Goal: Information Seeking & Learning: Learn about a topic

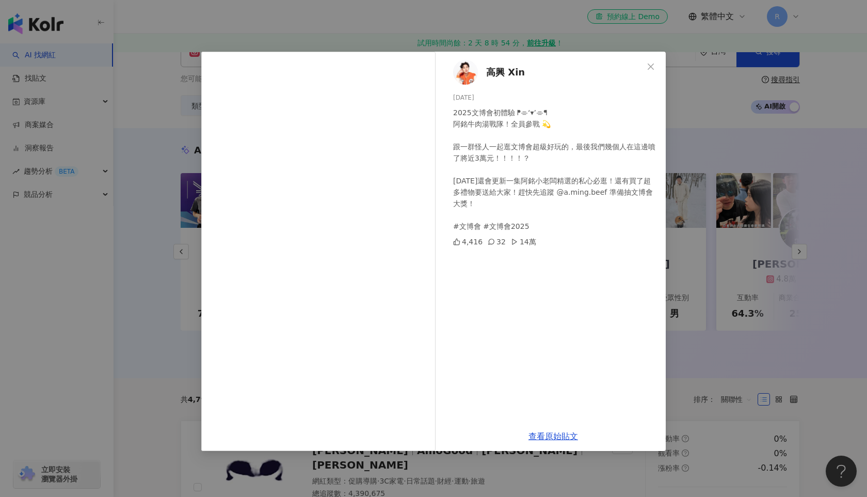
scroll to position [0, 473]
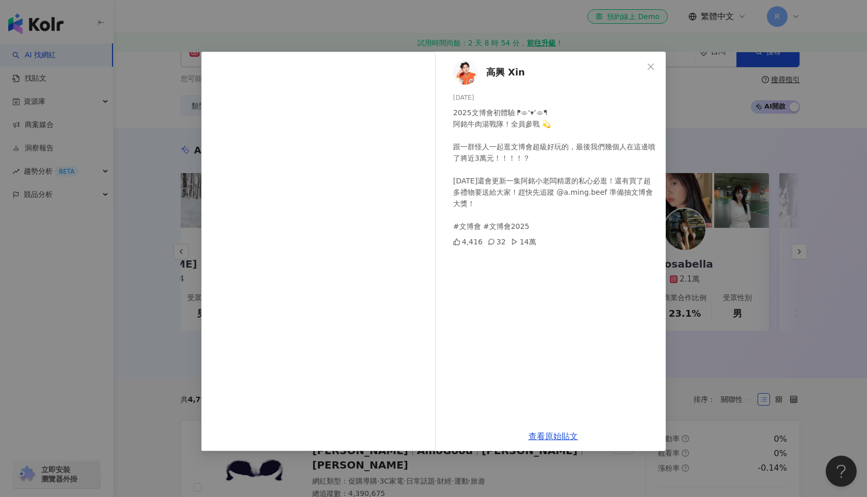
click at [146, 255] on div "高興 Xin [DATE] 2025文博會初體驗 ᖰ⌯‘▾’⌯ᖳ 阿銘牛肉湯戰隊！全員參戰 💫 跟一群怪人一起逛文博會超級好玩的，最後我們幾個人在這邊噴了將近…" at bounding box center [433, 248] width 867 height 497
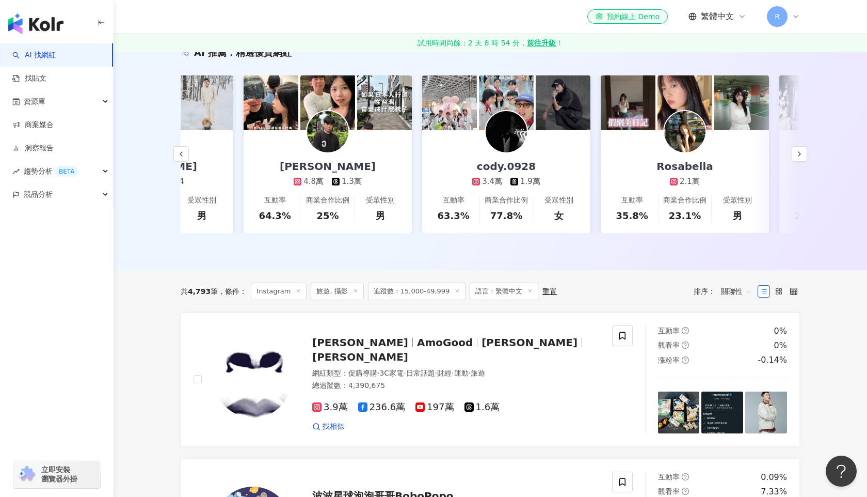
scroll to position [121, 0]
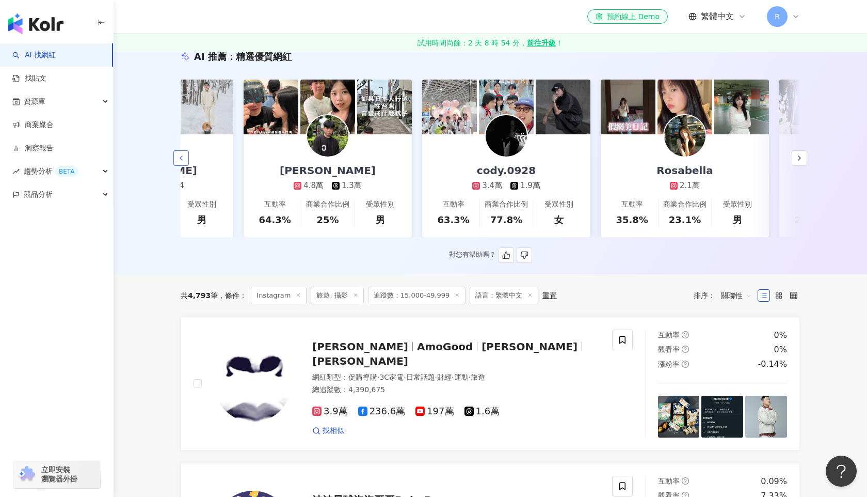
click at [181, 158] on icon "button" at bounding box center [181, 158] width 8 height 8
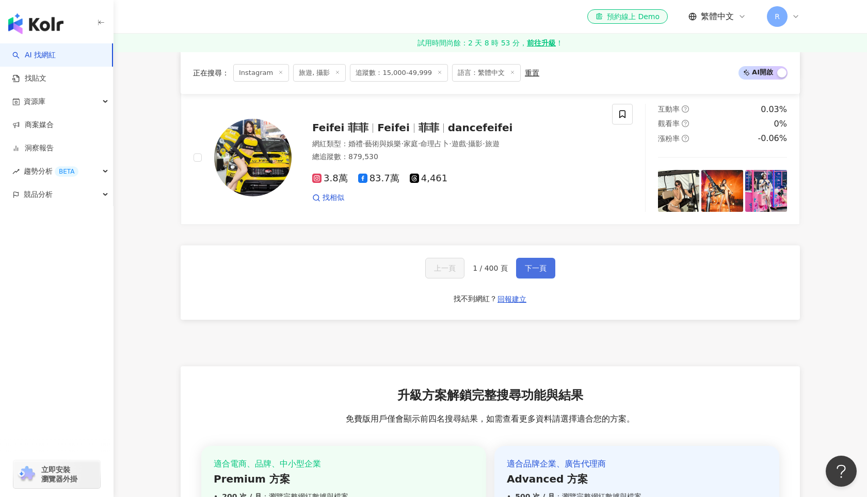
scroll to position [1972, 0]
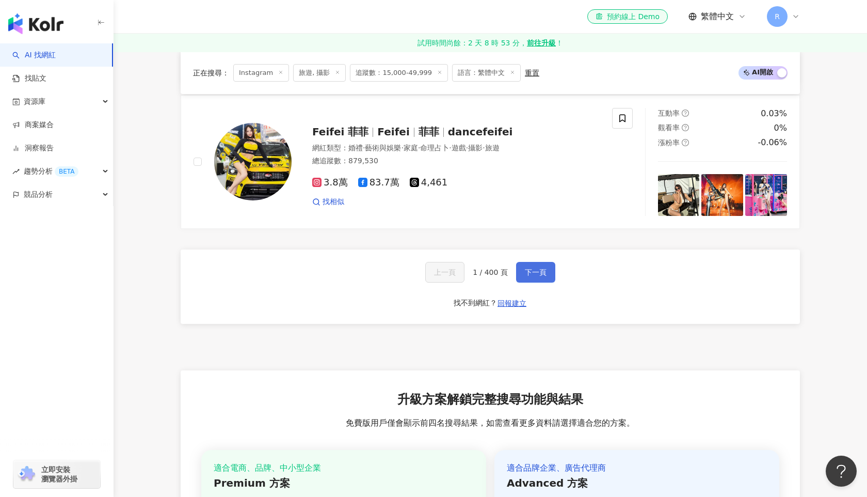
click at [528, 279] on button "下一頁" at bounding box center [535, 272] width 39 height 21
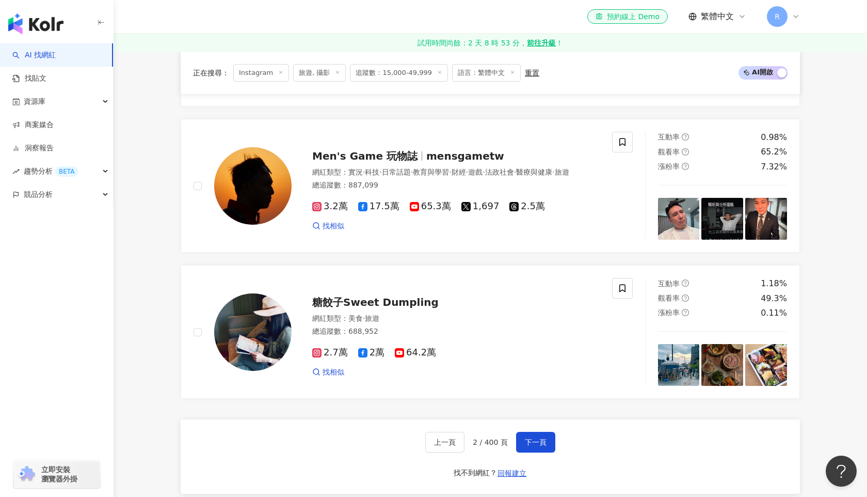
scroll to position [1826, 0]
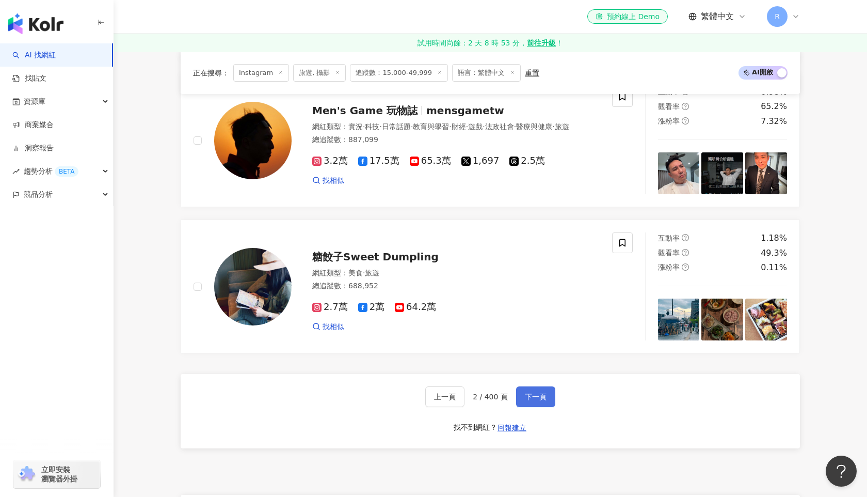
click at [545, 393] on span "下一頁" at bounding box center [536, 396] width 22 height 8
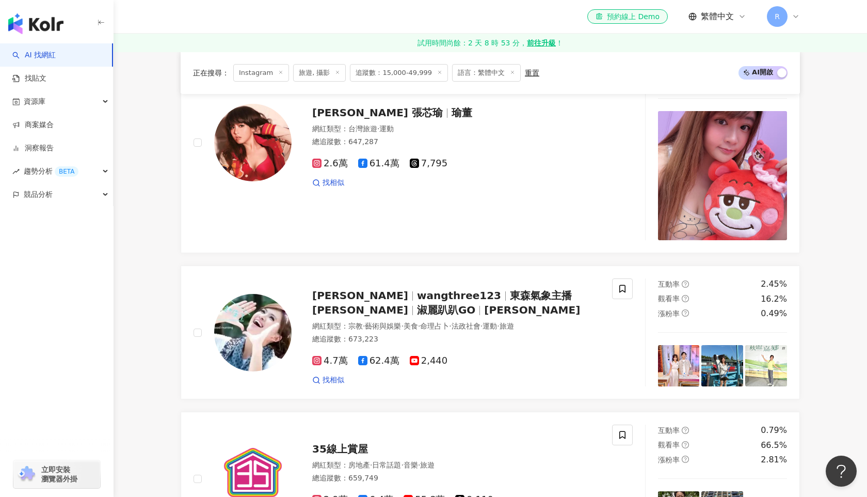
scroll to position [1914, 0]
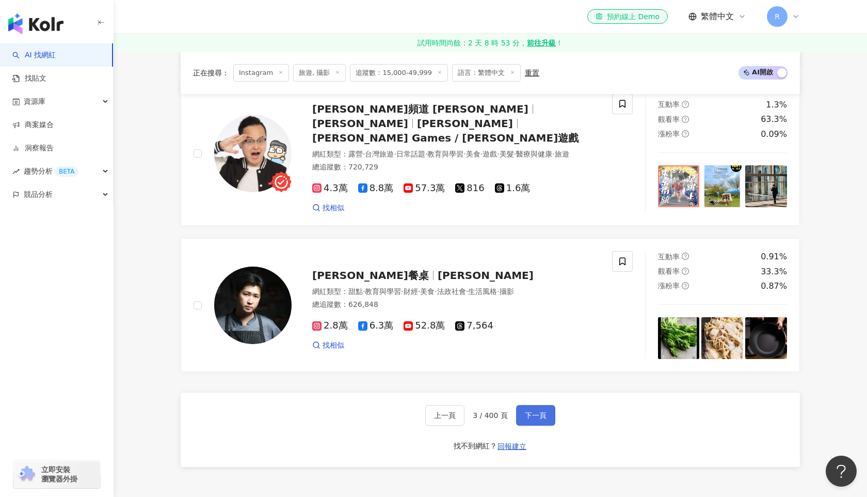
click at [529, 411] on span "下一頁" at bounding box center [536, 415] width 22 height 8
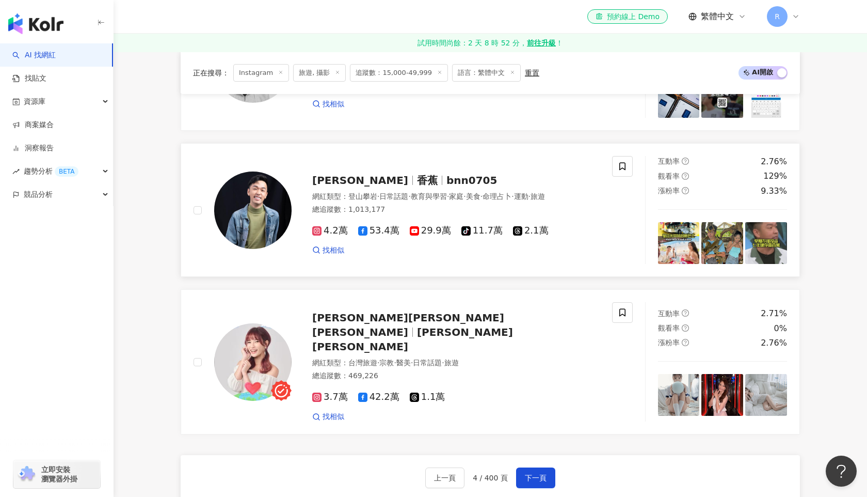
scroll to position [1757, 0]
click at [532, 473] on span "下一頁" at bounding box center [536, 477] width 22 height 8
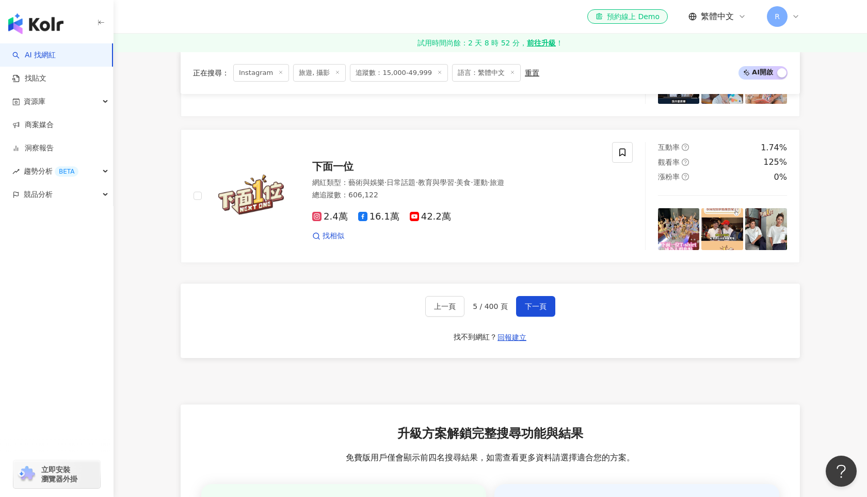
scroll to position [2012, 0]
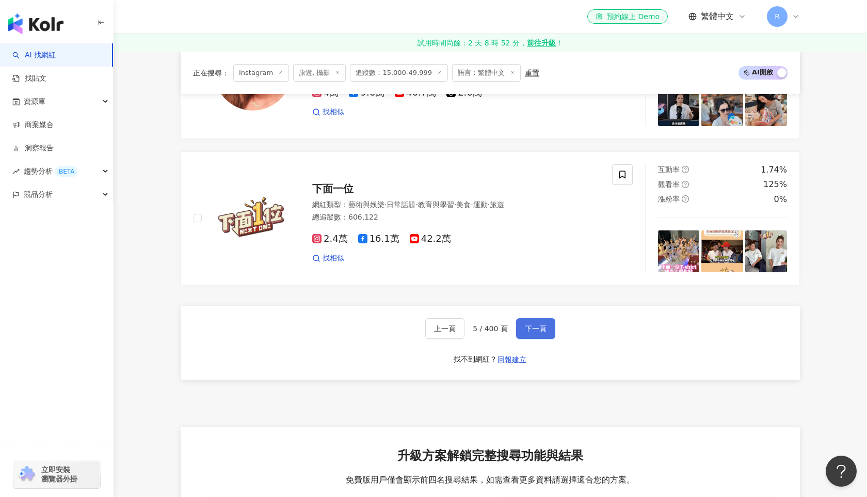
click at [532, 333] on button "下一頁" at bounding box center [535, 328] width 39 height 21
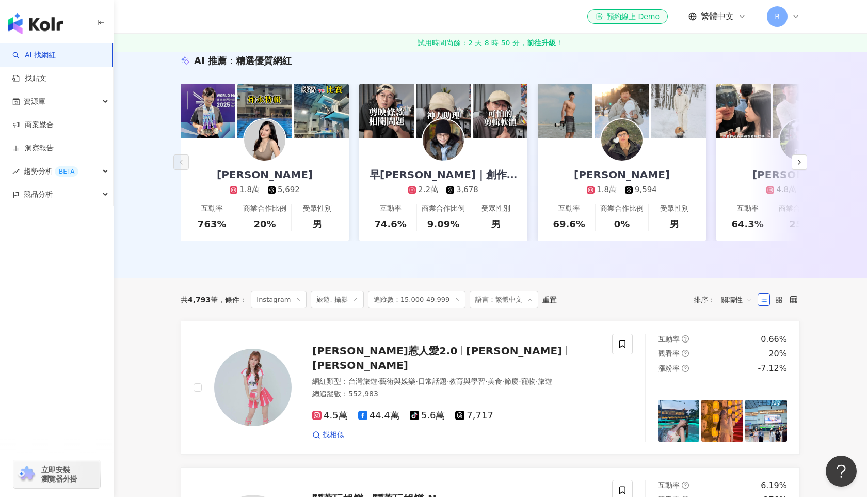
scroll to position [0, 0]
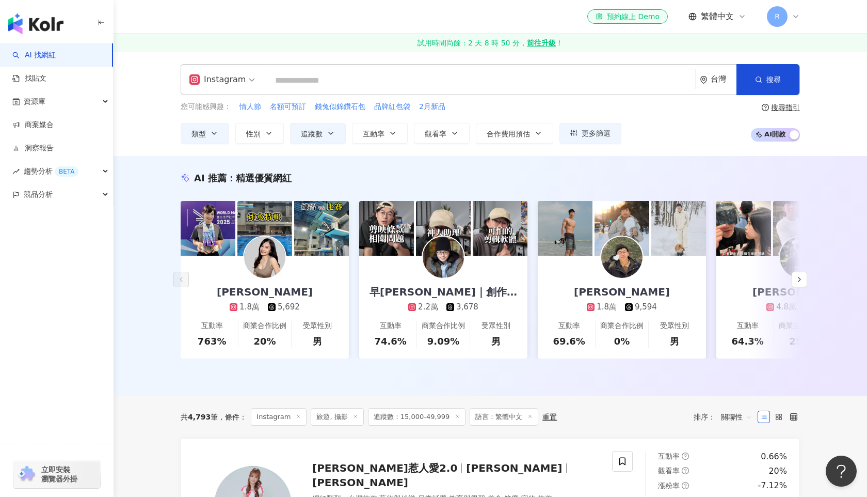
click at [393, 79] on input "search" at bounding box center [481, 81] width 422 height 20
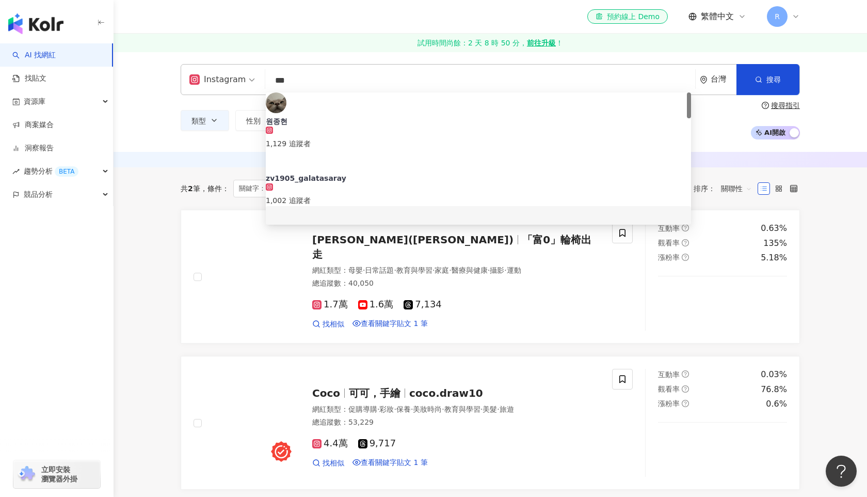
scroll to position [23, 0]
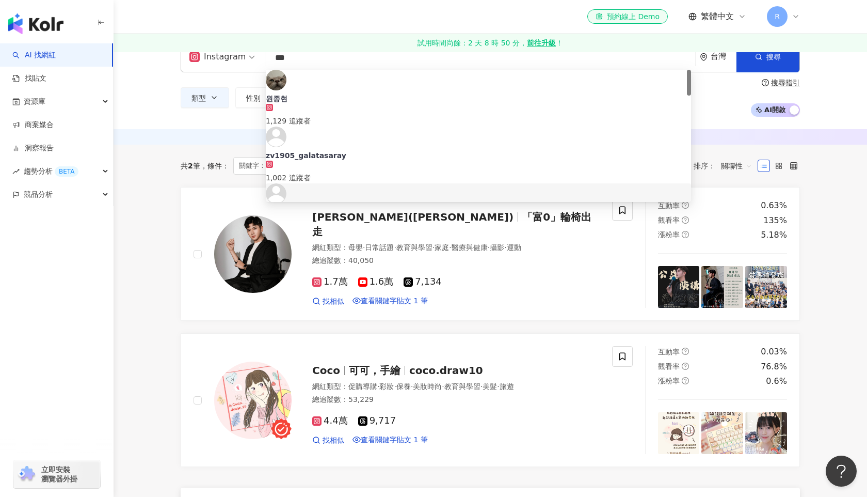
type input "***"
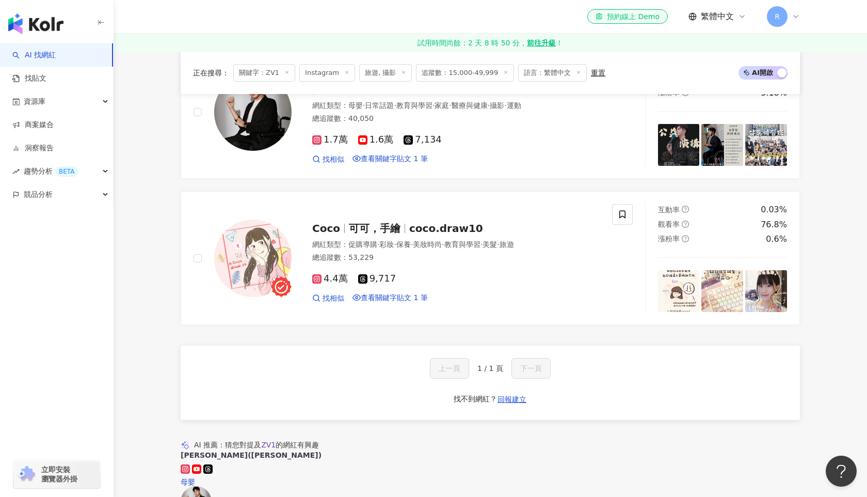
scroll to position [166, 0]
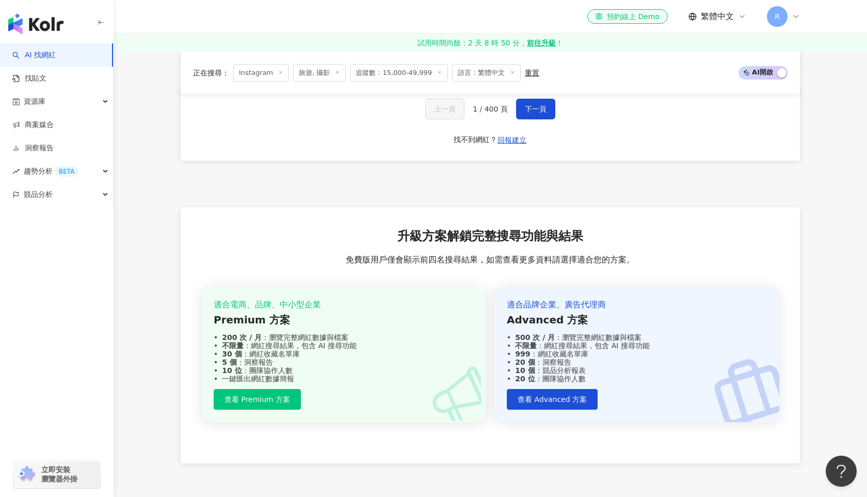
scroll to position [2041, 0]
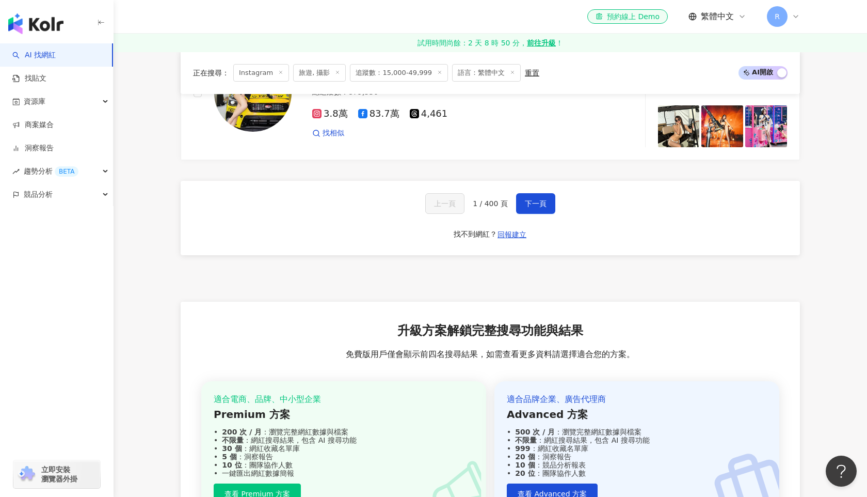
click at [479, 203] on span "1 / 400 頁" at bounding box center [490, 203] width 35 height 8
click at [473, 203] on span "1 / 400 頁" at bounding box center [490, 203] width 35 height 8
click at [548, 200] on button "下一頁" at bounding box center [535, 203] width 39 height 21
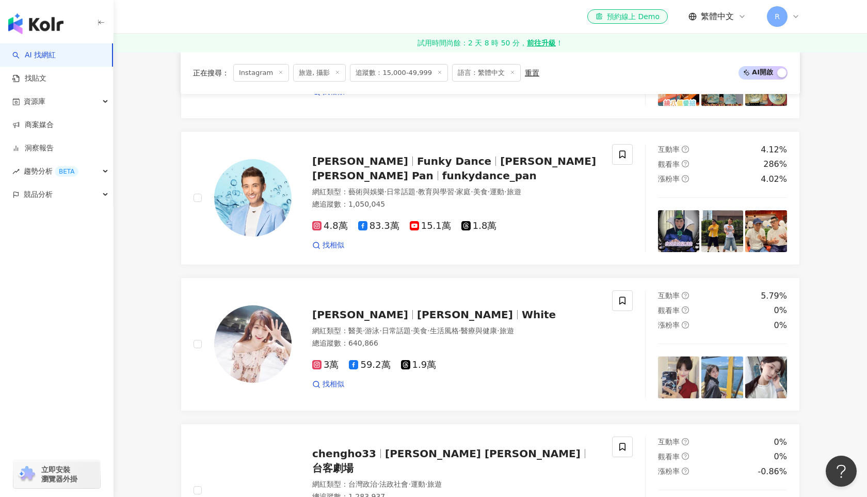
scroll to position [2019, 0]
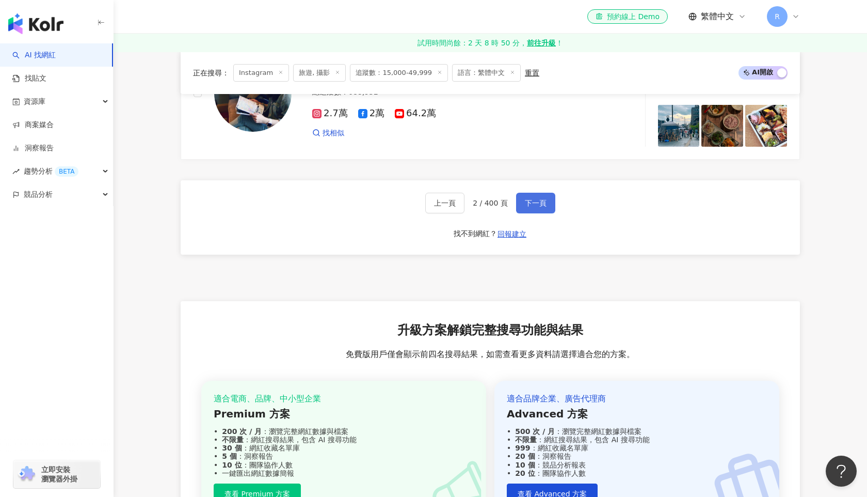
click at [548, 200] on button "下一頁" at bounding box center [535, 203] width 39 height 21
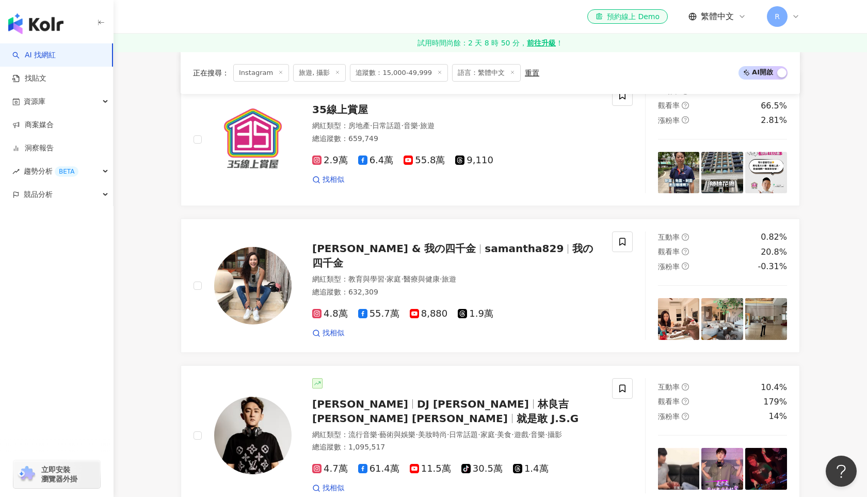
scroll to position [2107, 0]
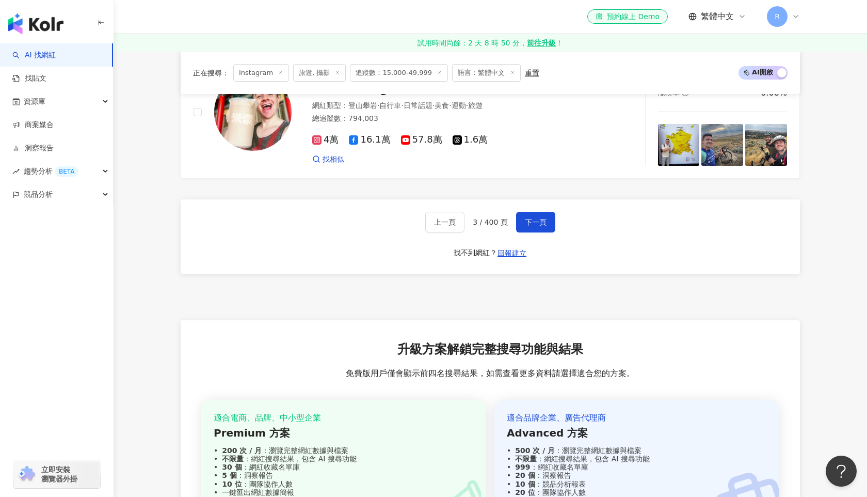
click at [528, 213] on div "上一頁 3 / 400 頁 下一頁 找不到網紅？ 回報建立" at bounding box center [491, 236] width 620 height 74
click at [533, 218] on span "下一頁" at bounding box center [536, 222] width 22 height 8
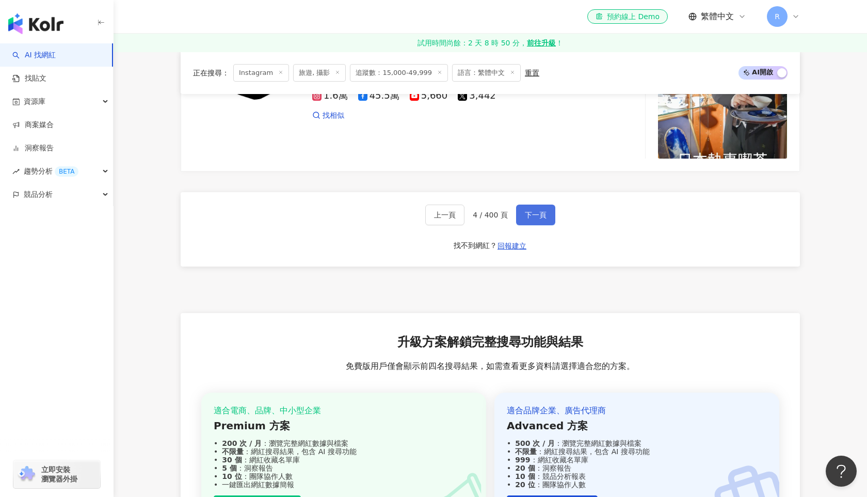
click at [533, 211] on span "下一頁" at bounding box center [536, 215] width 22 height 8
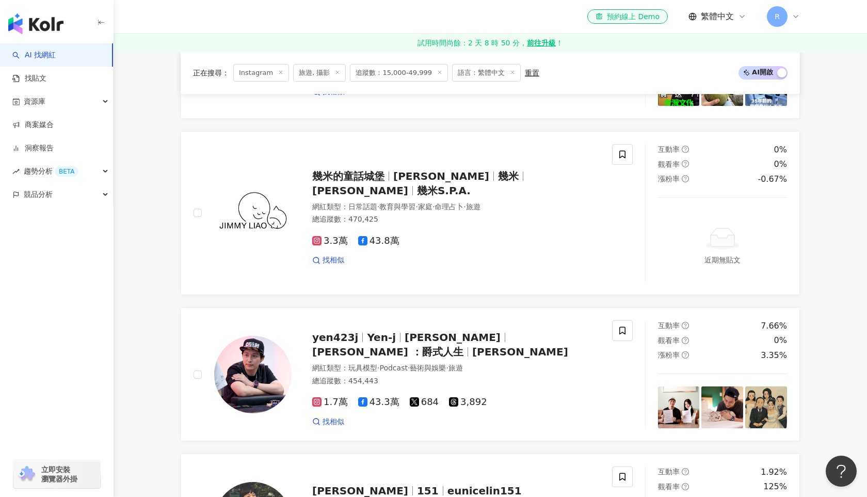
scroll to position [2049, 0]
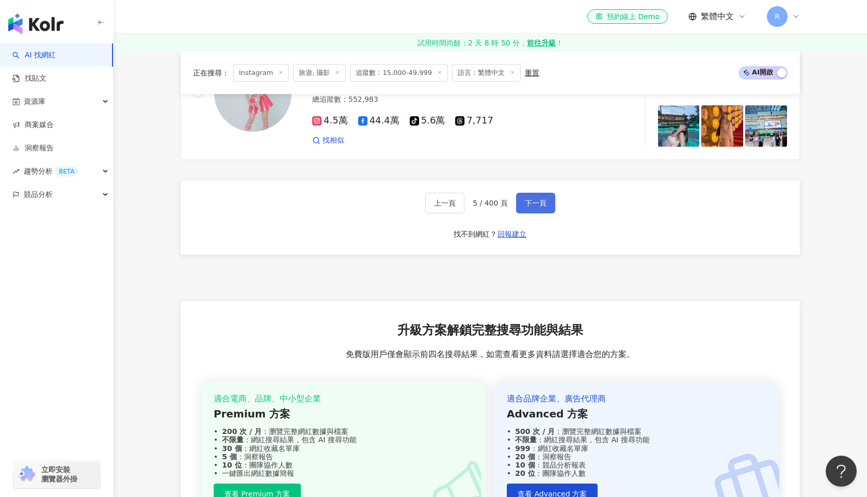
click at [533, 206] on span "下一頁" at bounding box center [536, 203] width 22 height 8
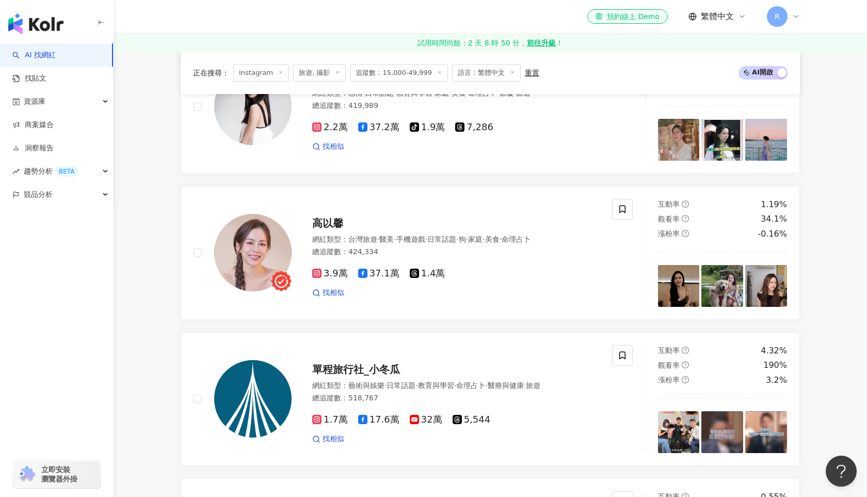
scroll to position [1965, 0]
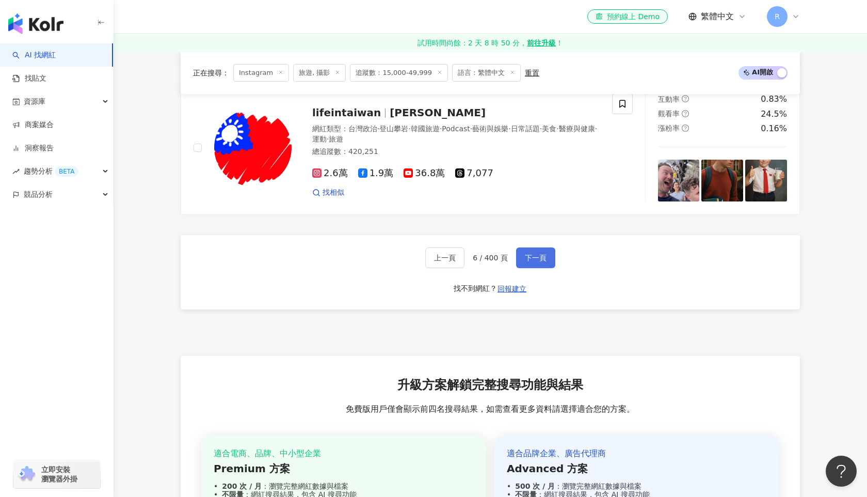
click at [530, 250] on button "下一頁" at bounding box center [535, 257] width 39 height 21
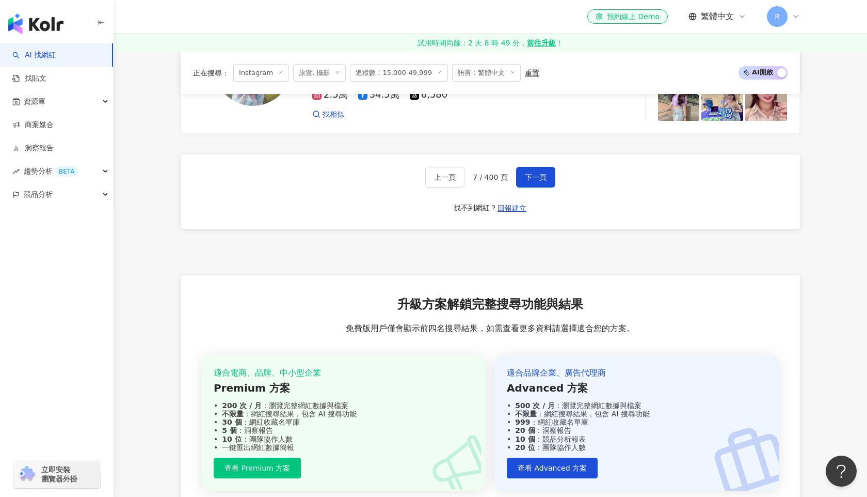
scroll to position [1928, 0]
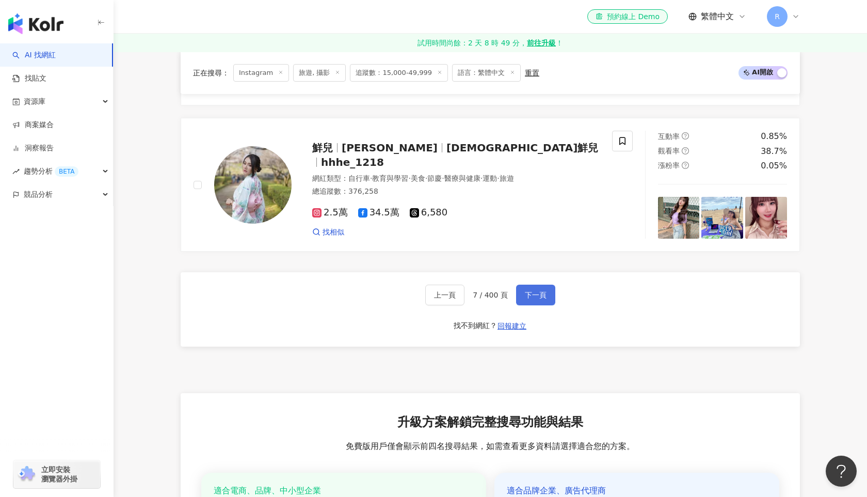
click at [542, 285] on button "下一頁" at bounding box center [535, 295] width 39 height 21
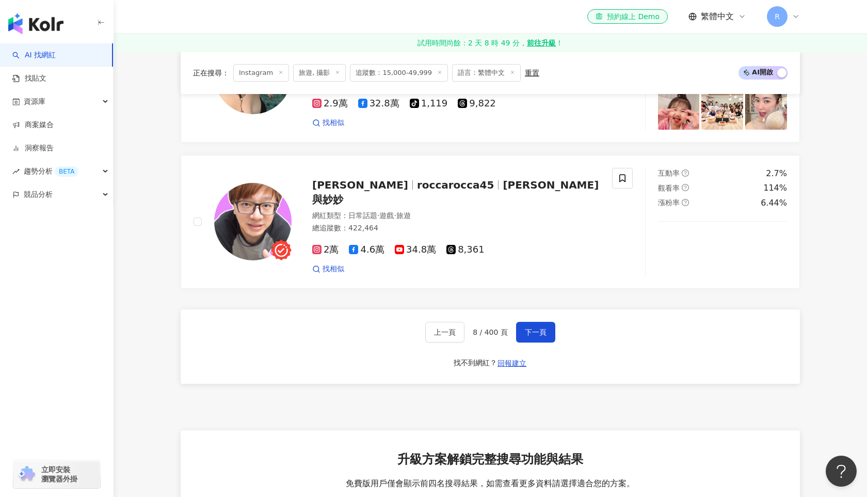
scroll to position [2088, 0]
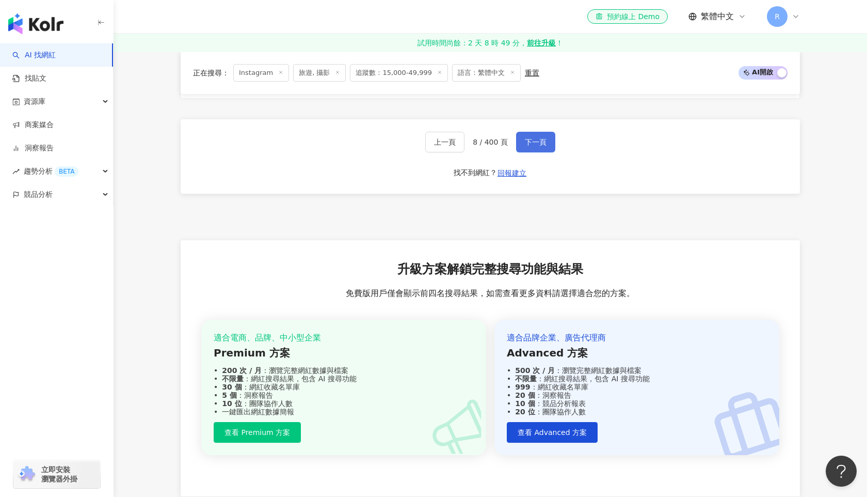
click at [537, 138] on span "下一頁" at bounding box center [536, 142] width 22 height 8
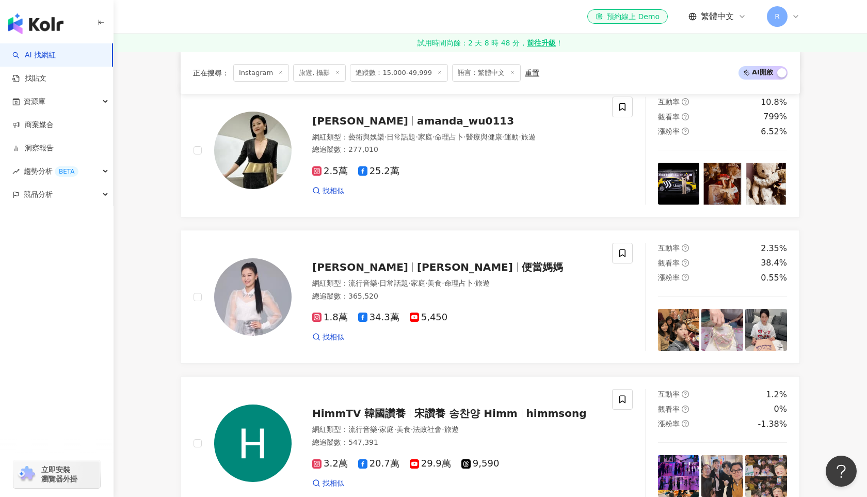
scroll to position [2202, 0]
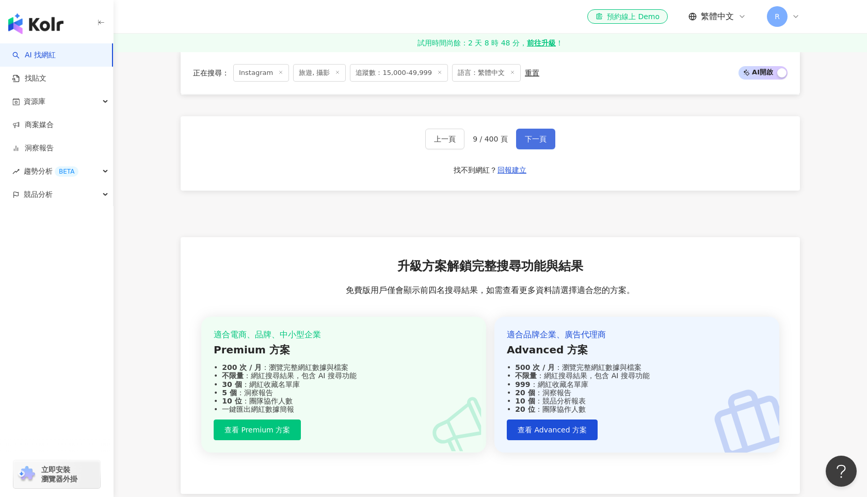
click at [535, 129] on button "下一頁" at bounding box center [535, 139] width 39 height 21
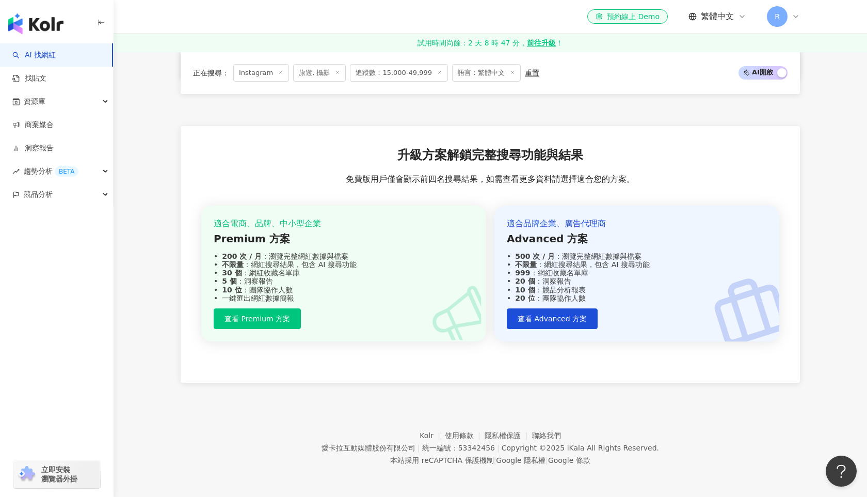
scroll to position [2070, 0]
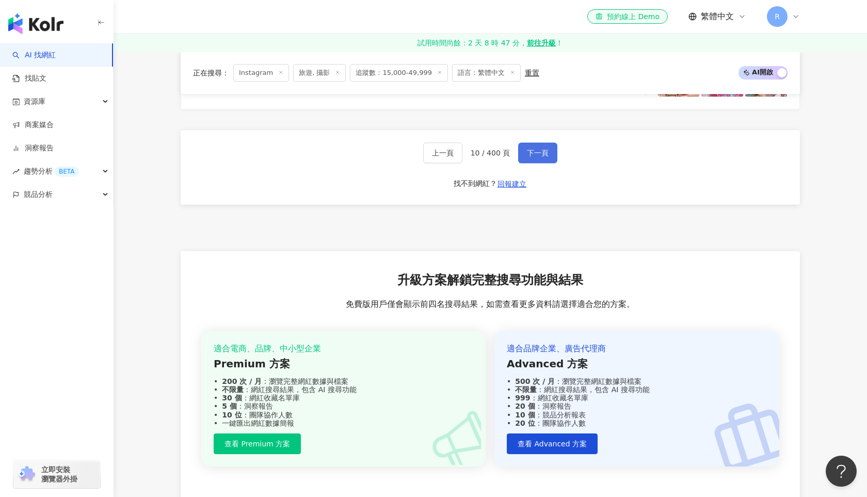
click at [548, 159] on button "下一頁" at bounding box center [537, 153] width 39 height 21
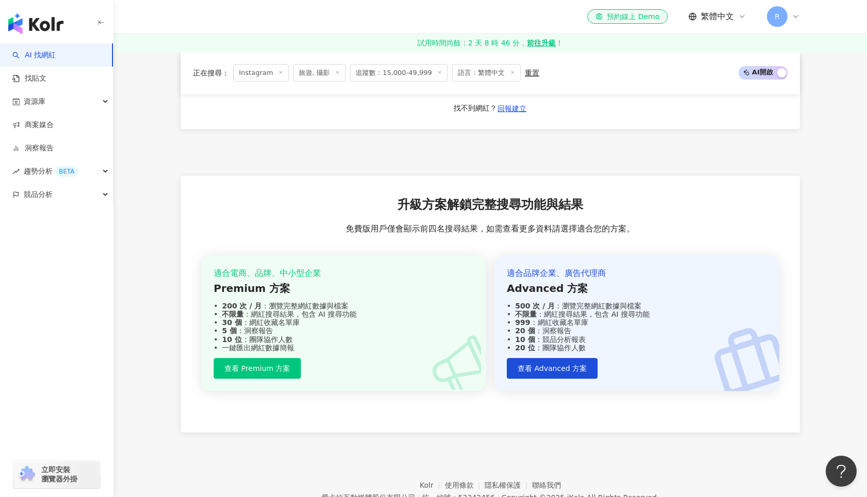
scroll to position [2013, 0]
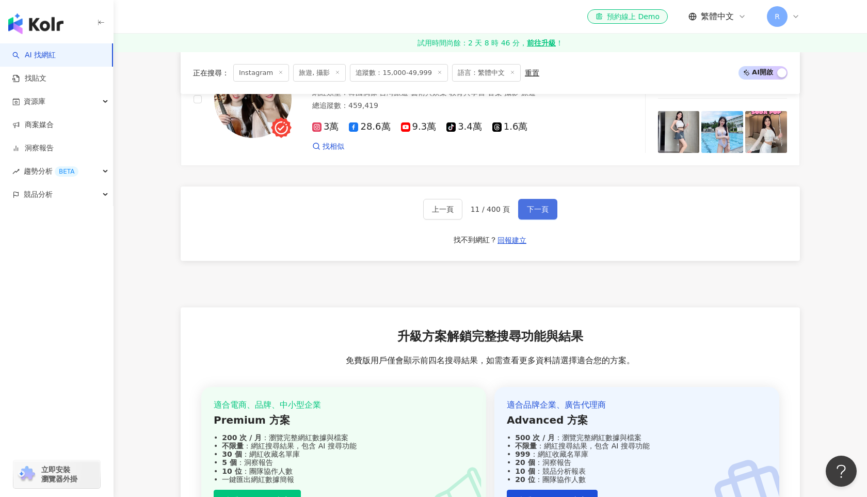
click at [544, 213] on button "下一頁" at bounding box center [537, 209] width 39 height 21
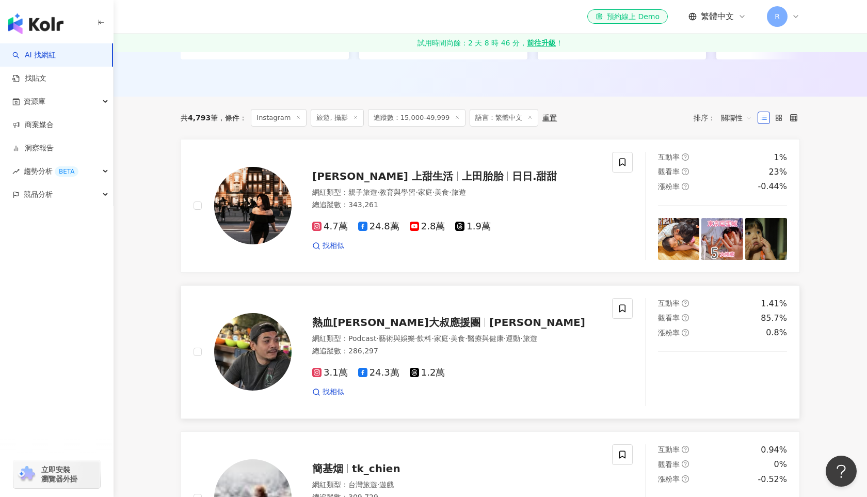
scroll to position [301, 0]
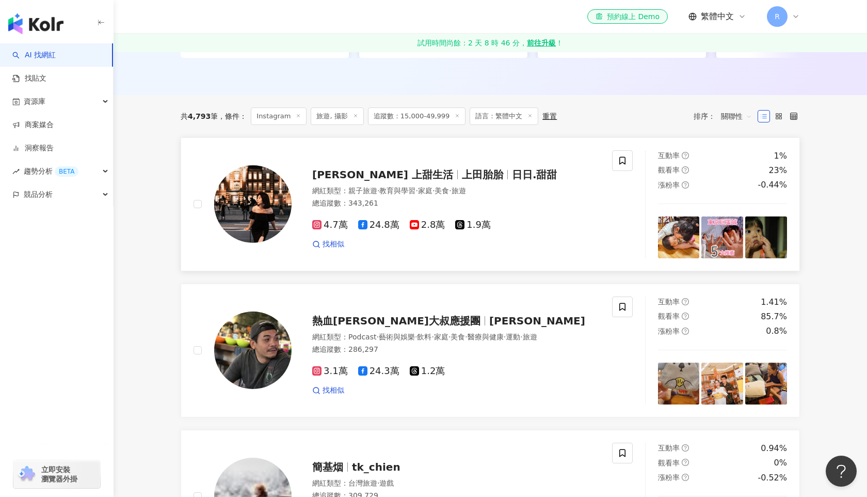
click at [675, 223] on img at bounding box center [679, 237] width 42 height 42
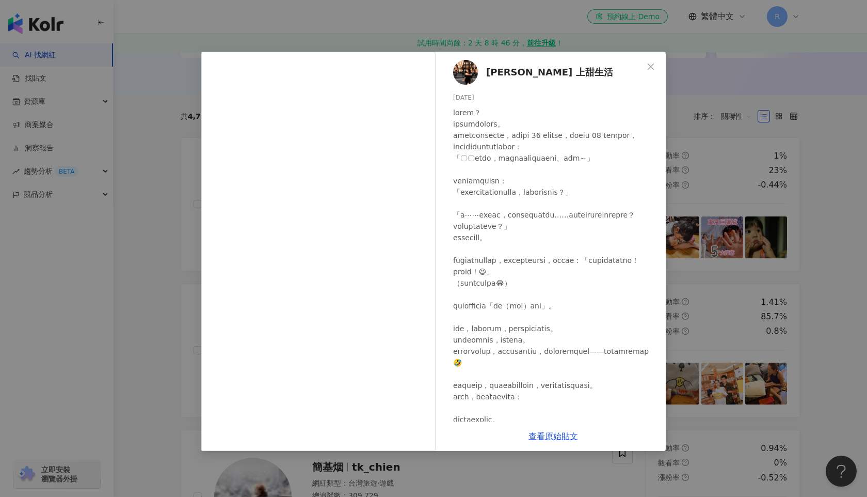
click at [801, 192] on div "[PERSON_NAME] 上甜生活 [DATE] 607 5 查看原始貼文" at bounding box center [433, 248] width 867 height 497
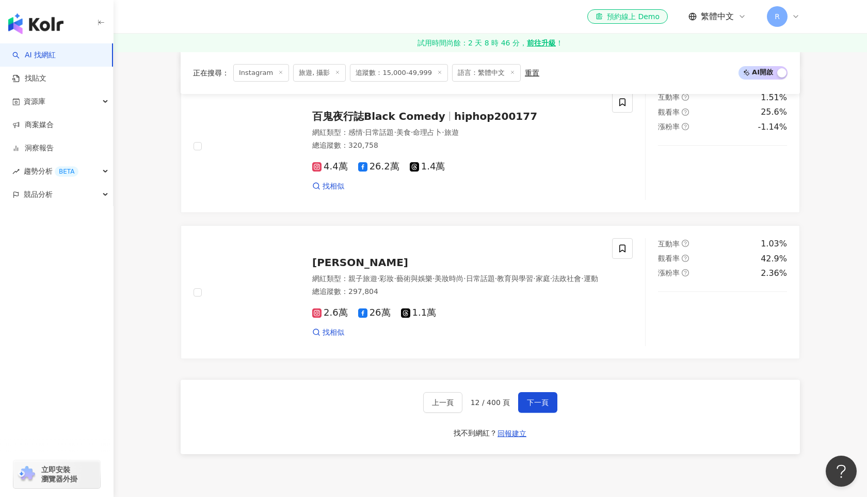
scroll to position [2094, 0]
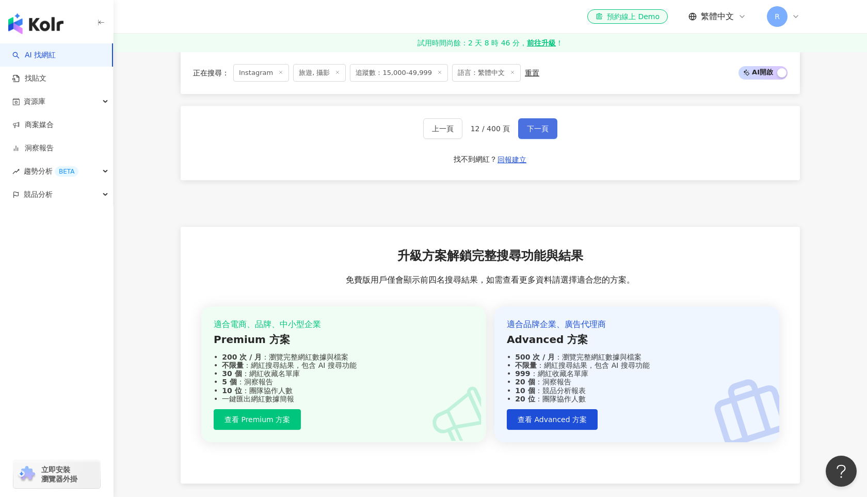
click at [552, 137] on button "下一頁" at bounding box center [537, 128] width 39 height 21
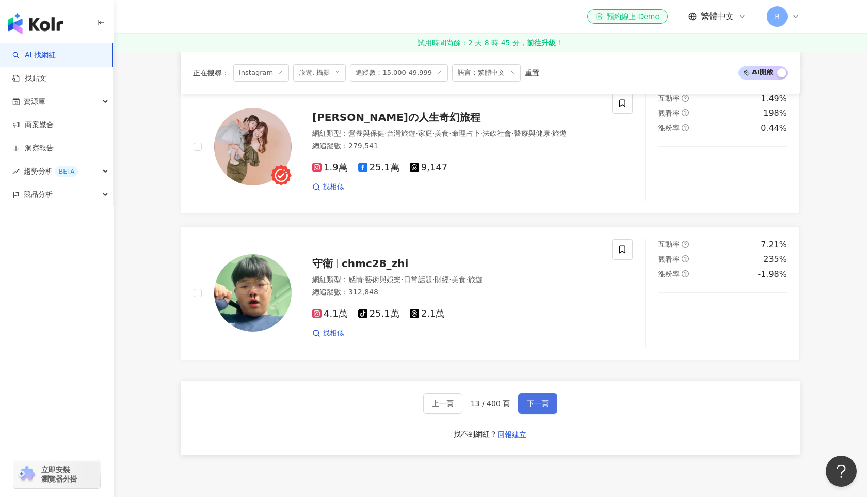
scroll to position [2079, 0]
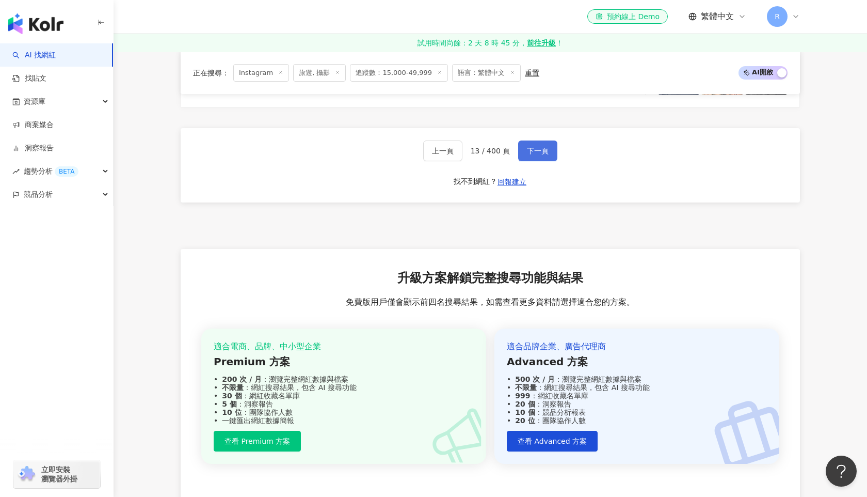
click at [545, 149] on button "下一頁" at bounding box center [537, 150] width 39 height 21
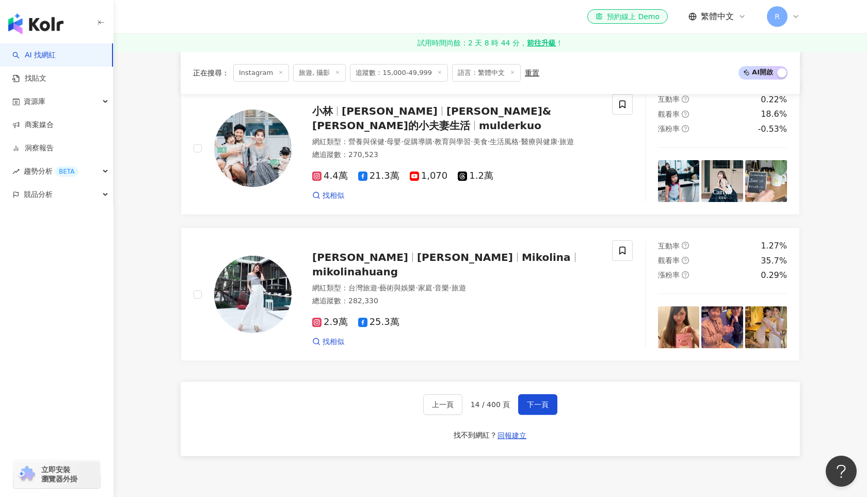
scroll to position [1819, 0]
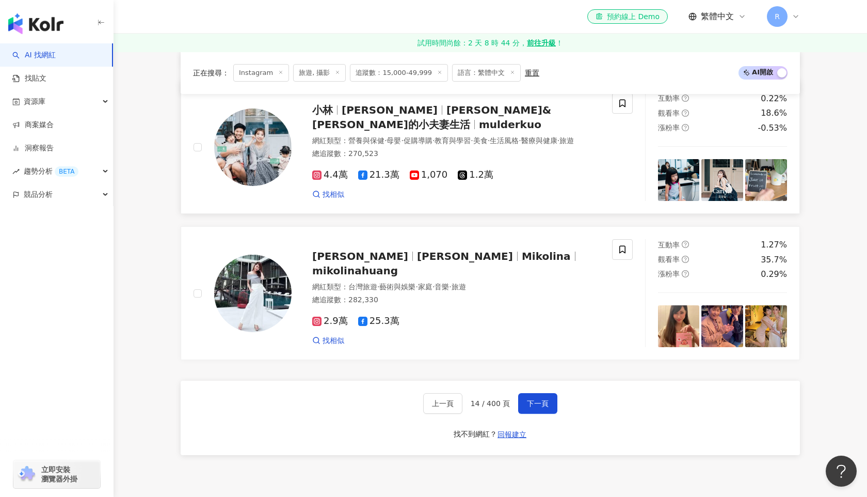
click at [687, 181] on img at bounding box center [679, 180] width 42 height 42
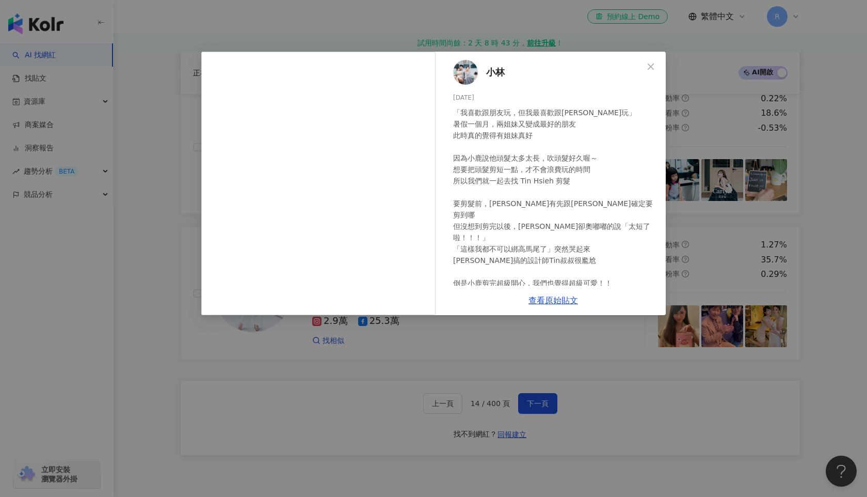
click at [402, 348] on div "小林 [DATE] 「我喜歡跟朋友玩，但我最喜歡跟[PERSON_NAME]玩」 暑假一個月，兩姐妹又變成最好的朋友 此時真的覺得有姐妹真好 因為小鹿說他頭髮…" at bounding box center [433, 248] width 867 height 497
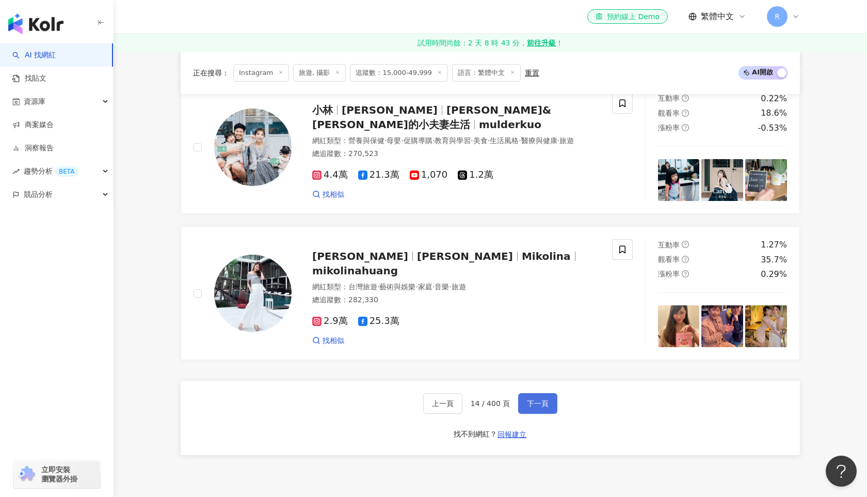
click at [542, 412] on button "下一頁" at bounding box center [537, 403] width 39 height 21
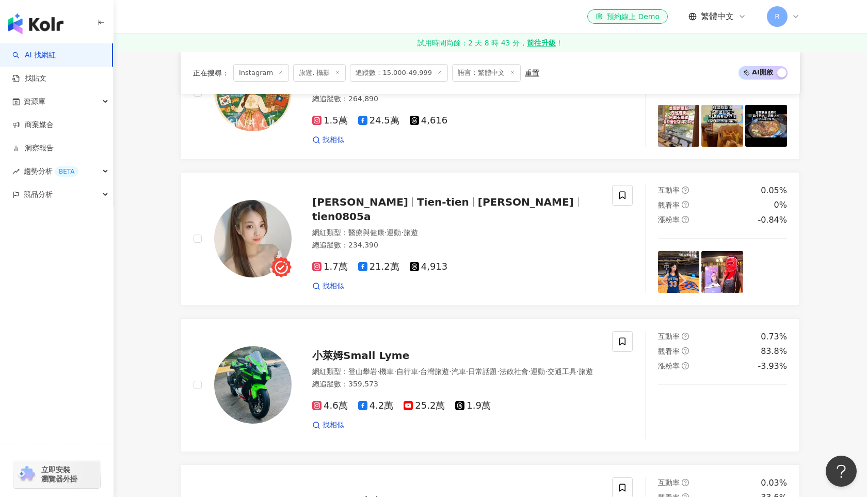
scroll to position [453, 0]
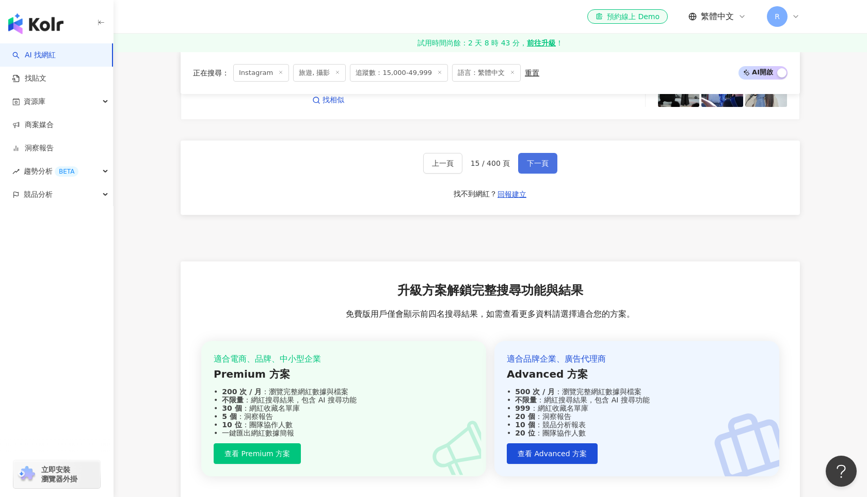
click at [539, 167] on span "下一頁" at bounding box center [538, 163] width 22 height 8
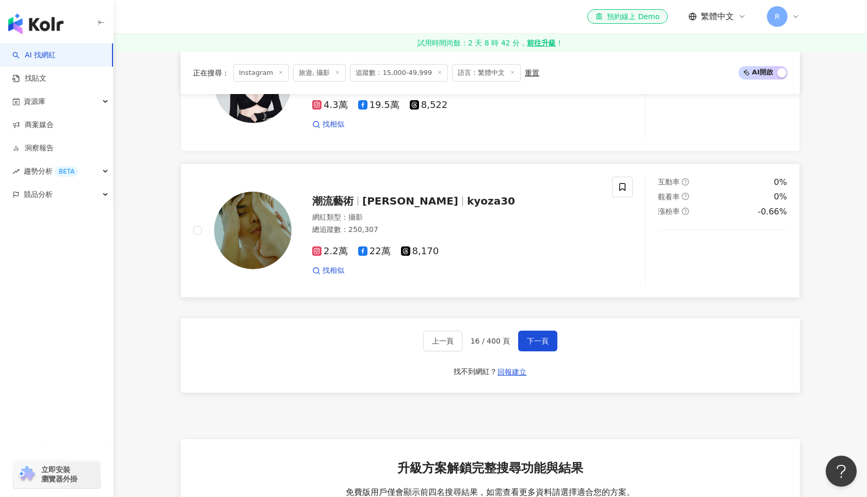
scroll to position [1913, 0]
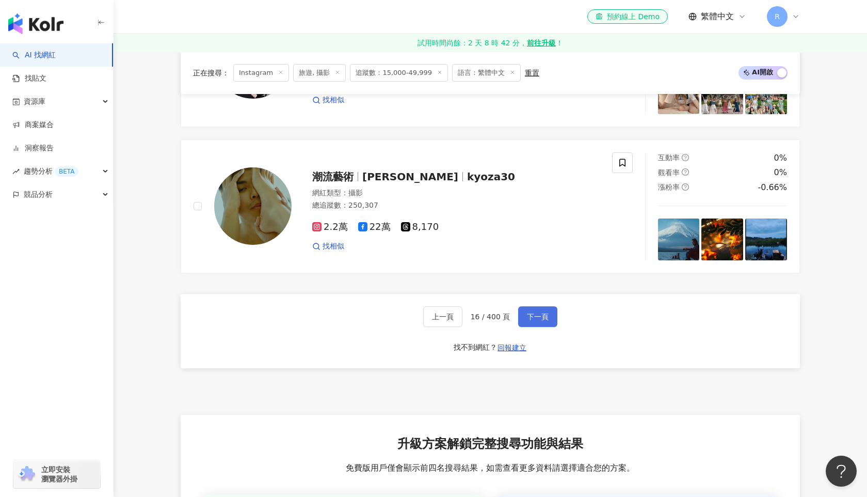
click at [540, 306] on button "下一頁" at bounding box center [537, 316] width 39 height 21
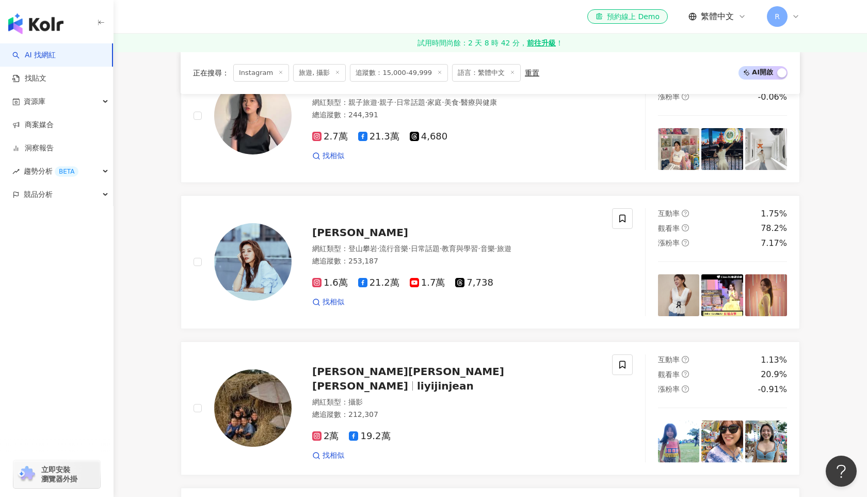
scroll to position [779, 0]
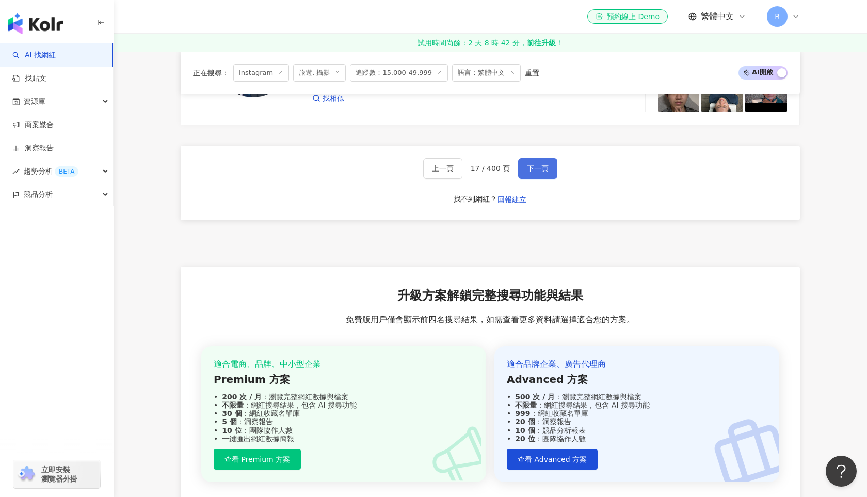
click at [543, 176] on button "下一頁" at bounding box center [537, 168] width 39 height 21
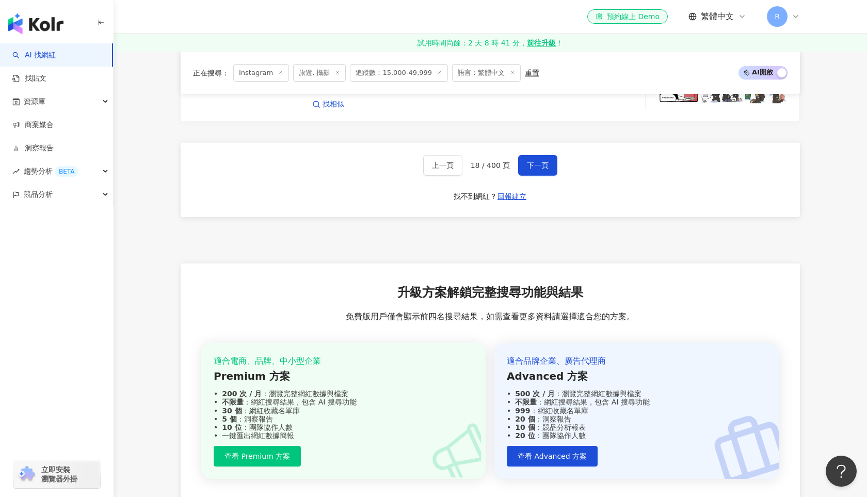
scroll to position [2055, 0]
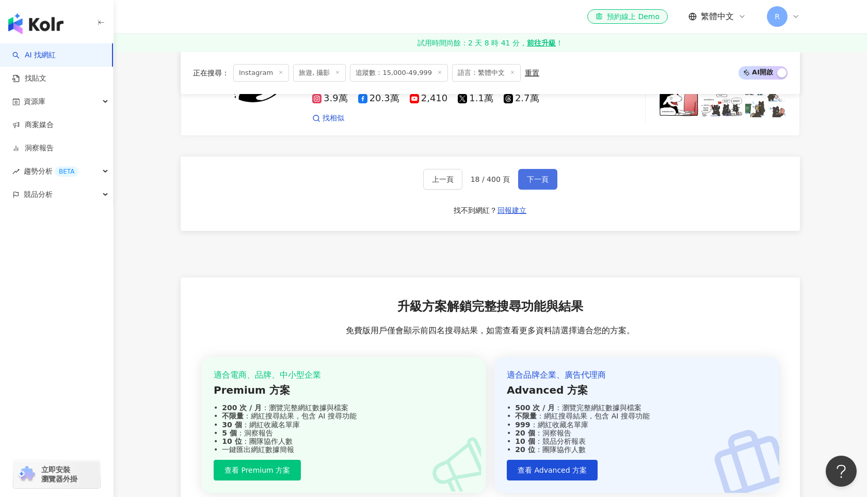
click at [543, 175] on span "下一頁" at bounding box center [538, 179] width 22 height 8
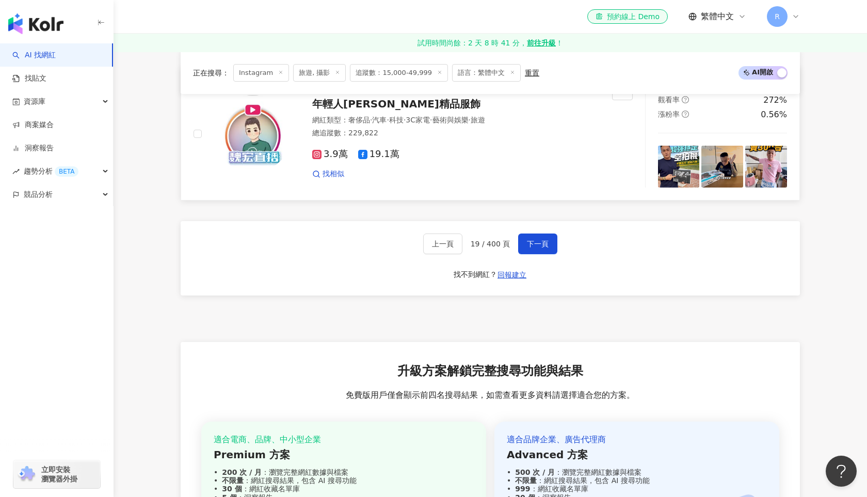
scroll to position [2016, 0]
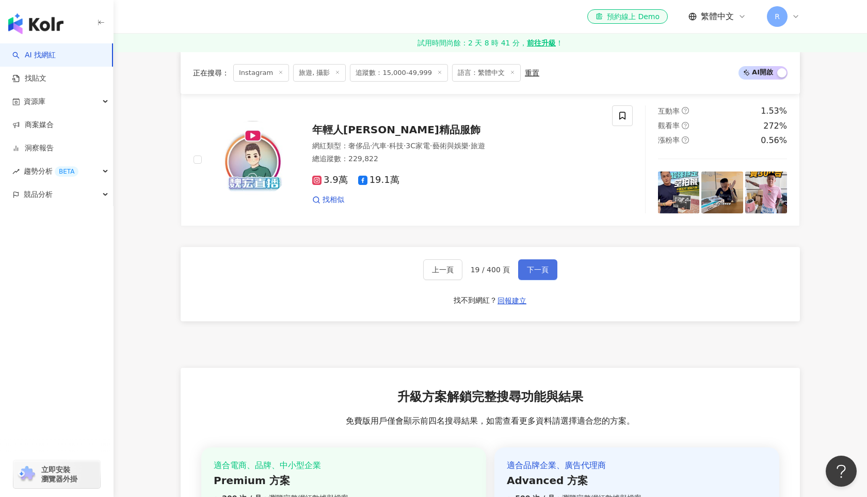
click at [536, 265] on span "下一頁" at bounding box center [538, 269] width 22 height 8
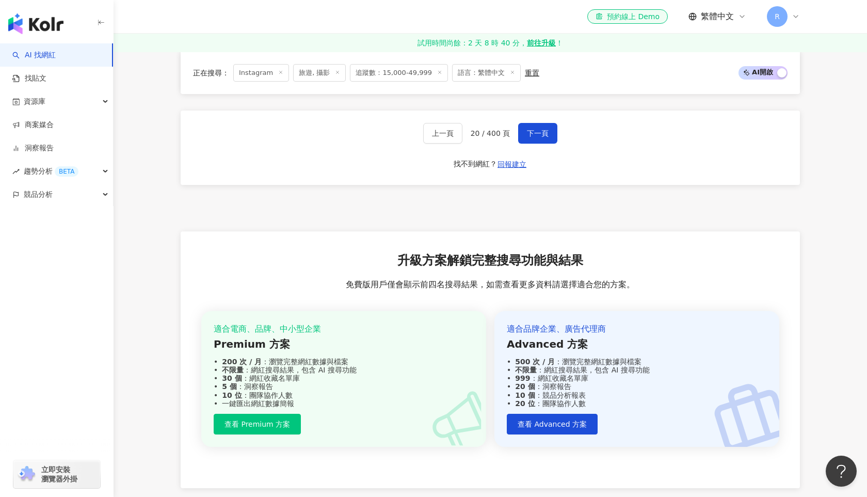
scroll to position [1906, 0]
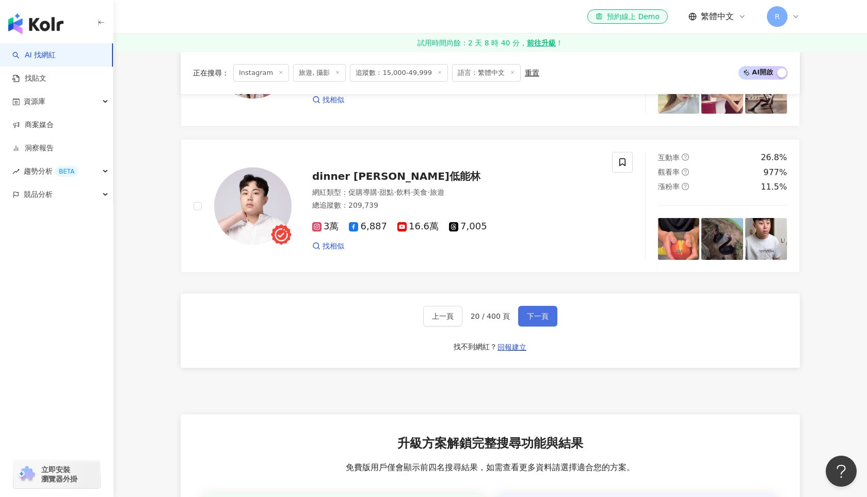
click at [541, 322] on button "下一頁" at bounding box center [537, 316] width 39 height 21
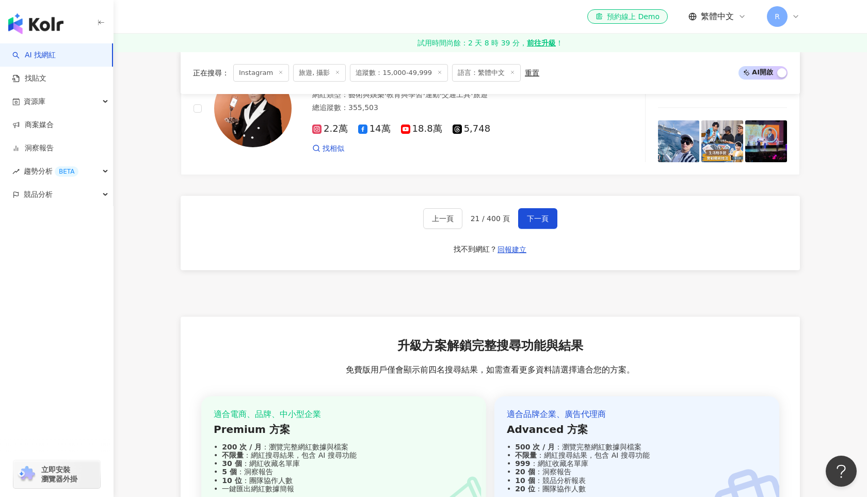
scroll to position [1984, 0]
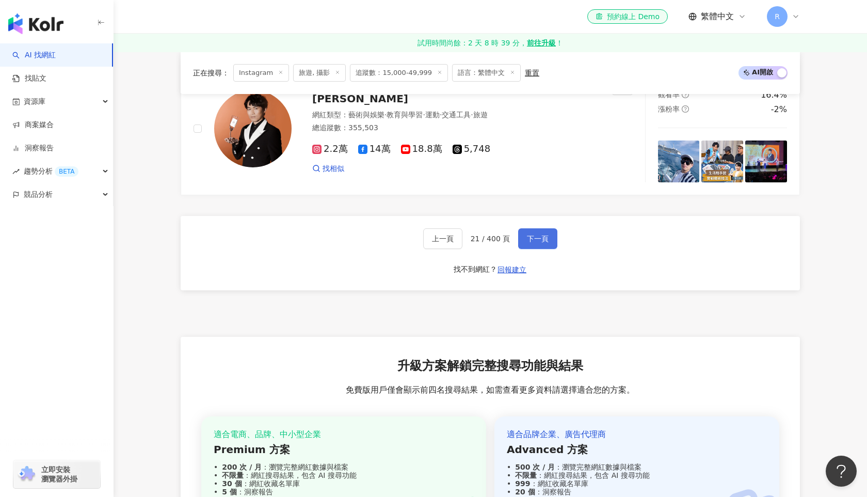
click at [545, 232] on button "下一頁" at bounding box center [537, 238] width 39 height 21
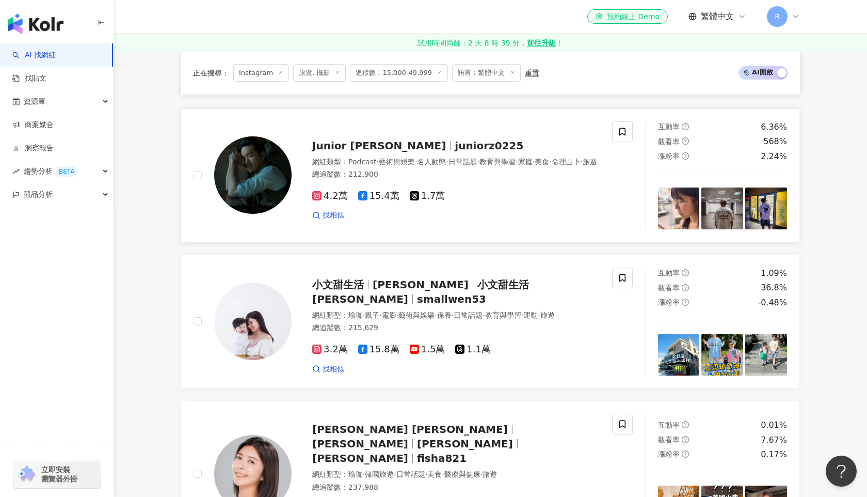
scroll to position [1392, 0]
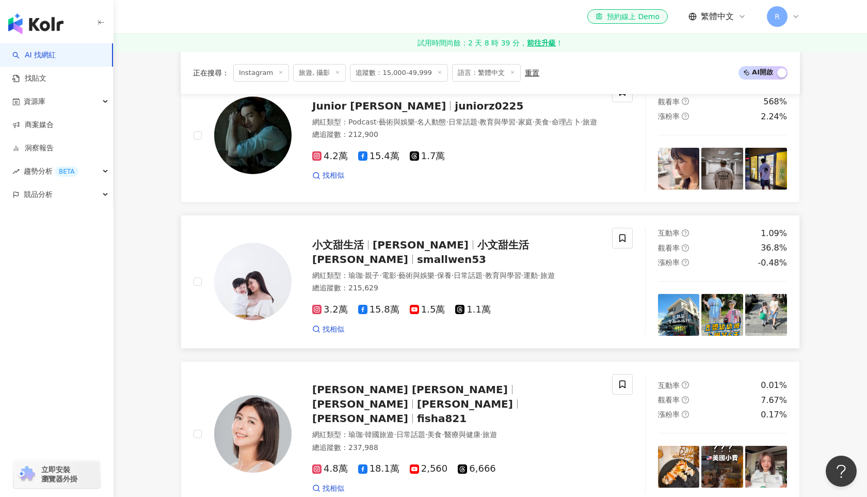
click at [681, 338] on link "小文甜生活 [PERSON_NAME] 小文甜生活 [PERSON_NAME] smallwen53 網紅類型 ： 瑜珈 · 親子 · 電影 · 藝術與娛樂 …" at bounding box center [491, 282] width 620 height 134
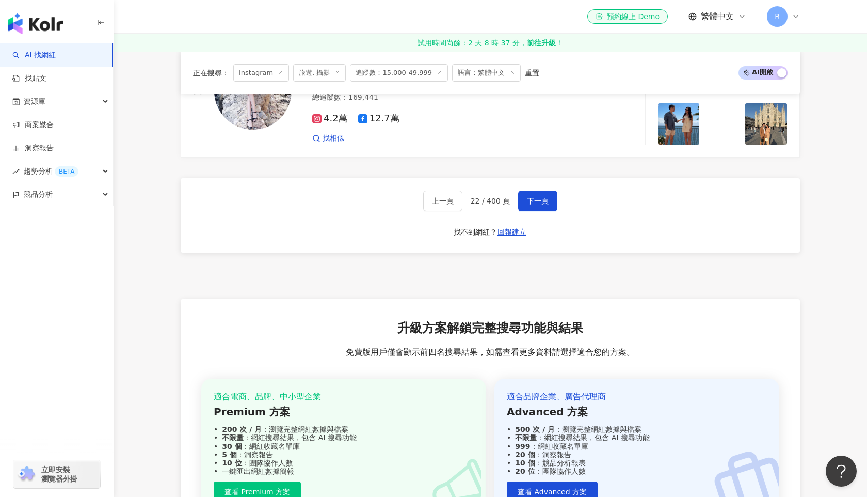
scroll to position [2002, 0]
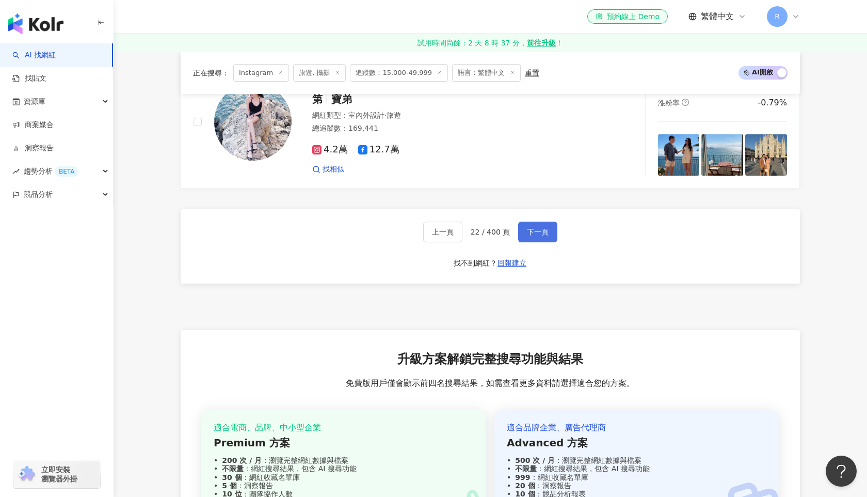
click at [544, 222] on button "下一頁" at bounding box center [537, 232] width 39 height 21
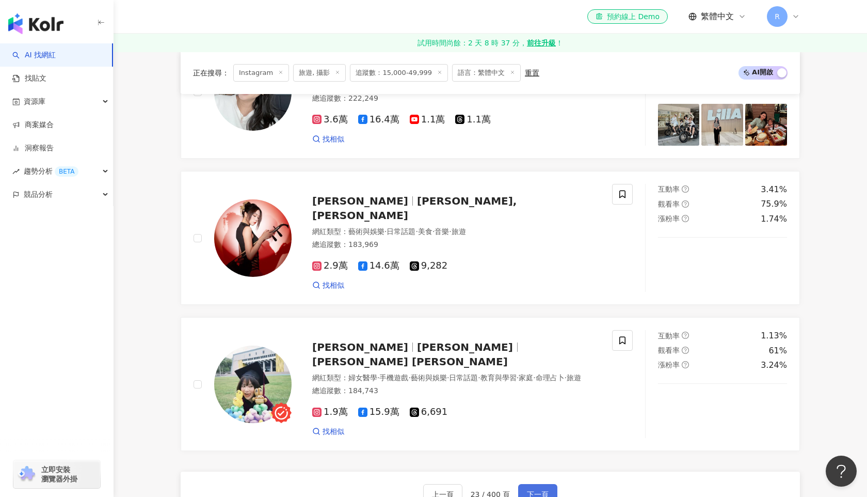
scroll to position [1718, 0]
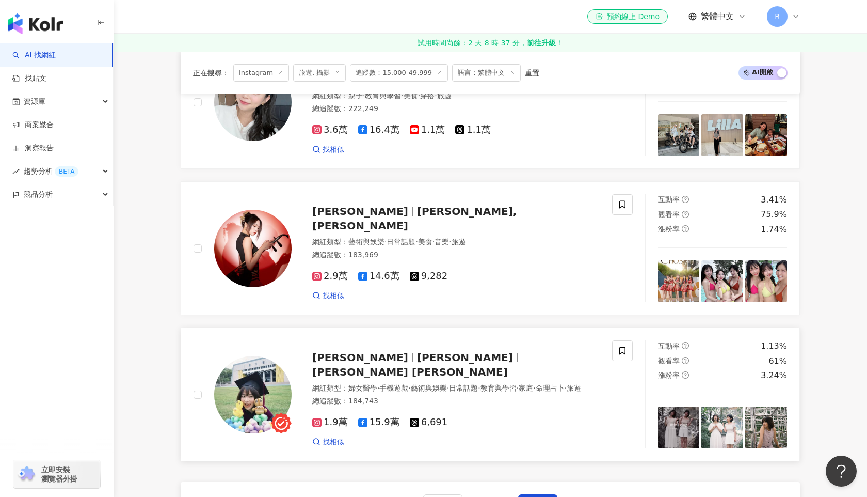
click at [678, 417] on img at bounding box center [679, 427] width 42 height 42
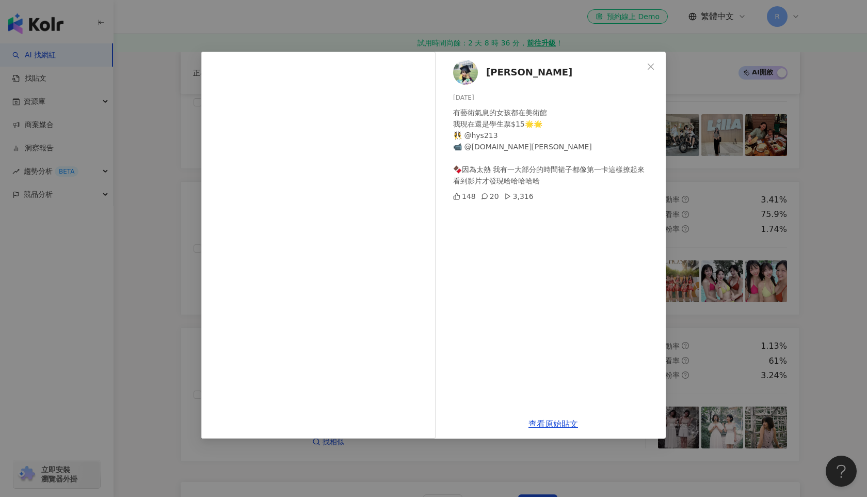
click at [130, 142] on div "[PERSON_NAME] [DATE] 有藝術氣息的女孩都在美術館 我現在還是學生票$15🌟🌟 👯‍♀️ @hys213 📹 @[DOMAIN_NAME][…" at bounding box center [433, 248] width 867 height 497
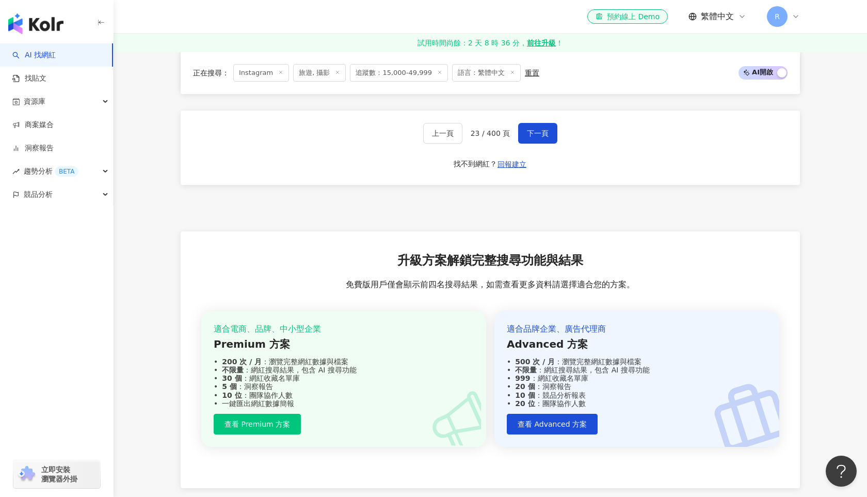
scroll to position [2042, 0]
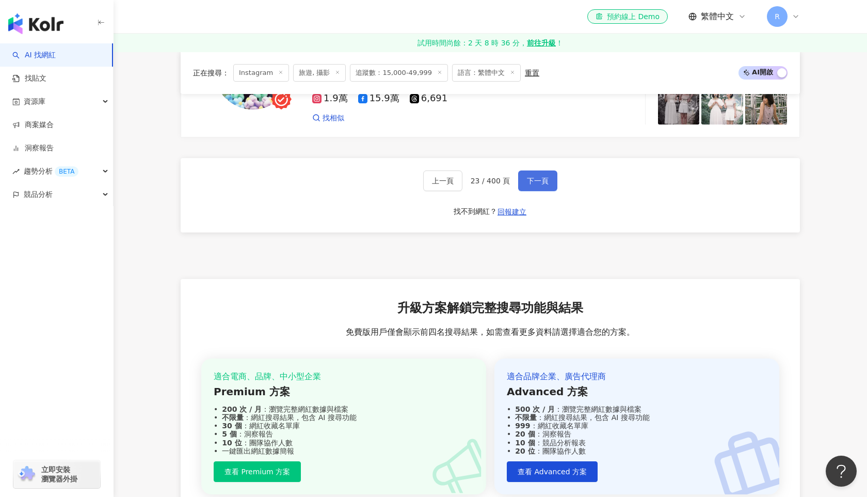
click at [546, 177] on span "下一頁" at bounding box center [538, 181] width 22 height 8
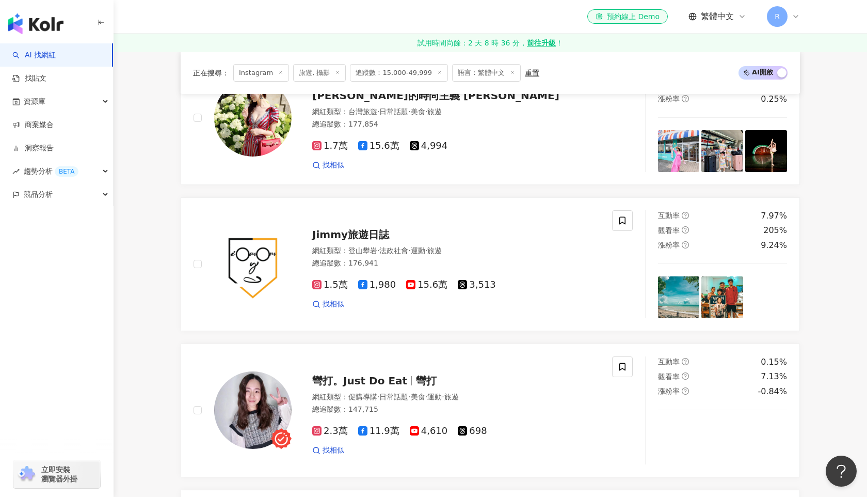
scroll to position [971, 0]
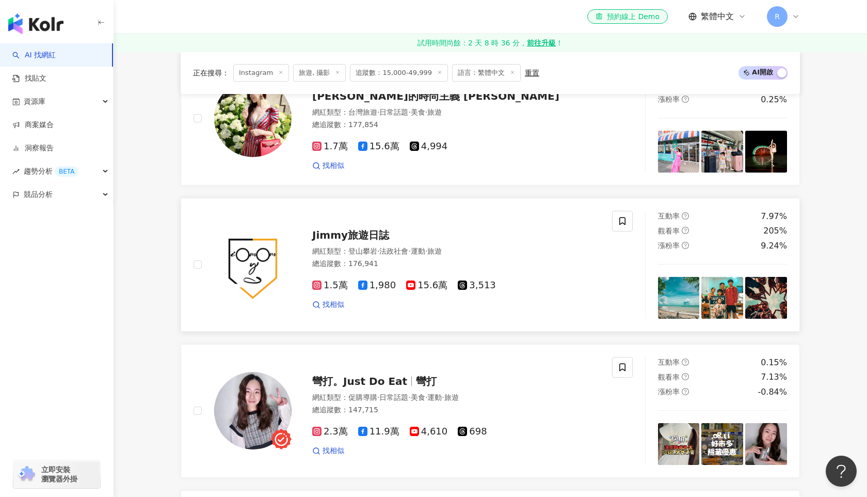
click at [670, 305] on img at bounding box center [679, 298] width 42 height 42
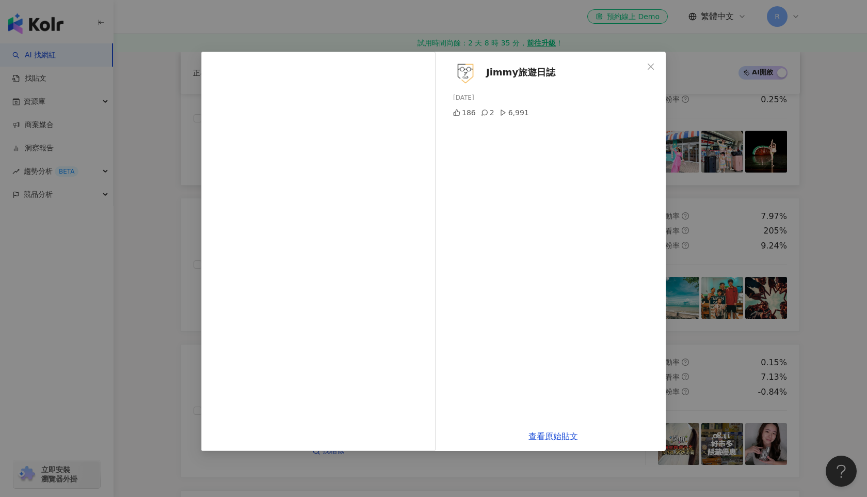
click at [733, 123] on div "Jimmy旅遊日誌 [DATE] 186 2 6,991 查看原始貼文" at bounding box center [433, 248] width 867 height 497
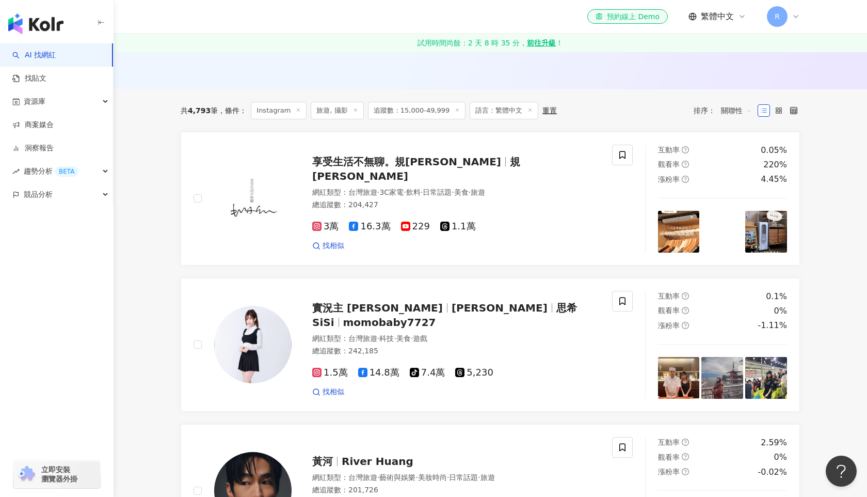
scroll to position [306, 0]
click at [673, 238] on img at bounding box center [679, 232] width 42 height 42
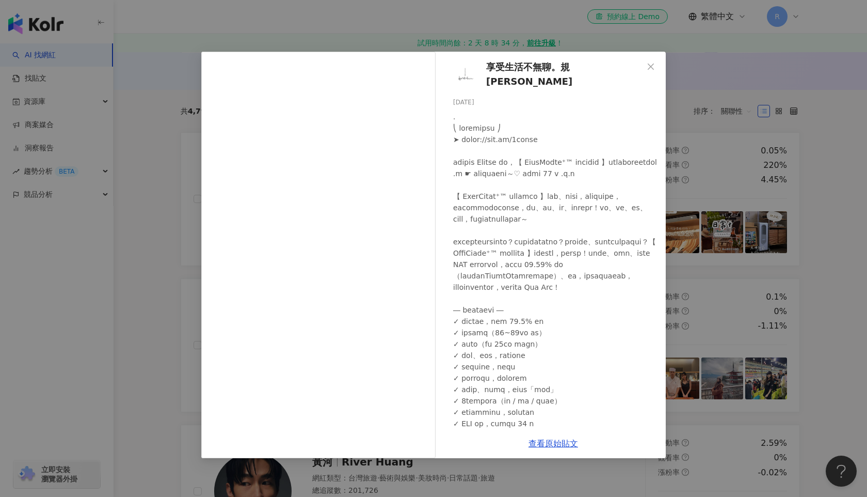
click at [713, 172] on div "享受生活不無聊。規小孫 [DATE] 隱藏 查看原始貼文" at bounding box center [433, 248] width 867 height 497
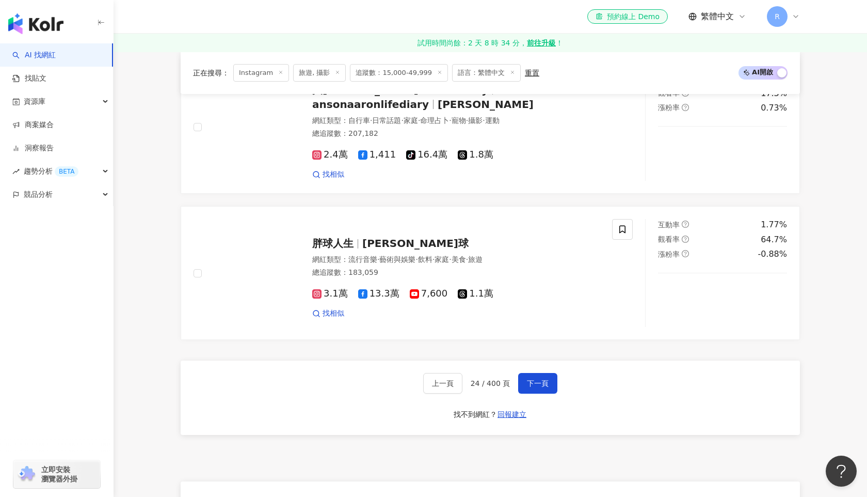
scroll to position [1908, 0]
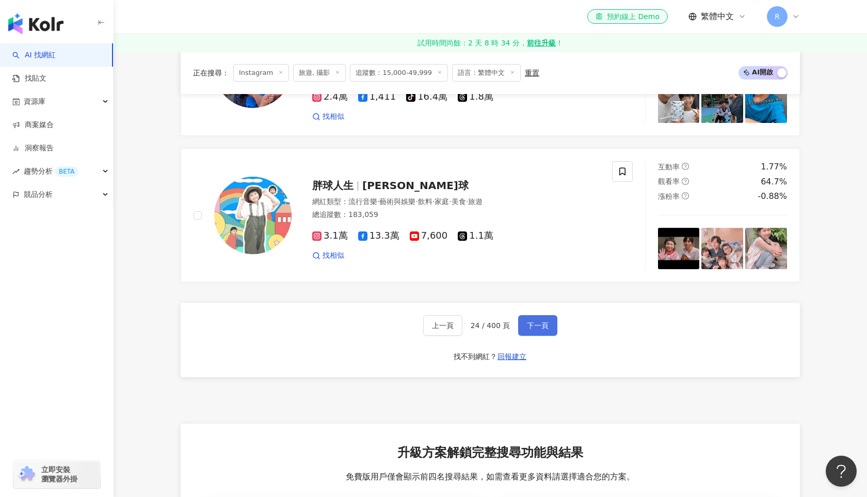
click at [540, 321] on span "下一頁" at bounding box center [538, 325] width 22 height 8
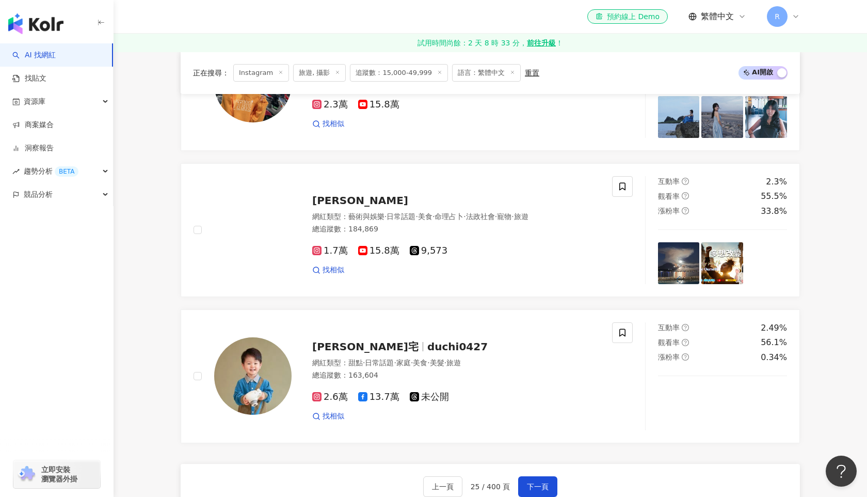
scroll to position [1787, 0]
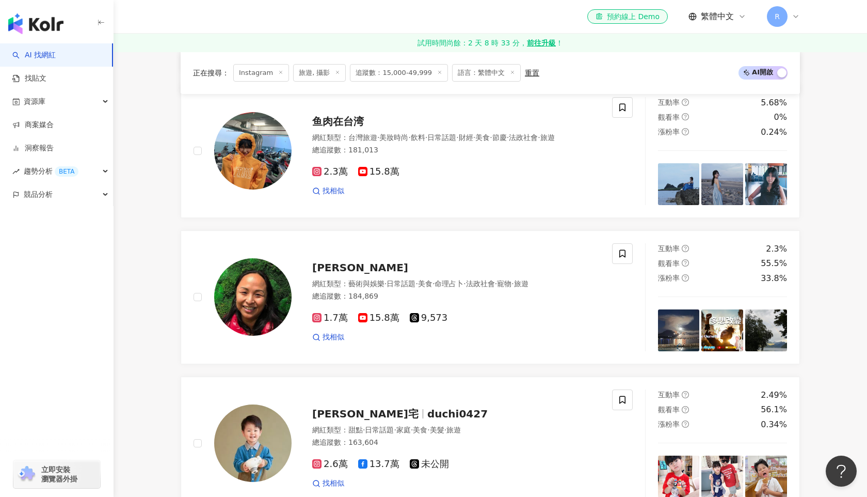
click at [540, 311] on div "1.7萬 15.8萬 9,573 找相似" at bounding box center [456, 323] width 288 height 38
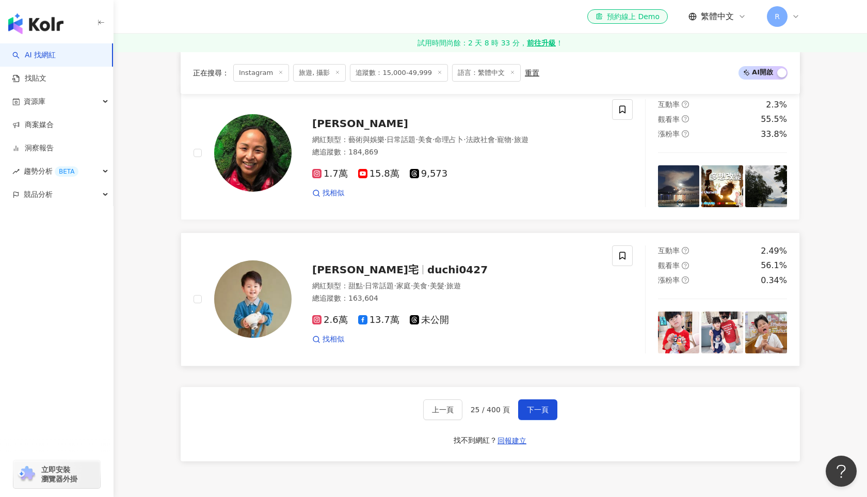
scroll to position [2078, 0]
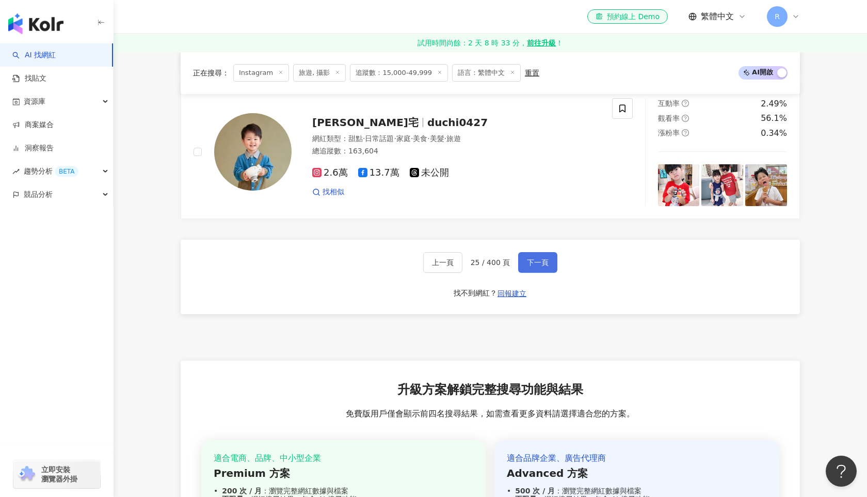
click at [548, 261] on button "下一頁" at bounding box center [537, 262] width 39 height 21
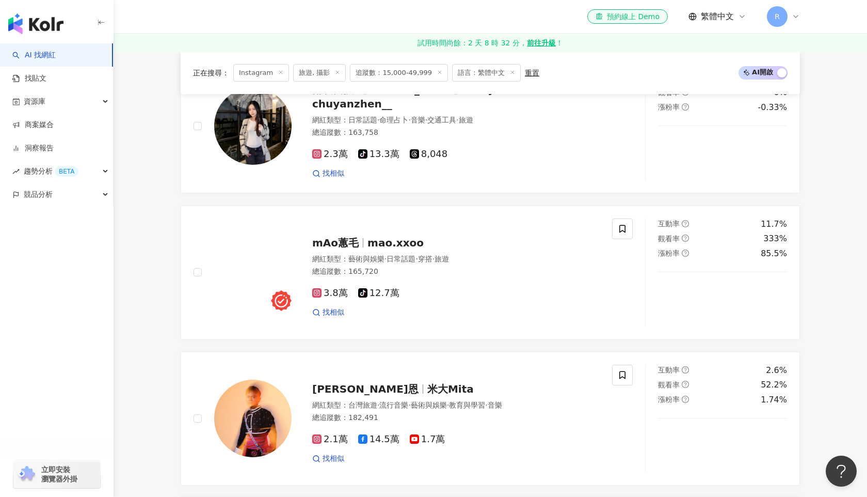
scroll to position [530, 0]
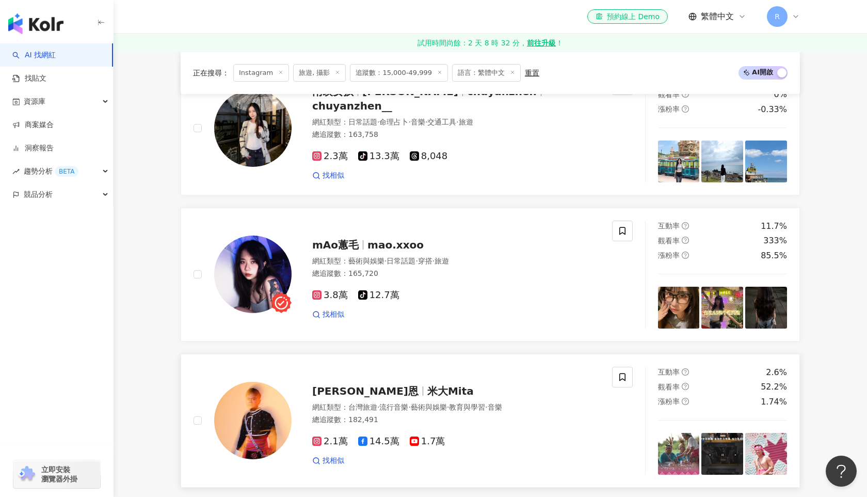
click at [671, 450] on img at bounding box center [679, 454] width 42 height 42
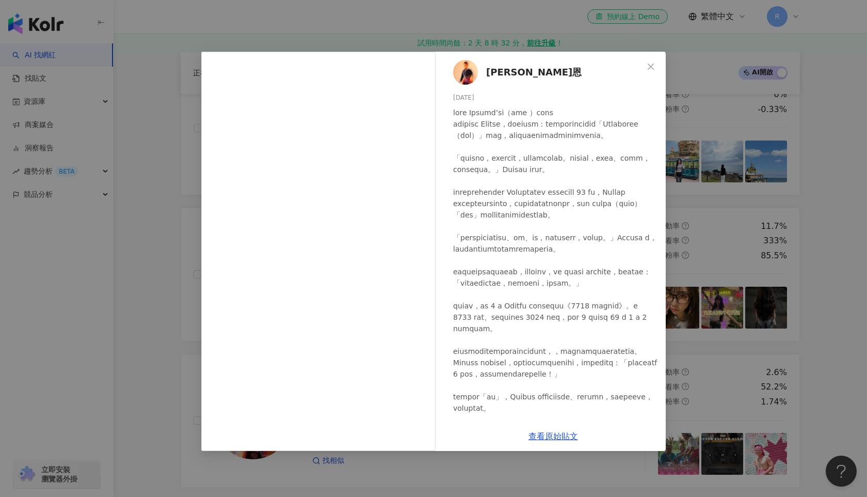
click at [463, 36] on div "[PERSON_NAME]恩 [DATE] 905 6 查看原始貼文" at bounding box center [433, 248] width 867 height 497
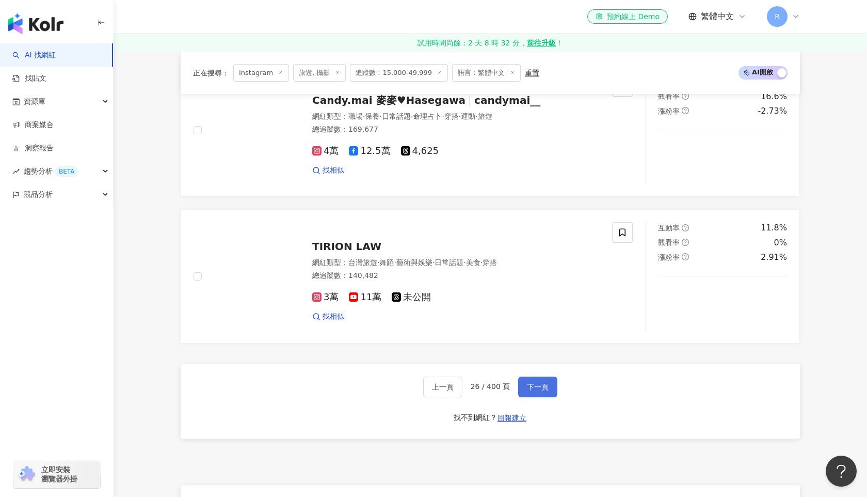
scroll to position [1862, 0]
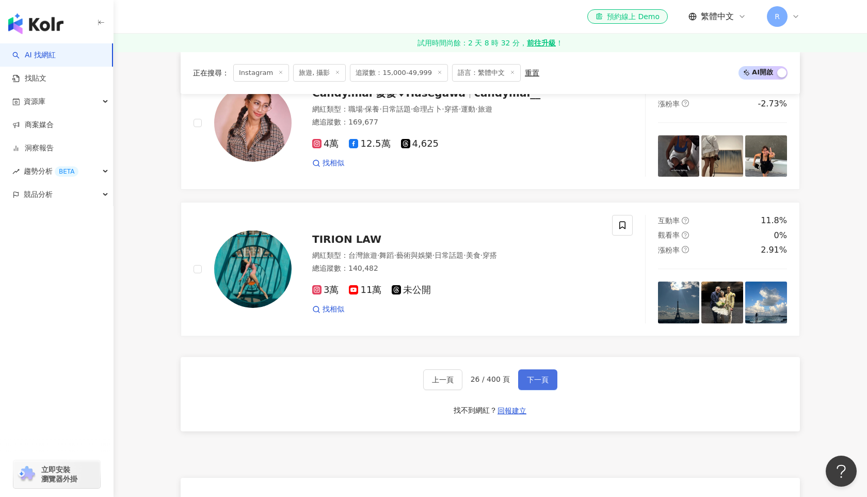
click at [531, 369] on button "下一頁" at bounding box center [537, 379] width 39 height 21
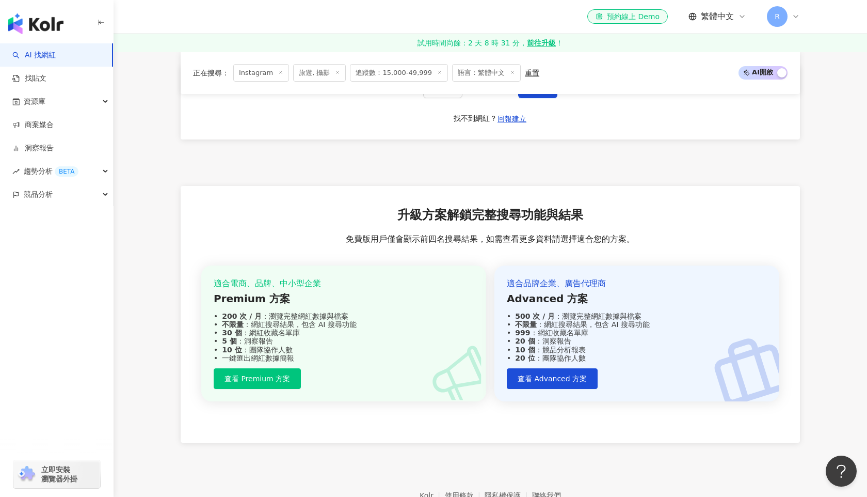
scroll to position [2058, 0]
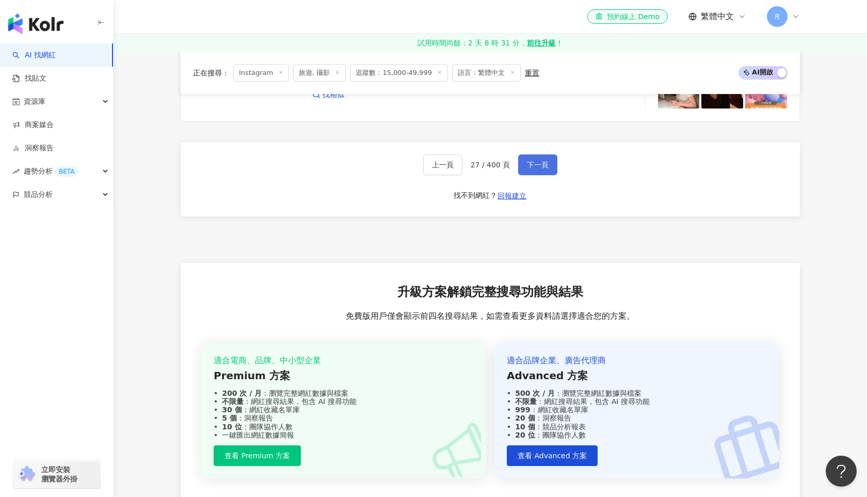
click at [533, 166] on span "下一頁" at bounding box center [538, 165] width 22 height 8
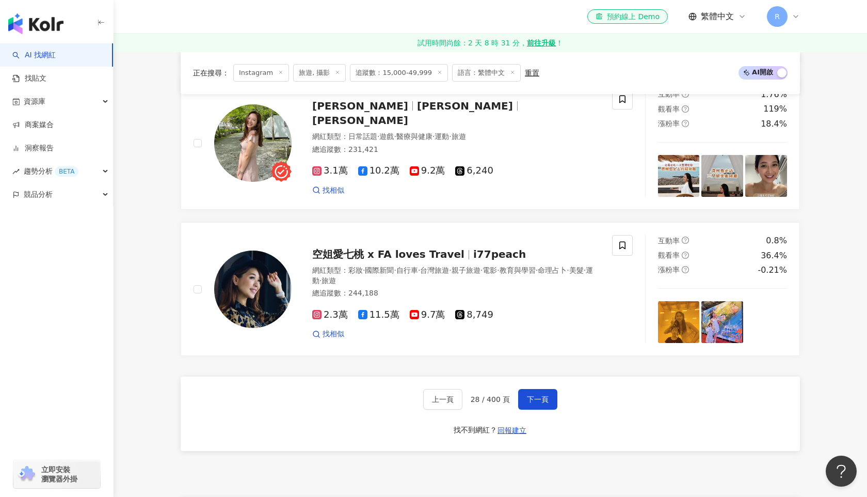
scroll to position [1828, 0]
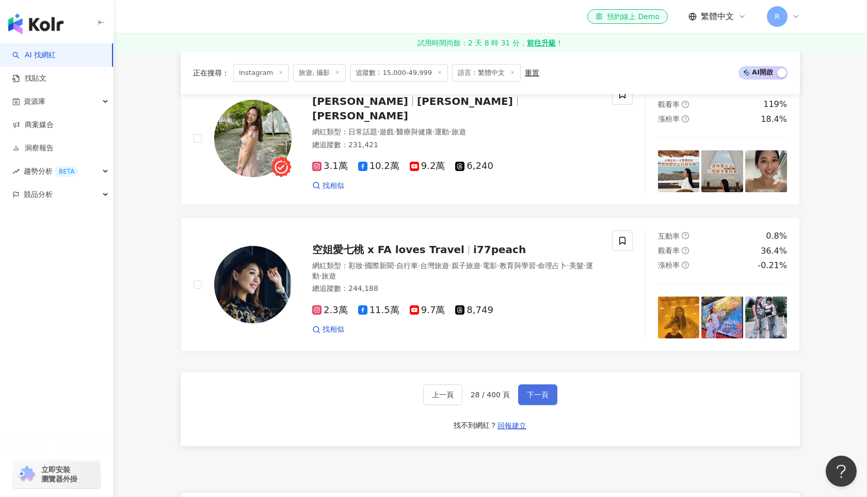
click at [530, 394] on span "下一頁" at bounding box center [538, 394] width 22 height 8
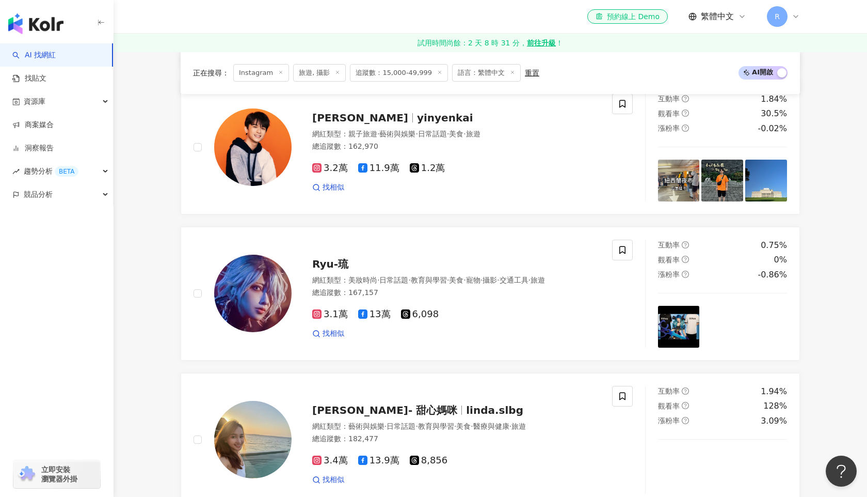
scroll to position [943, 0]
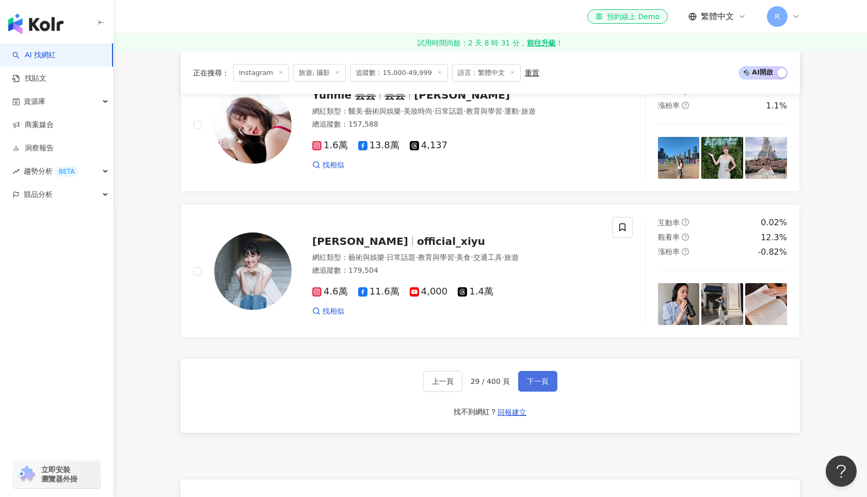
click at [540, 375] on button "下一頁" at bounding box center [537, 381] width 39 height 21
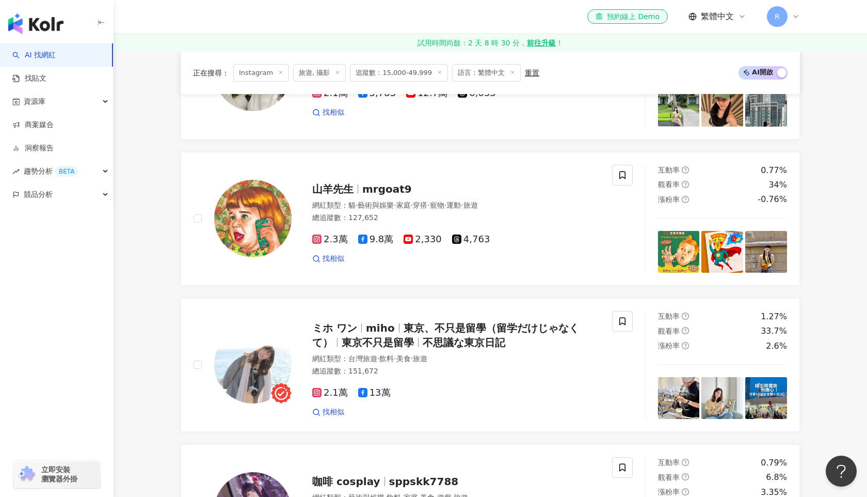
scroll to position [430, 0]
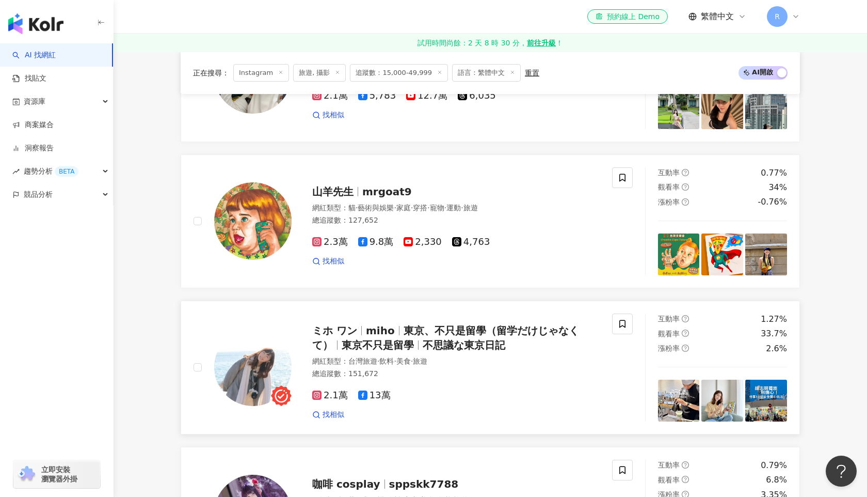
click at [671, 401] on img at bounding box center [679, 401] width 42 height 42
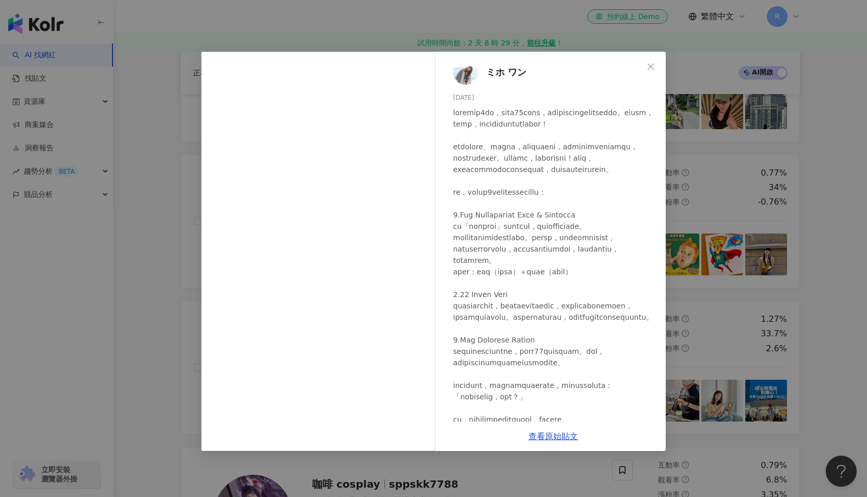
click at [148, 184] on div "ミホ ワン [DATE] 135 3 查看原始貼文" at bounding box center [433, 248] width 867 height 497
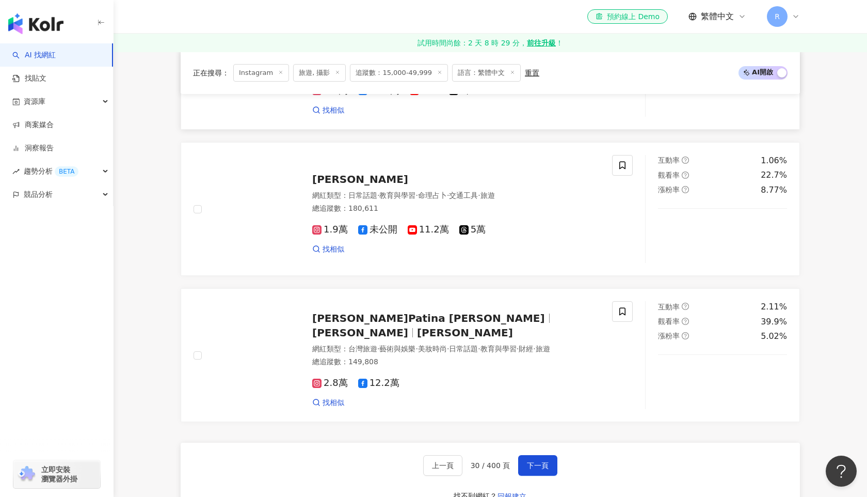
scroll to position [1854, 0]
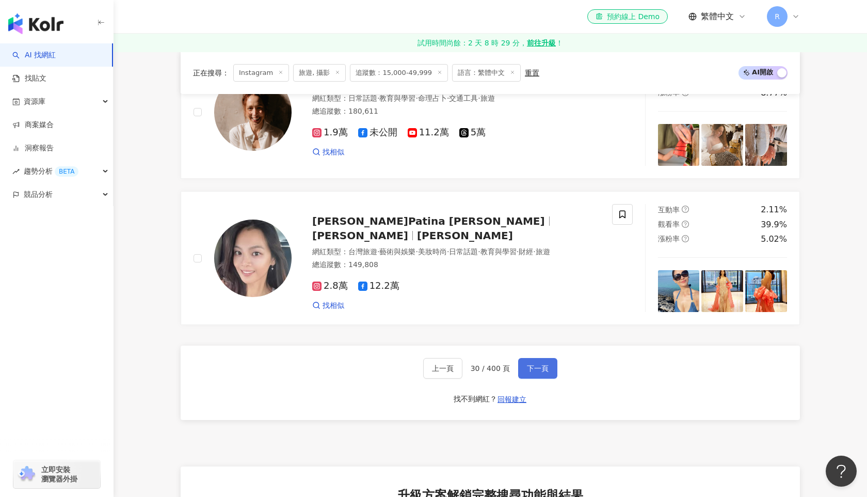
click at [535, 364] on span "下一頁" at bounding box center [538, 368] width 22 height 8
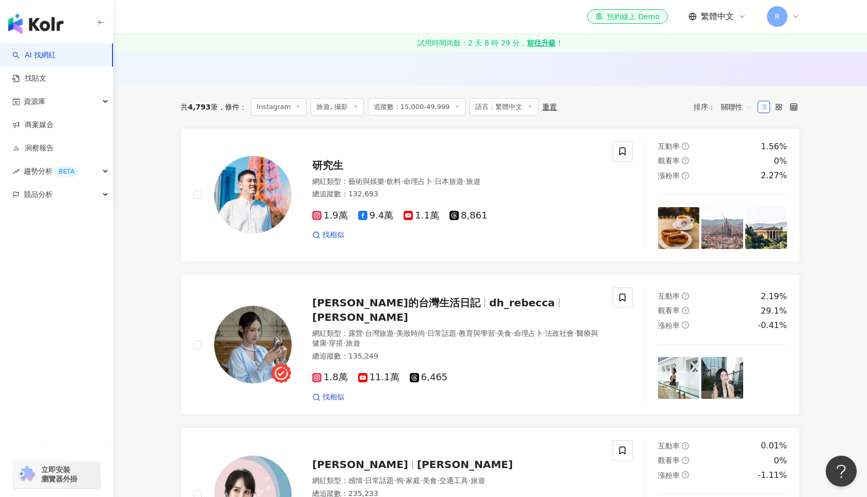
scroll to position [309, 0]
click at [667, 371] on img at bounding box center [679, 378] width 42 height 42
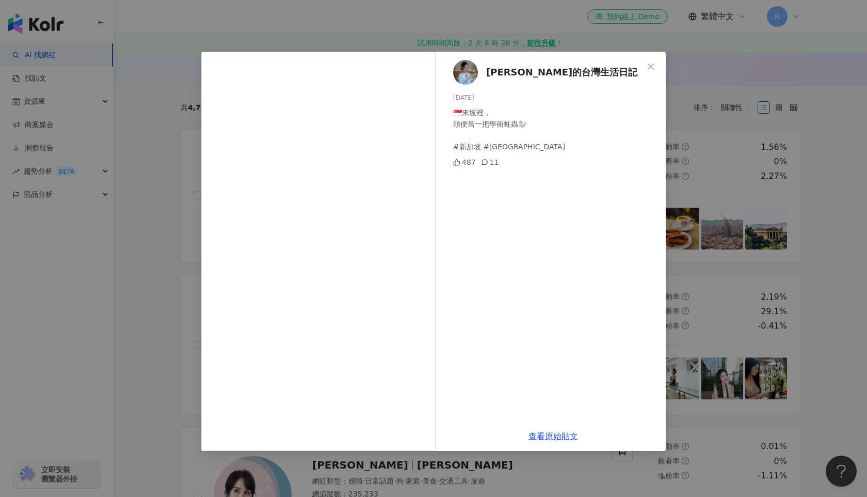
click at [129, 62] on div "小杜的台灣生活日記 [DATE] 🇸🇬來坡裡， 順便當一把學術蛀蟲🦭 #新加坡 #[GEOGRAPHIC_DATA] 487 11 查看原始貼文" at bounding box center [433, 248] width 867 height 497
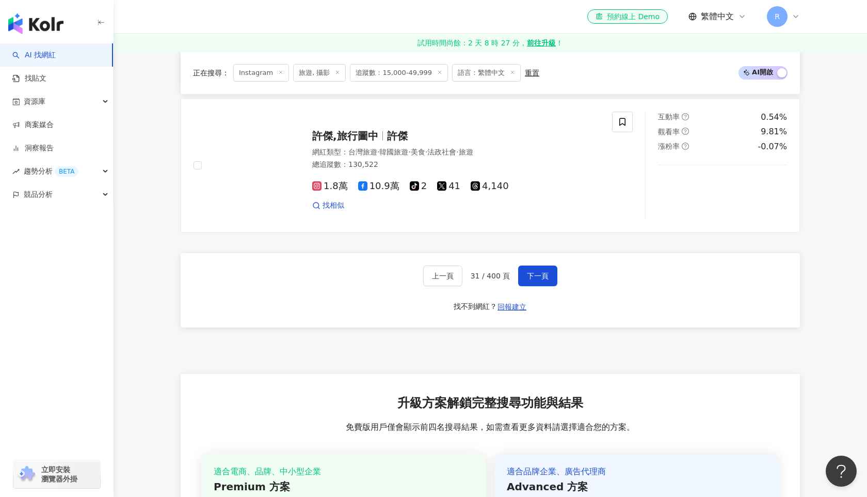
scroll to position [1952, 0]
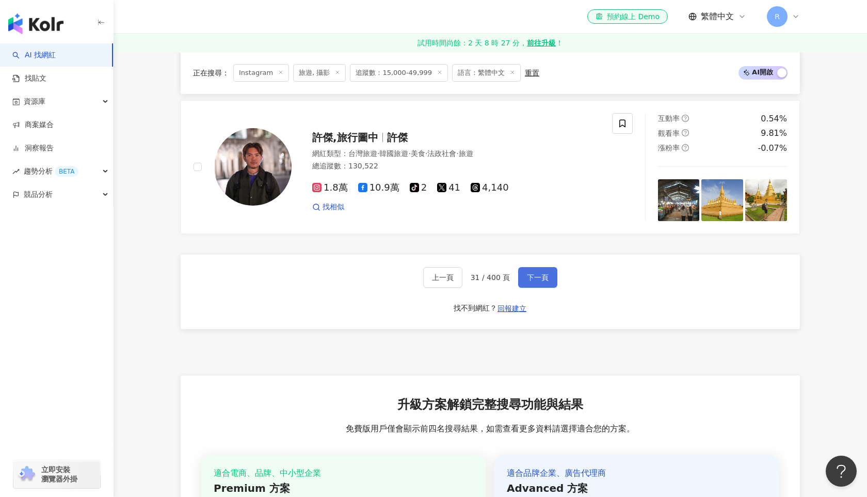
click at [527, 273] on span "下一頁" at bounding box center [538, 277] width 22 height 8
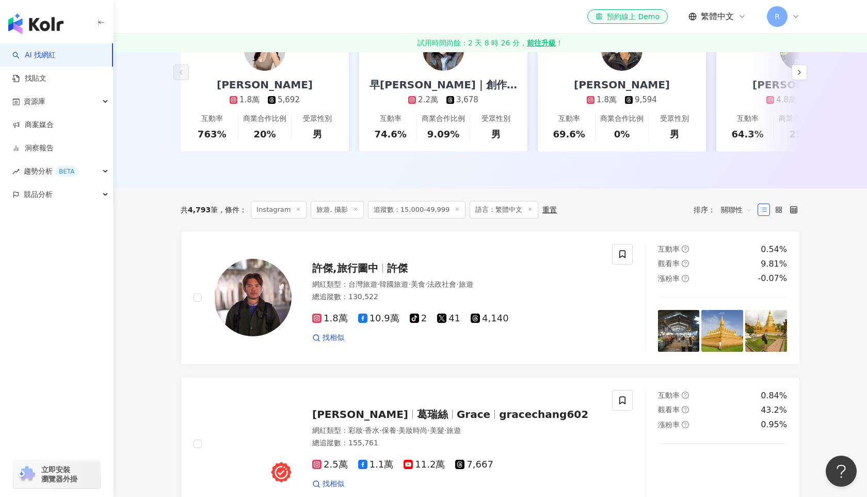
scroll to position [204, 0]
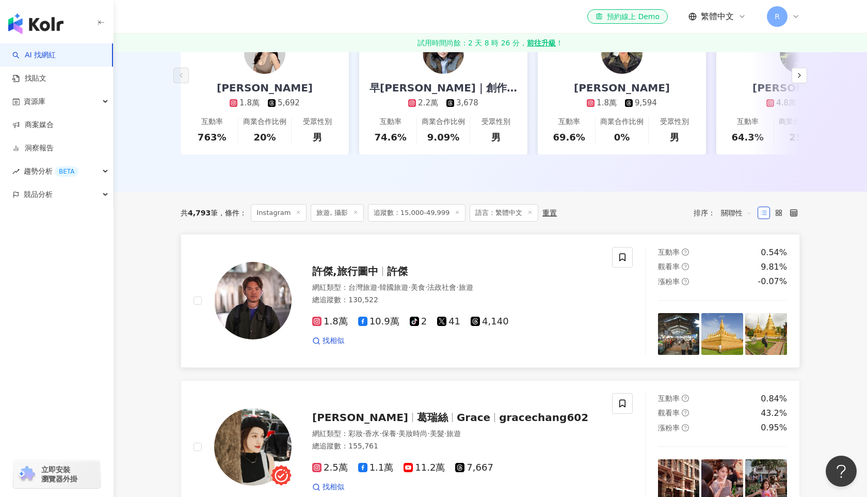
click at [666, 330] on img at bounding box center [679, 334] width 42 height 42
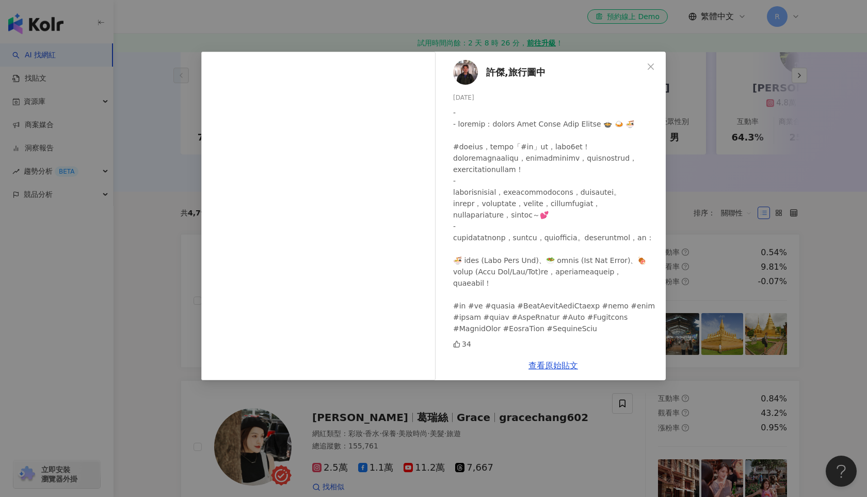
click at [135, 184] on div "[PERSON_NAME],旅行圖中 [DATE] 34 查看原始貼文" at bounding box center [433, 248] width 867 height 497
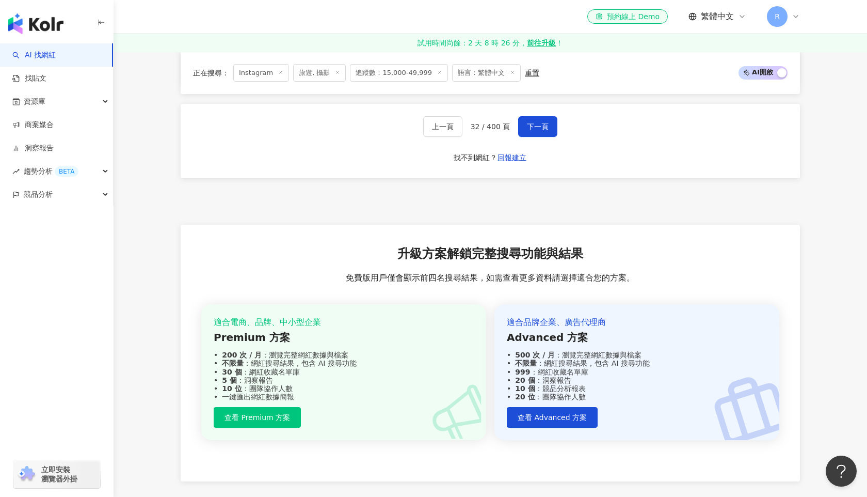
scroll to position [1944, 0]
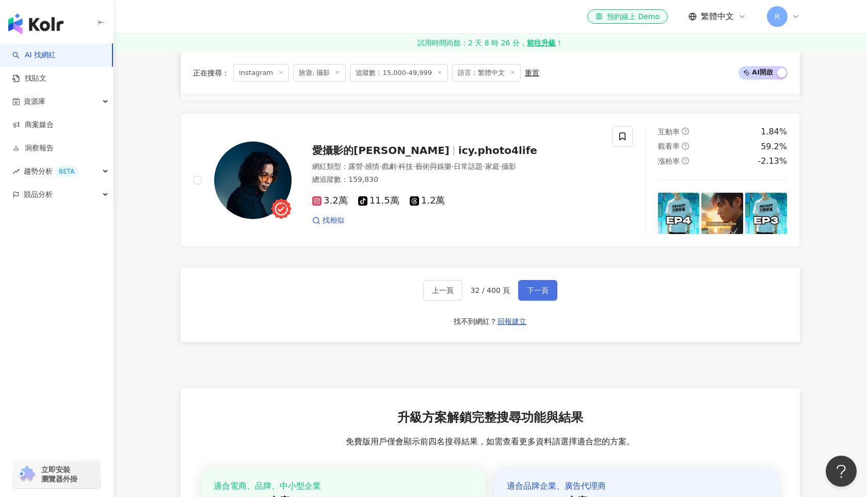
click at [541, 286] on span "下一頁" at bounding box center [538, 290] width 22 height 8
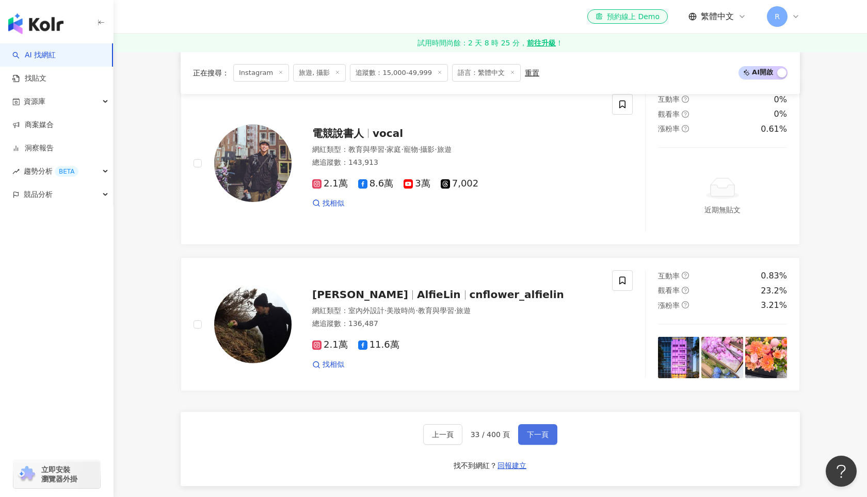
scroll to position [1939, 0]
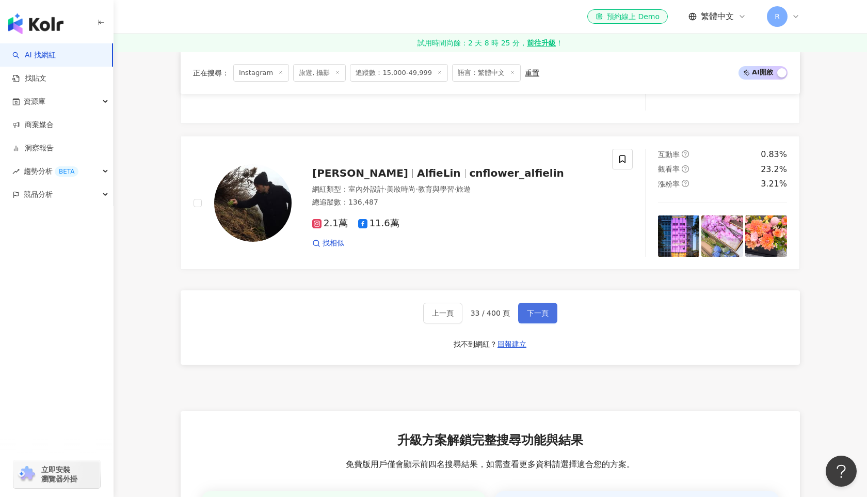
click at [536, 313] on span "下一頁" at bounding box center [538, 313] width 22 height 8
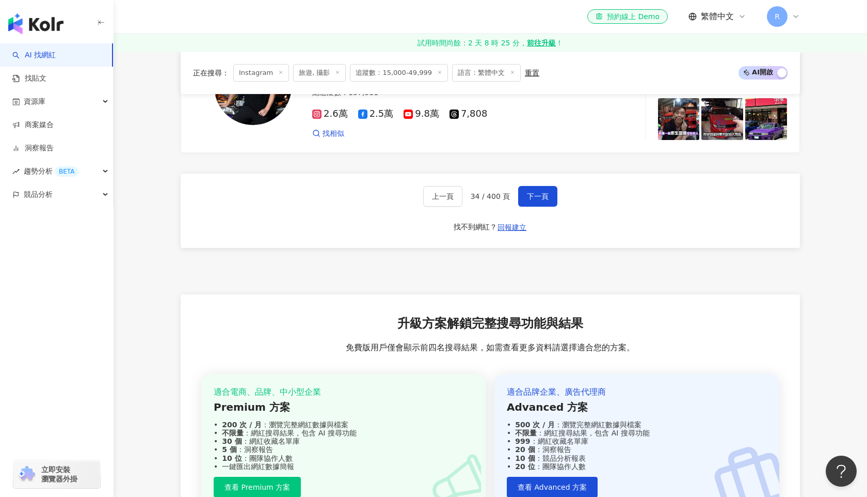
scroll to position [2000, 0]
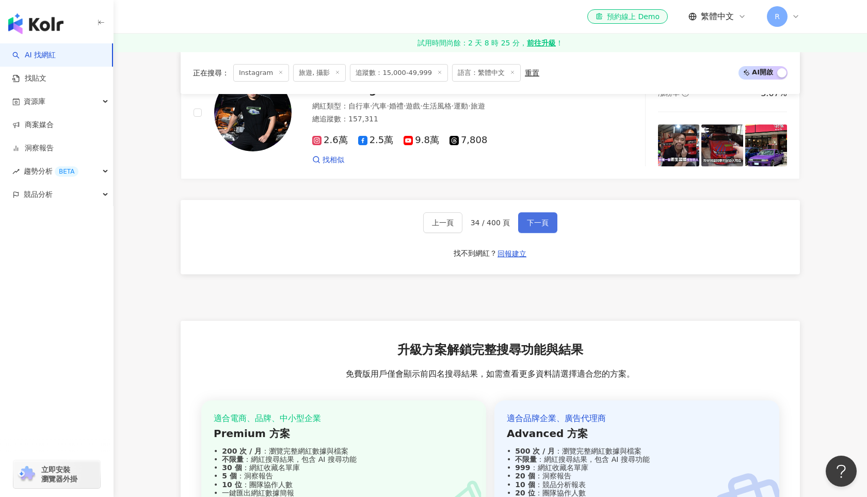
click at [533, 228] on button "下一頁" at bounding box center [537, 222] width 39 height 21
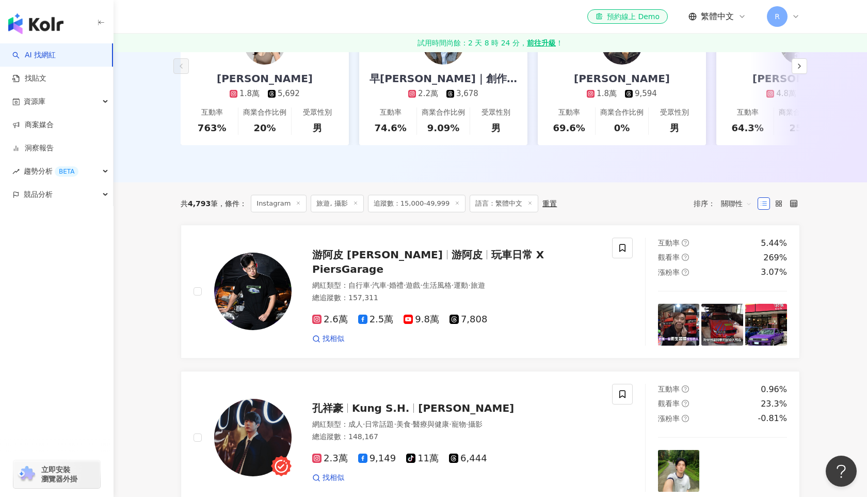
scroll to position [201, 0]
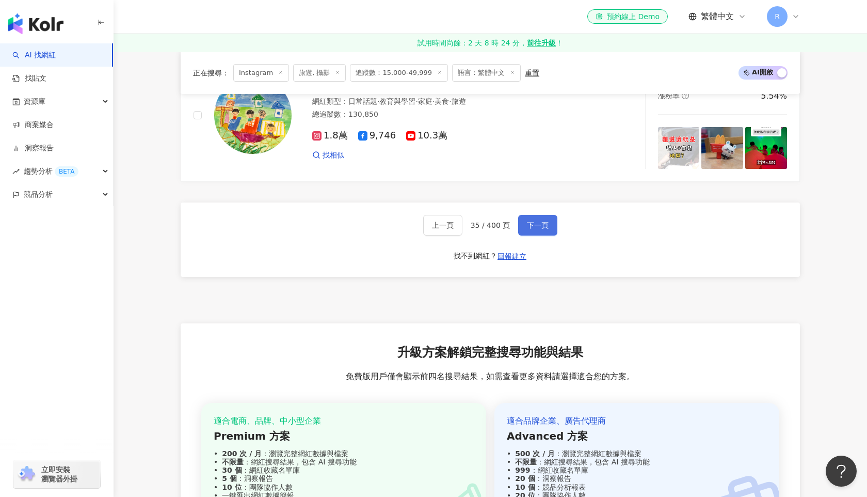
click at [533, 228] on span "下一頁" at bounding box center [538, 225] width 22 height 8
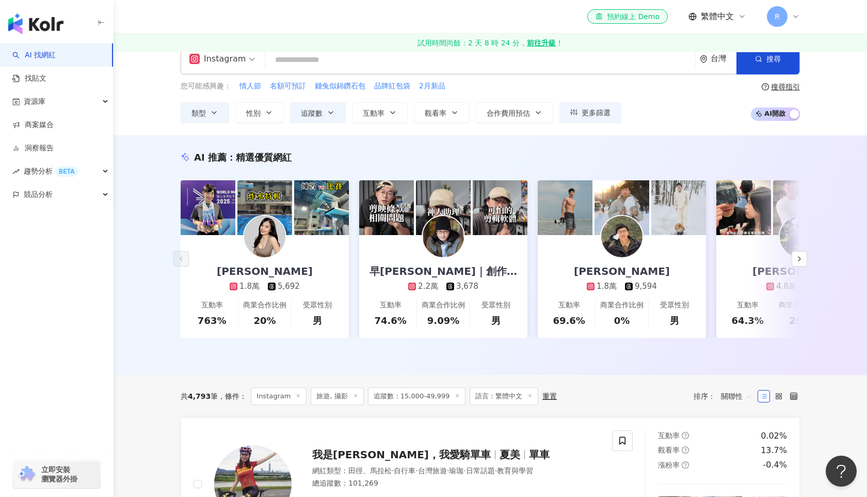
scroll to position [0, 0]
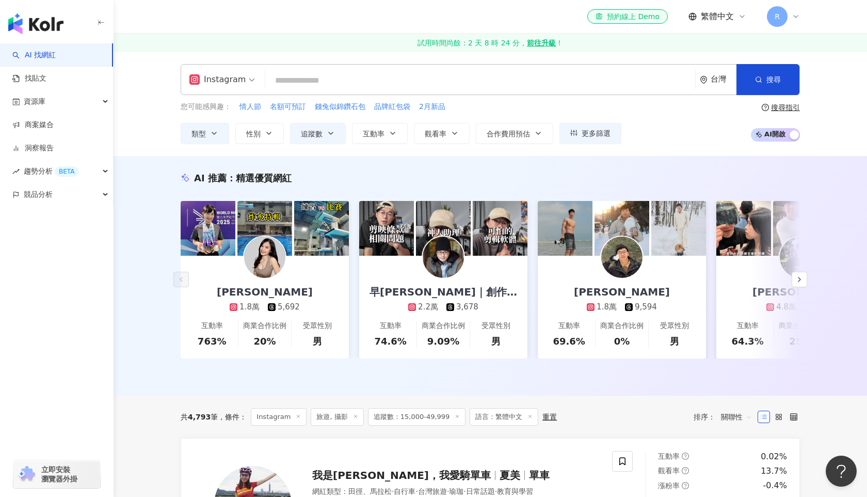
click at [521, 77] on input "search" at bounding box center [481, 81] width 422 height 20
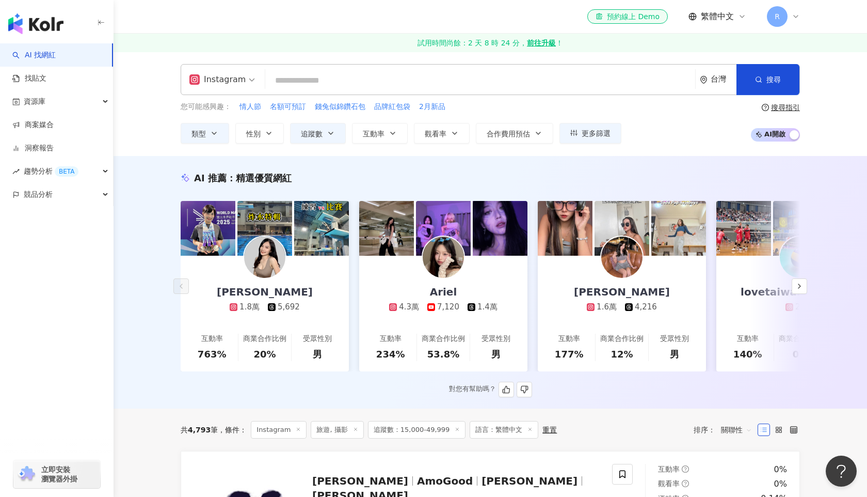
click at [798, 295] on div "lovetaiwanvolleyball" at bounding box center [801, 292] width 140 height 14
click at [802, 286] on icon "button" at bounding box center [800, 286] width 8 height 8
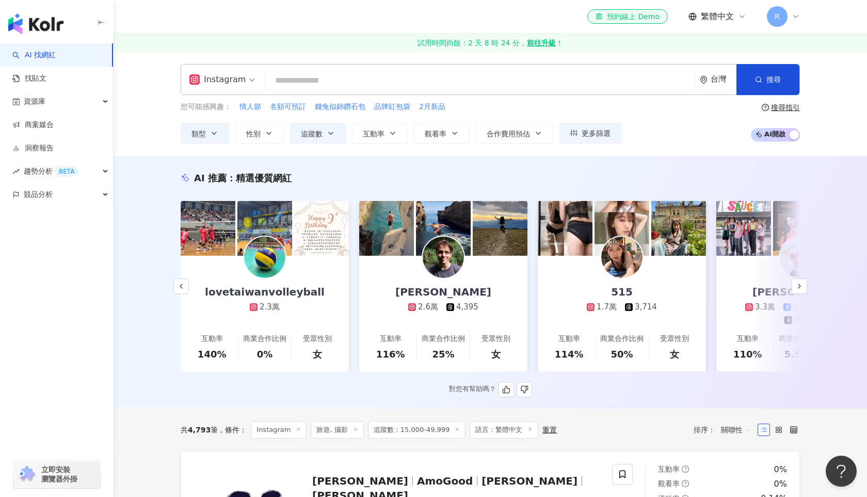
click at [513, 213] on img at bounding box center [500, 228] width 55 height 55
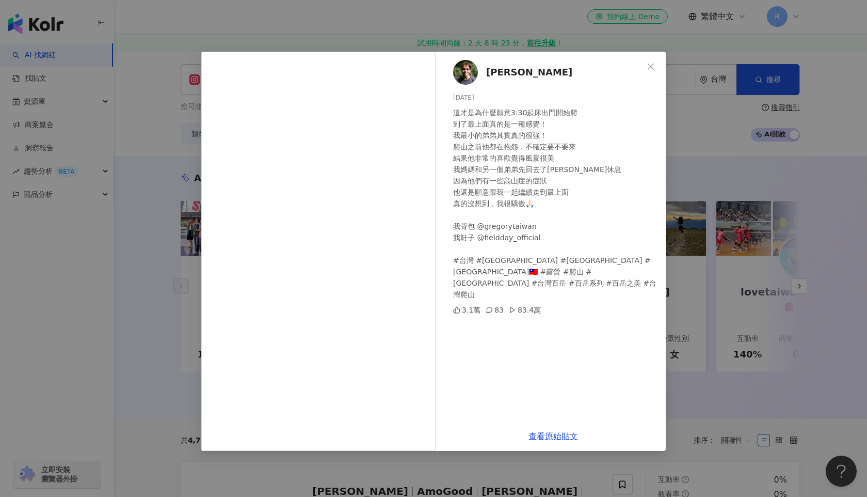
click at [764, 198] on div "[PERSON_NAME] [DATE] 這才是為什麼願意3:30起床出門開始爬 到了最上面真的是一種感覺！ 我最小的弟弟其實真的很強！ 爬山之前他都在抱怨，…" at bounding box center [433, 248] width 867 height 497
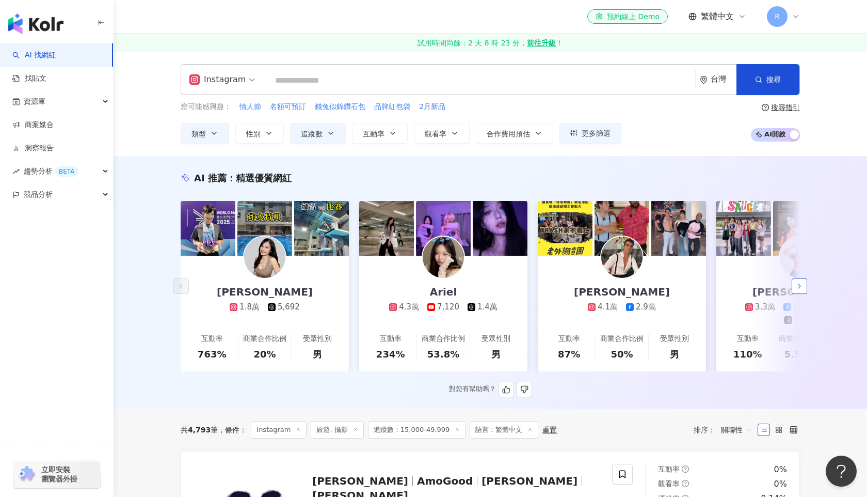
click at [796, 284] on icon "button" at bounding box center [800, 286] width 8 height 8
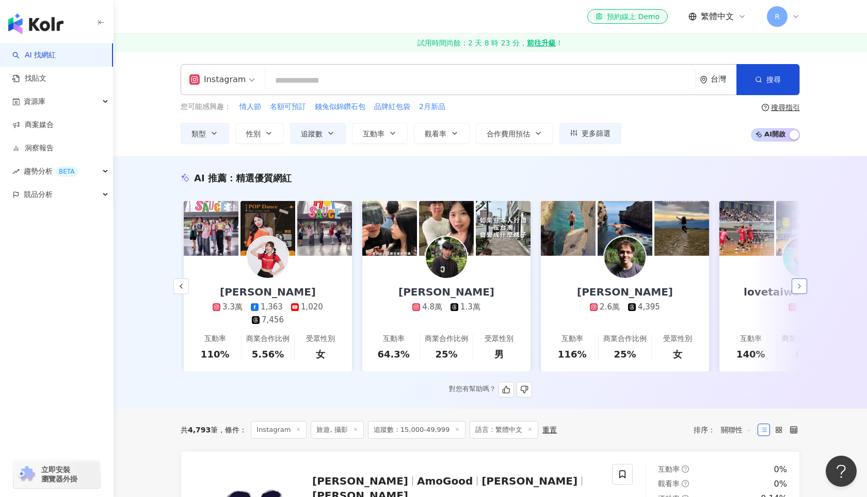
scroll to position [0, 536]
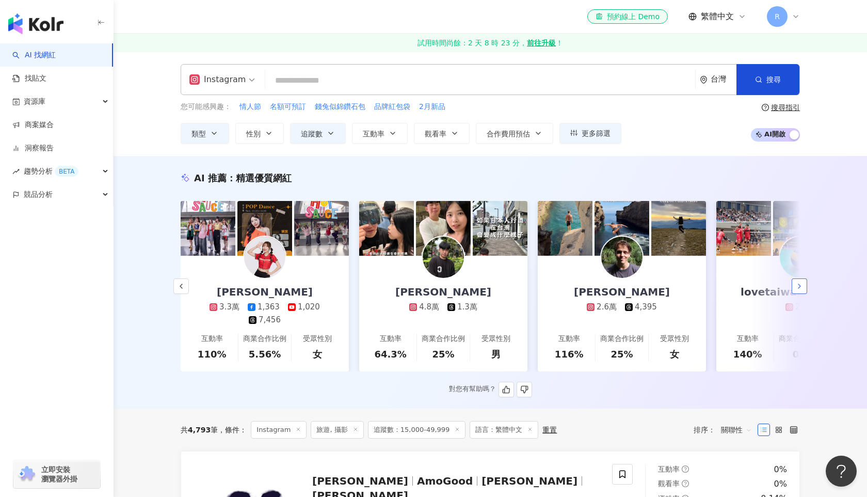
click at [796, 284] on icon "button" at bounding box center [800, 286] width 8 height 8
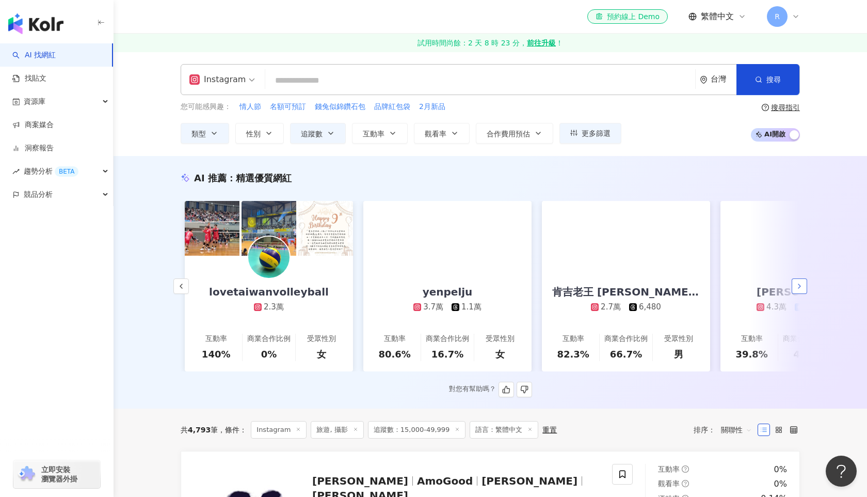
scroll to position [0, 1072]
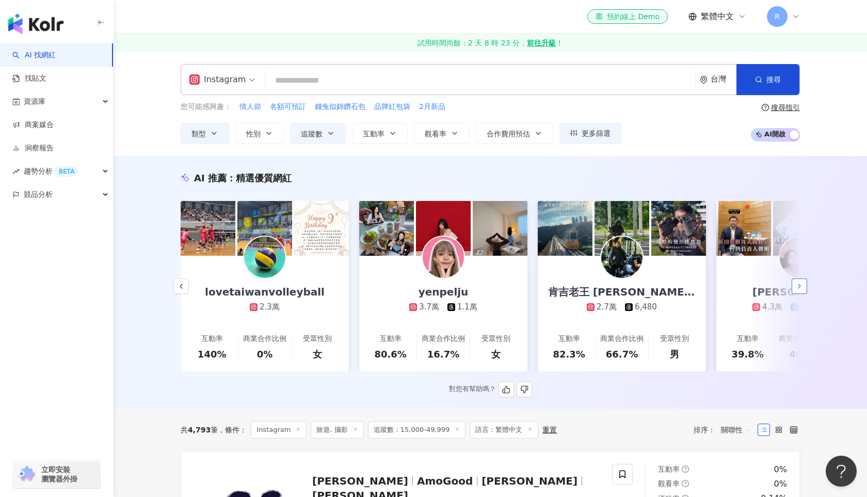
click at [796, 284] on icon "button" at bounding box center [800, 286] width 8 height 8
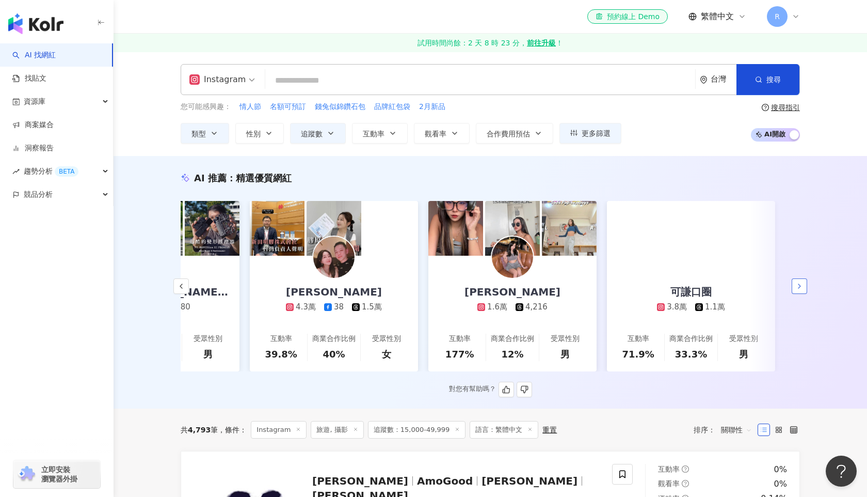
scroll to position [0, 1545]
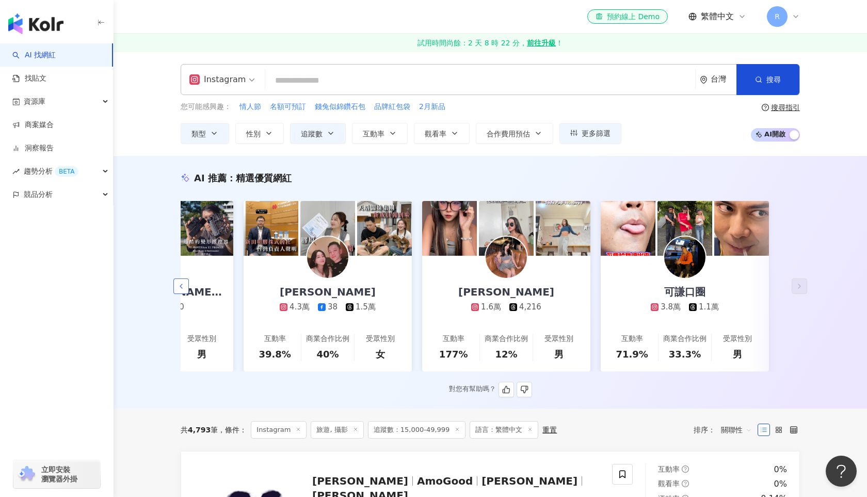
click at [180, 285] on icon "button" at bounding box center [181, 286] width 8 height 8
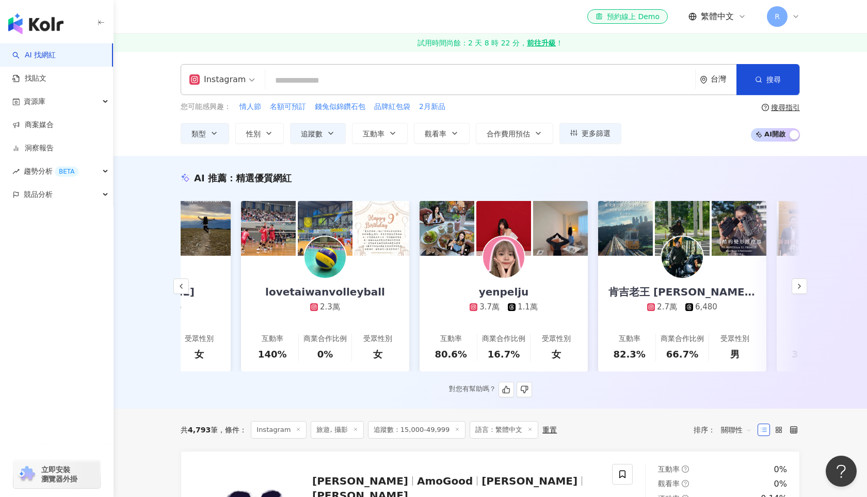
scroll to position [0, 1009]
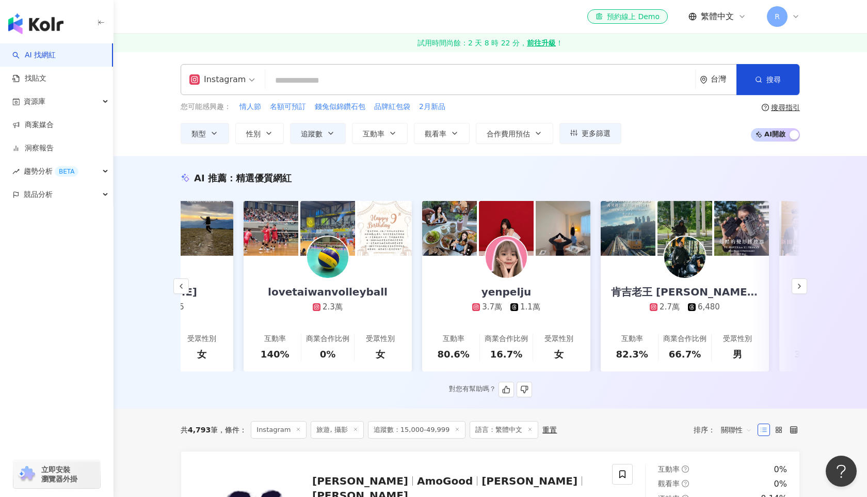
click at [625, 223] on img at bounding box center [628, 228] width 55 height 55
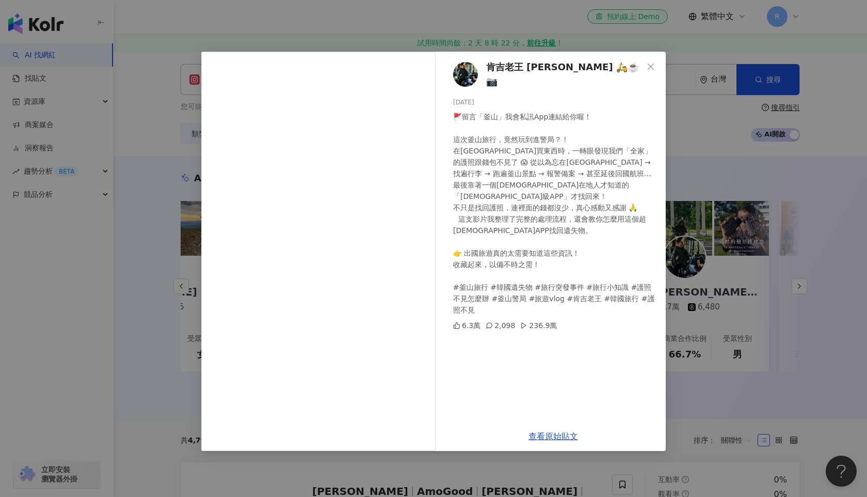
click at [736, 86] on div "肯吉老王 [PERSON_NAME] 🛵☕️📷 [DATE] 🚩留言「釜山」我會私訊App連結給你喔！ 這次釜山旅行，竟然玩到進警局？！ 在[GEOGRAPH…" at bounding box center [433, 248] width 867 height 497
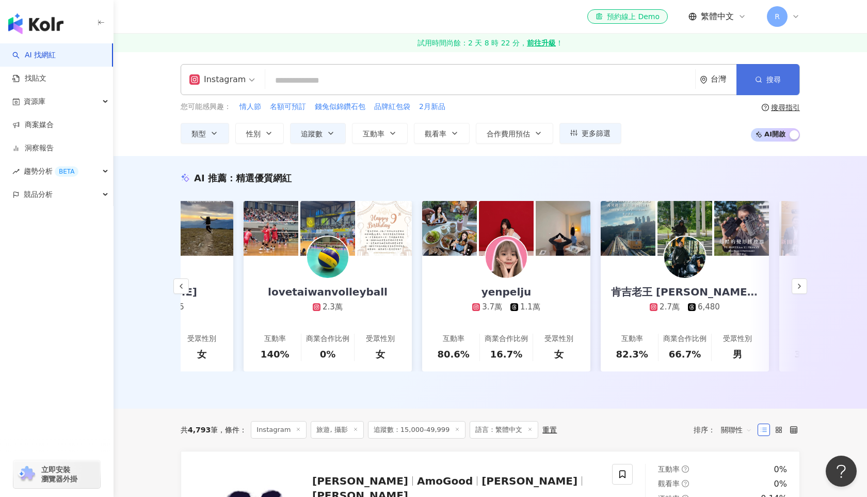
click at [769, 76] on span "搜尋" at bounding box center [774, 79] width 14 height 8
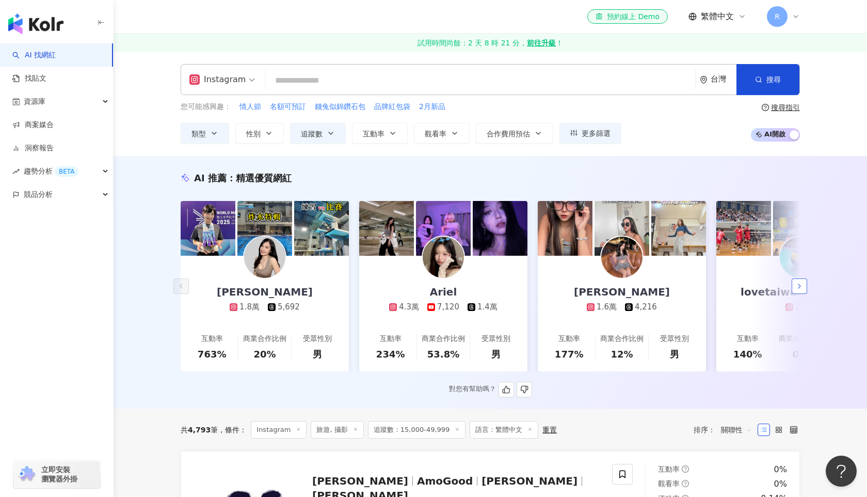
click at [798, 290] on button "button" at bounding box center [799, 285] width 15 height 15
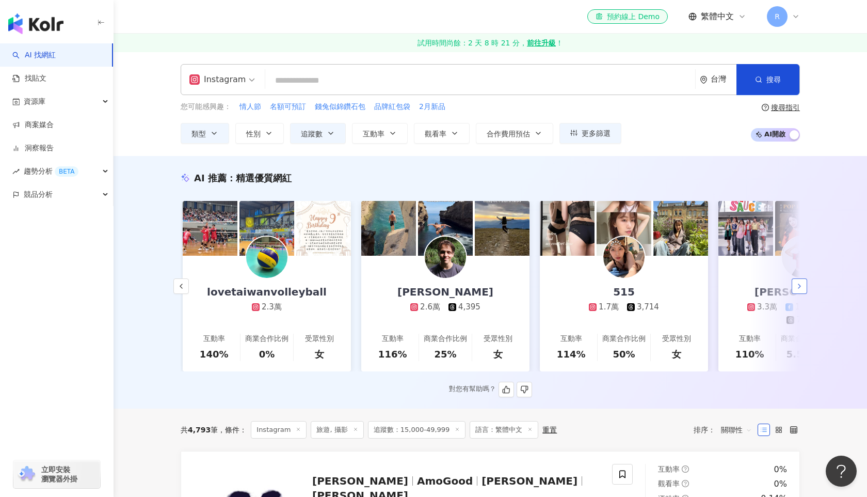
scroll to position [0, 536]
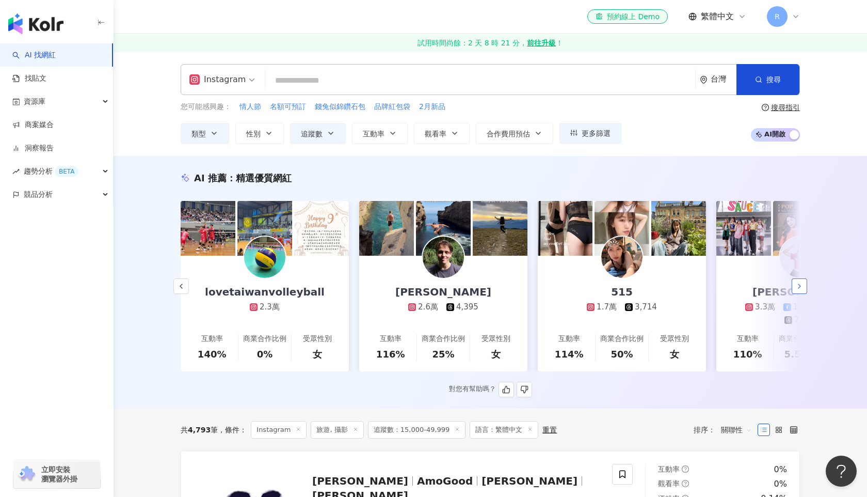
click at [803, 287] on icon "button" at bounding box center [800, 286] width 8 height 8
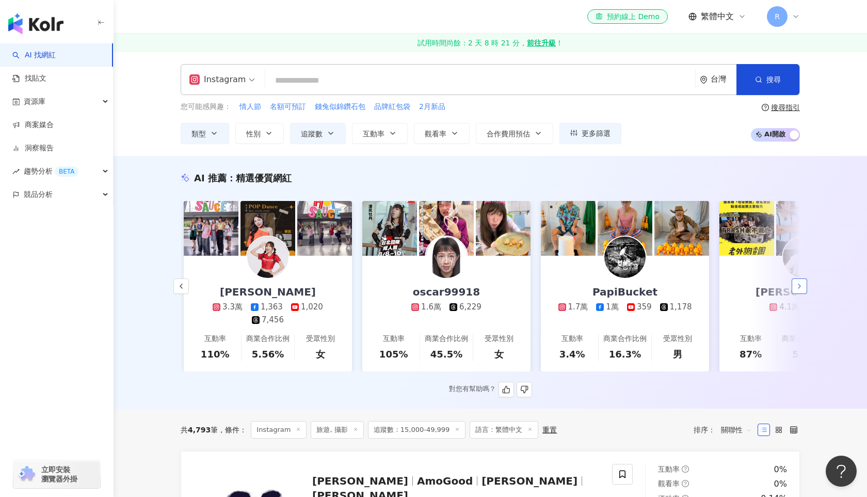
scroll to position [0, 1072]
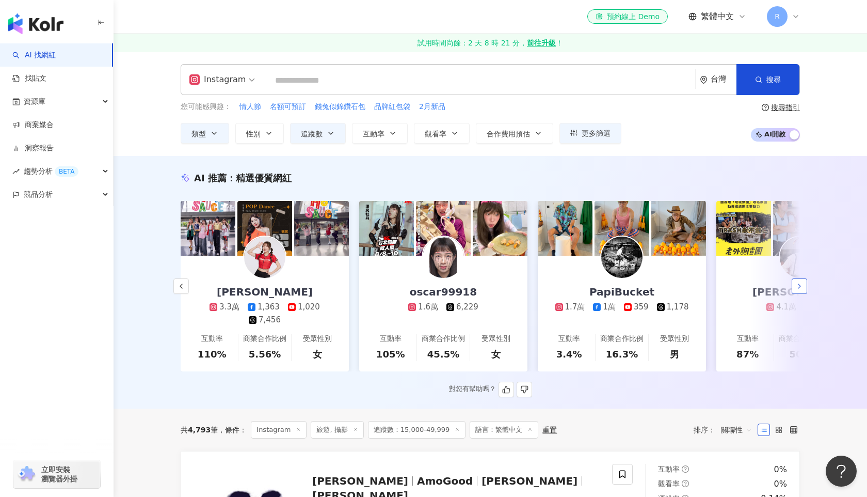
click at [803, 287] on icon "button" at bounding box center [800, 286] width 8 height 8
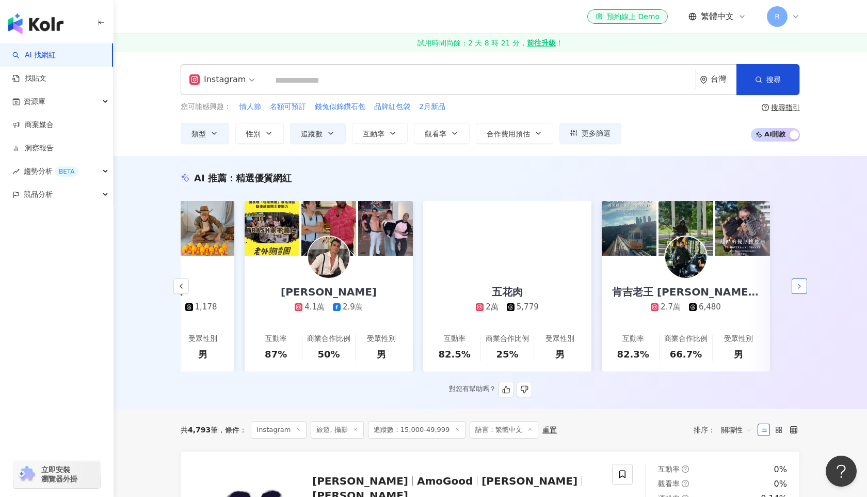
scroll to position [0, 1545]
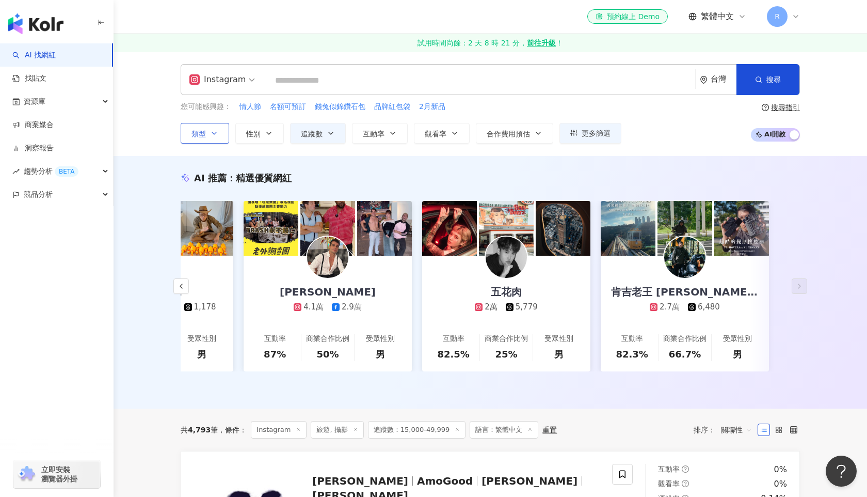
click at [218, 130] on icon "button" at bounding box center [214, 133] width 8 height 8
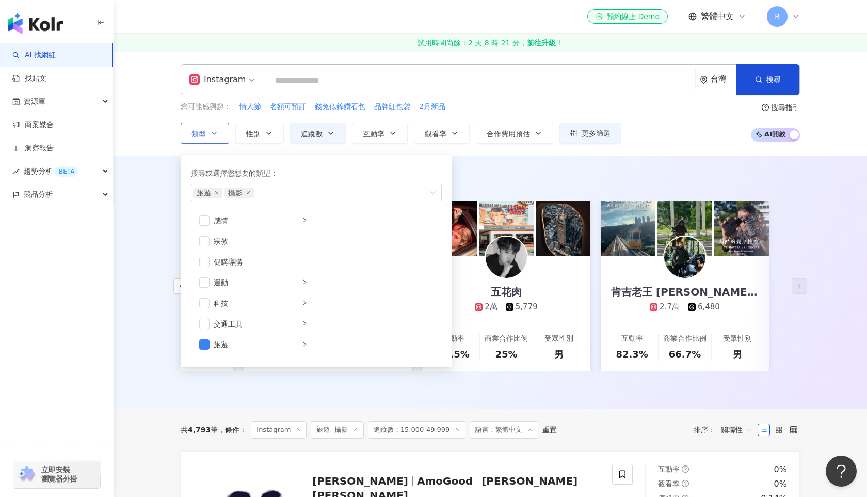
scroll to position [358, 0]
click at [261, 320] on div "旅遊" at bounding box center [257, 321] width 86 height 11
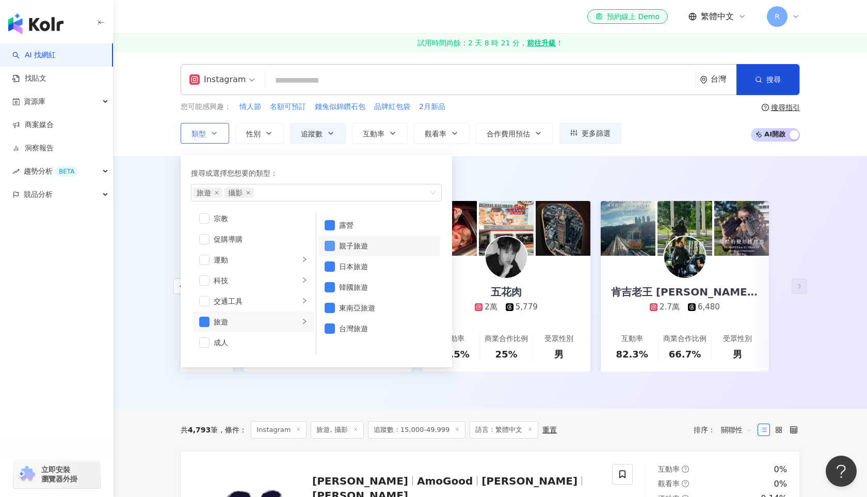
click at [329, 245] on span "button" at bounding box center [330, 246] width 10 height 10
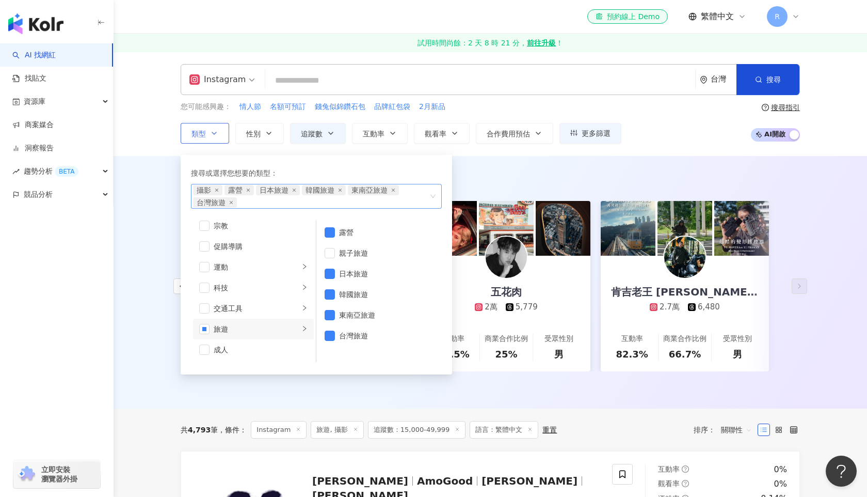
click at [181, 123] on button "類型 搜尋或選擇您想要的類型： 攝影 露營 日本旅遊 韓國旅遊 東南亞旅遊 台灣旅遊 藝術與娛樂 美妝時尚 氣候和環境 日常話題 教育與學習 家庭 財經 美食…" at bounding box center [205, 133] width 49 height 21
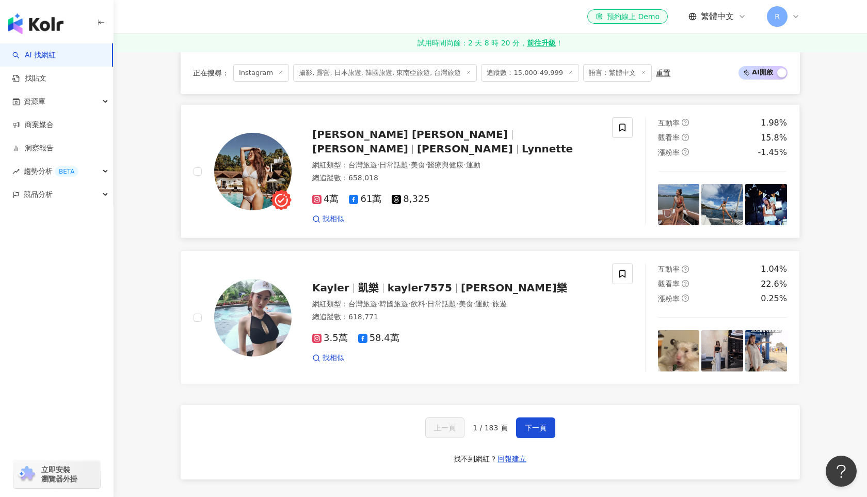
scroll to position [1957, 0]
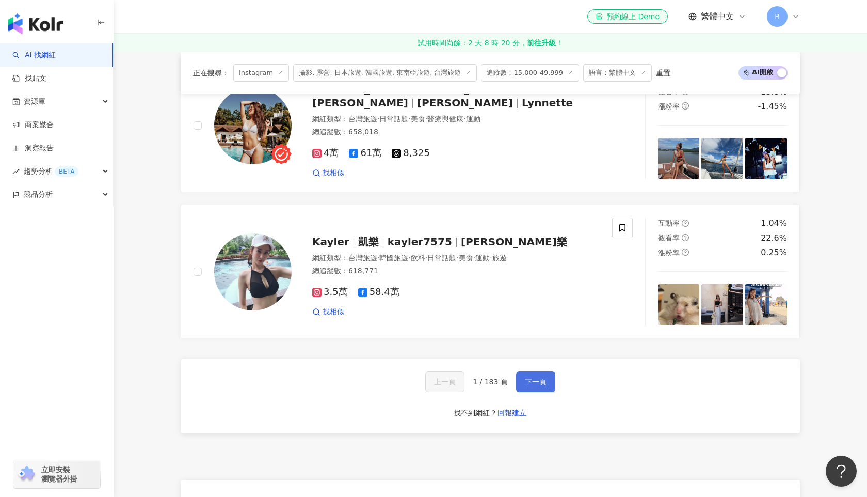
click at [547, 371] on button "下一頁" at bounding box center [535, 381] width 39 height 21
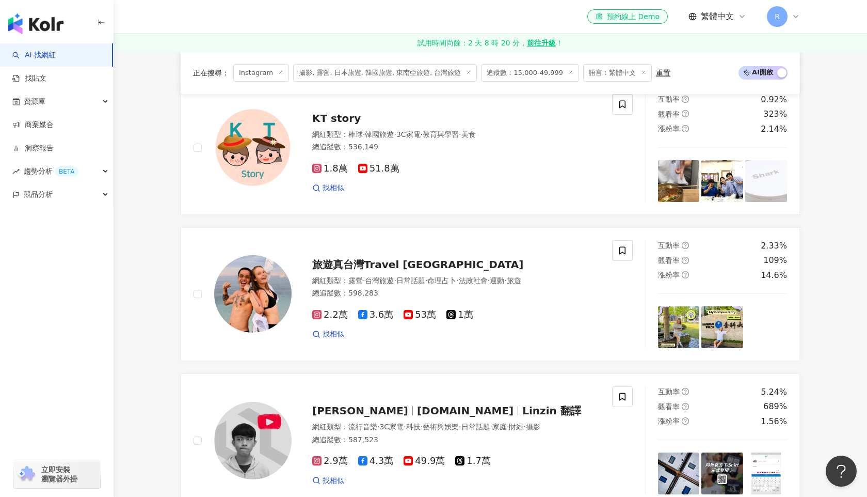
scroll to position [806, 0]
click at [678, 311] on img at bounding box center [679, 328] width 42 height 42
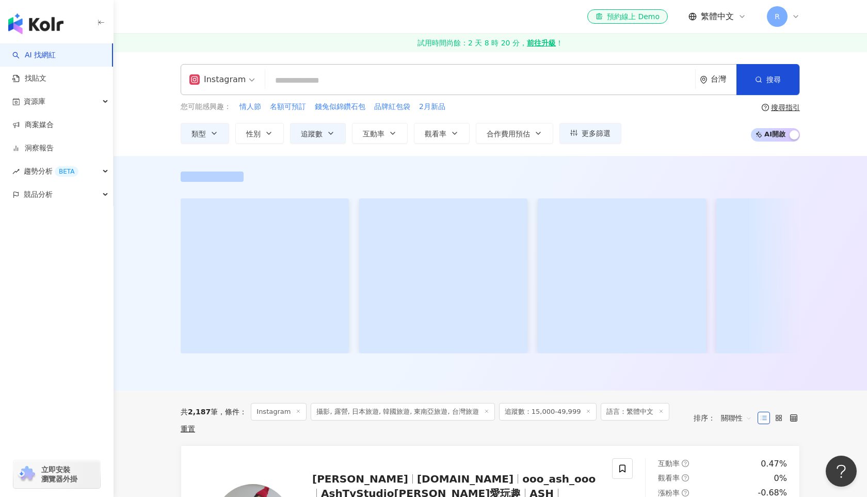
click at [121, 48] on div "View post on Instagram Study in [GEOGRAPHIC_DATA] [DATE] 69 1 查看原始貼文" at bounding box center [433, 248] width 867 height 497
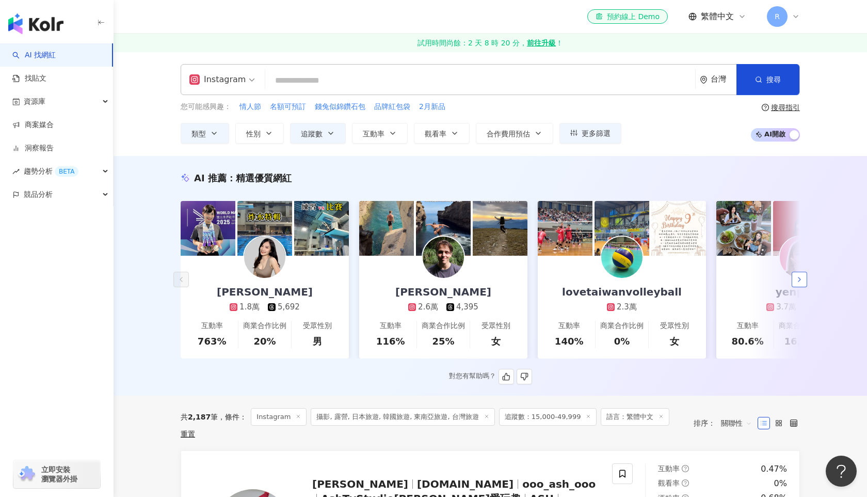
click at [801, 277] on icon "button" at bounding box center [800, 279] width 8 height 8
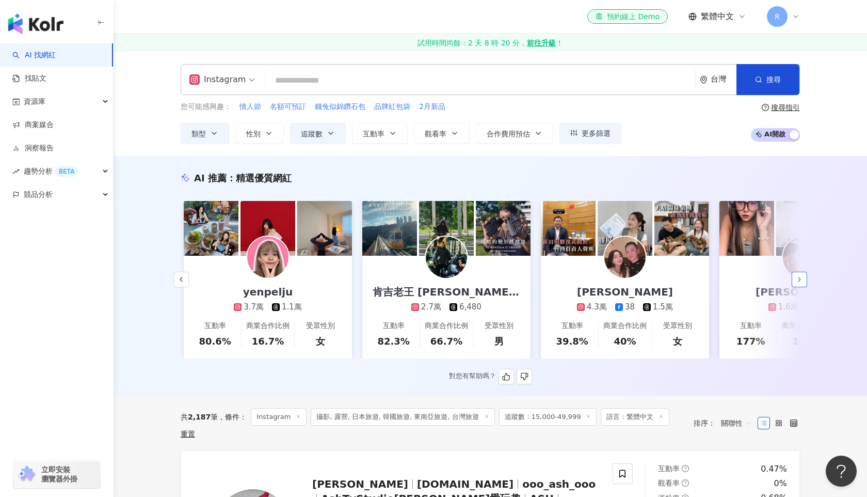
scroll to position [0, 536]
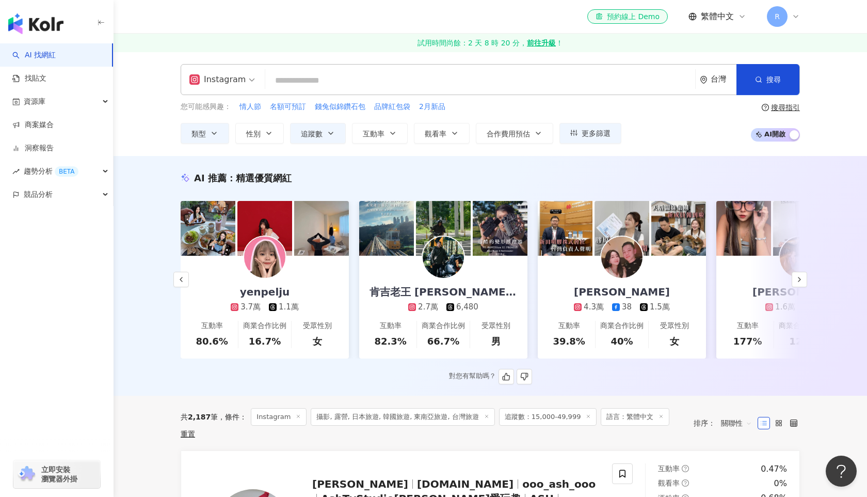
click at [325, 205] on img at bounding box center [321, 228] width 55 height 55
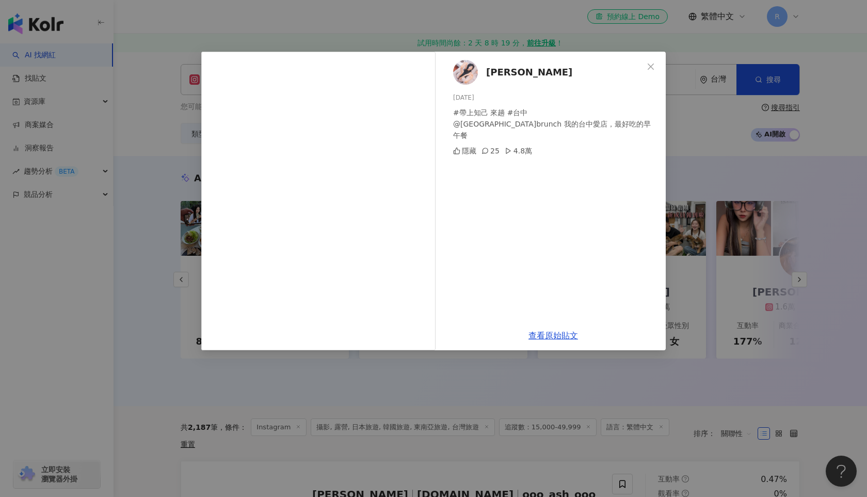
click at [513, 49] on div "[PERSON_NAME] [DATE] #帶上知己 來趟 #台中 @tomoro.brunch 我的台中愛店，最好吃的早午餐 隱藏 25 4.8萬 查看原始…" at bounding box center [433, 248] width 867 height 497
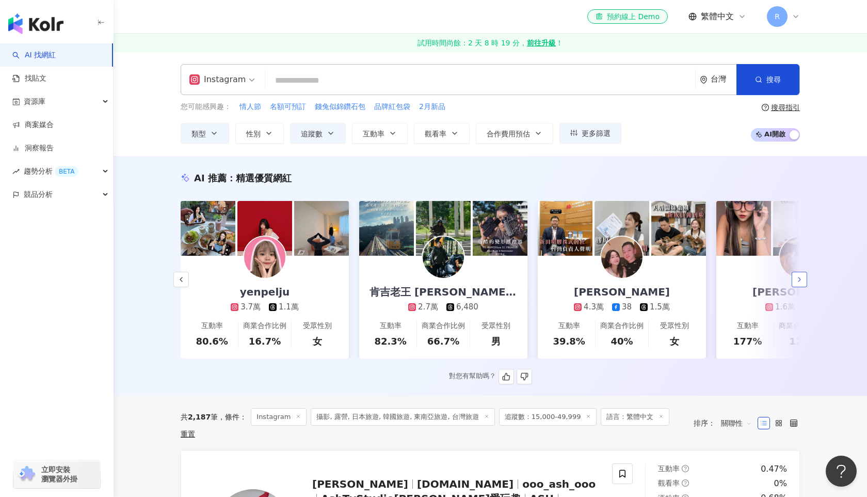
click at [798, 278] on icon "button" at bounding box center [800, 279] width 8 height 8
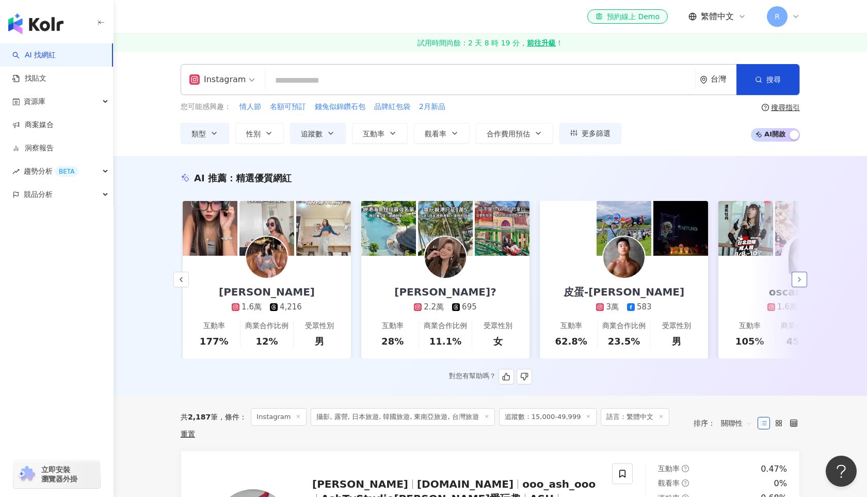
scroll to position [0, 1072]
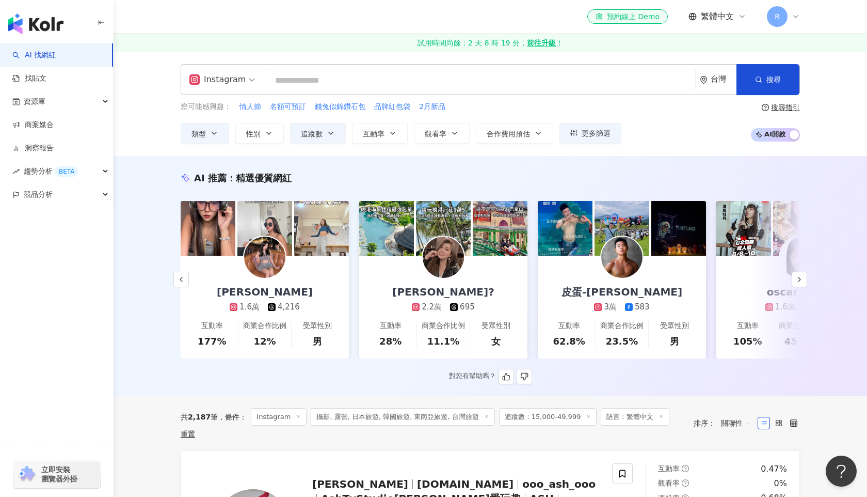
click at [516, 236] on img at bounding box center [500, 228] width 55 height 55
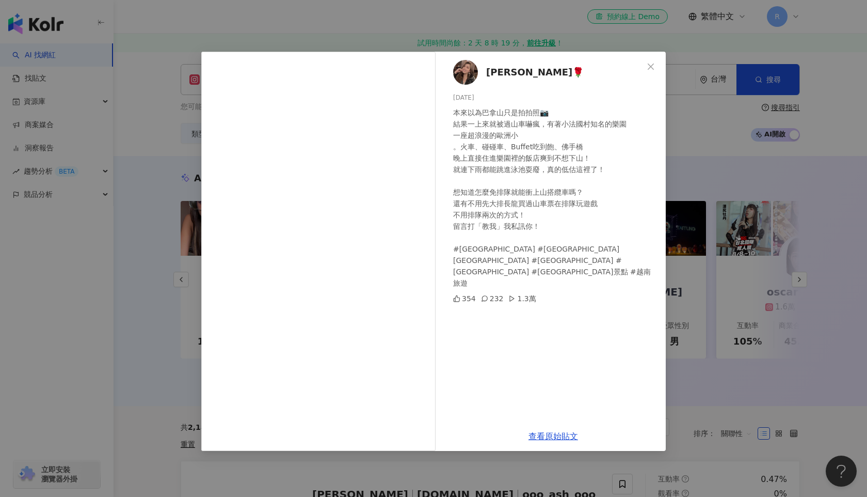
click at [146, 169] on div "[PERSON_NAME]🌹 [DATE] 本來以為巴拿山只是拍拍照📷 結果一上來就被過山車嚇瘋，有著小法國村知名的樂園 一座超浪漫的歐洲小 。火車、碰碰車、…" at bounding box center [433, 248] width 867 height 497
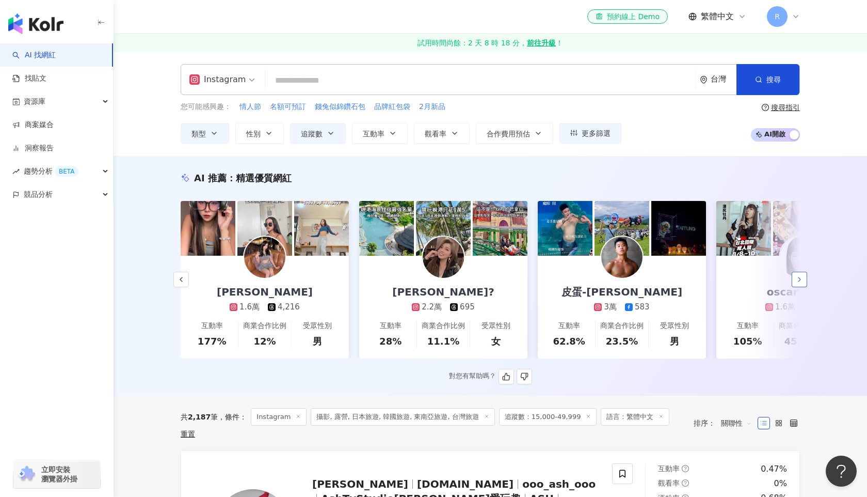
click at [806, 277] on button "button" at bounding box center [799, 279] width 15 height 15
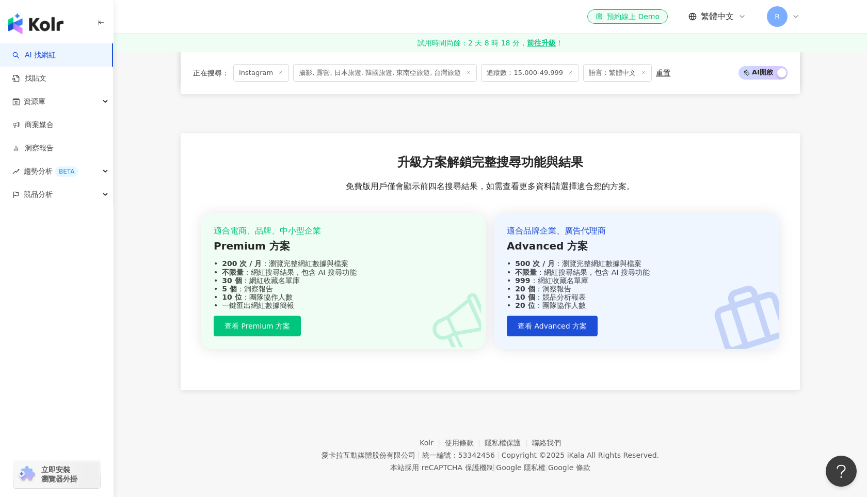
scroll to position [1956, 0]
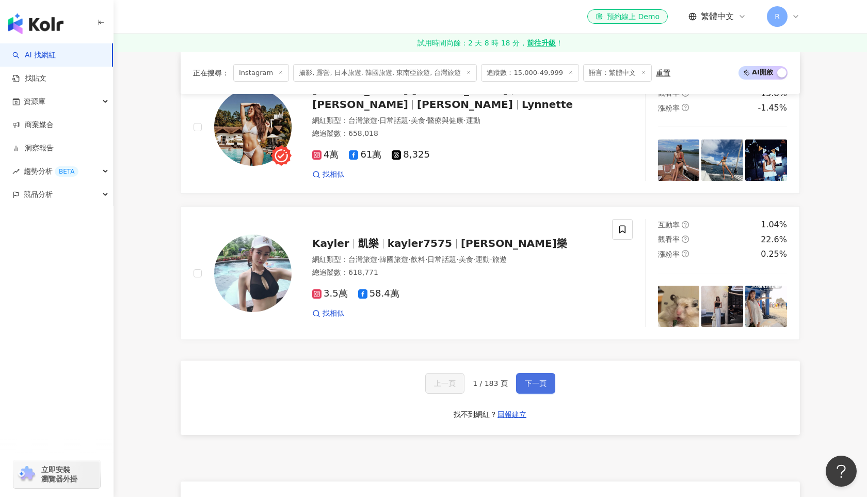
click at [549, 374] on button "下一頁" at bounding box center [535, 383] width 39 height 21
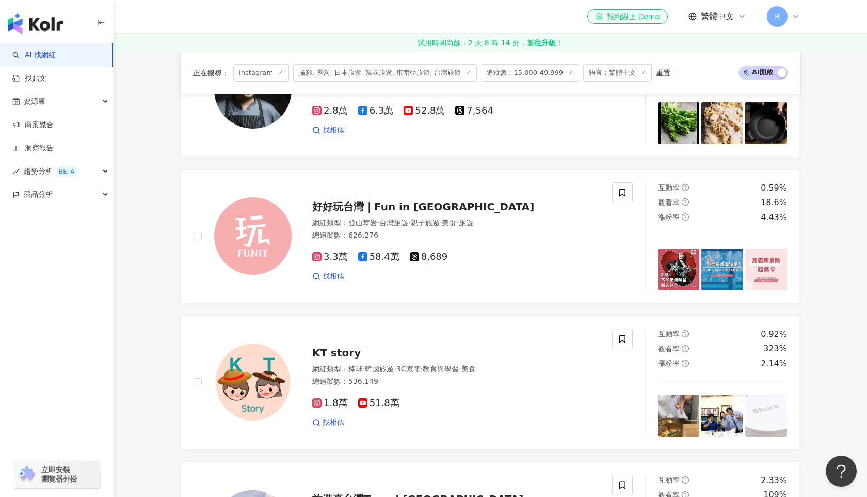
scroll to position [1934, 0]
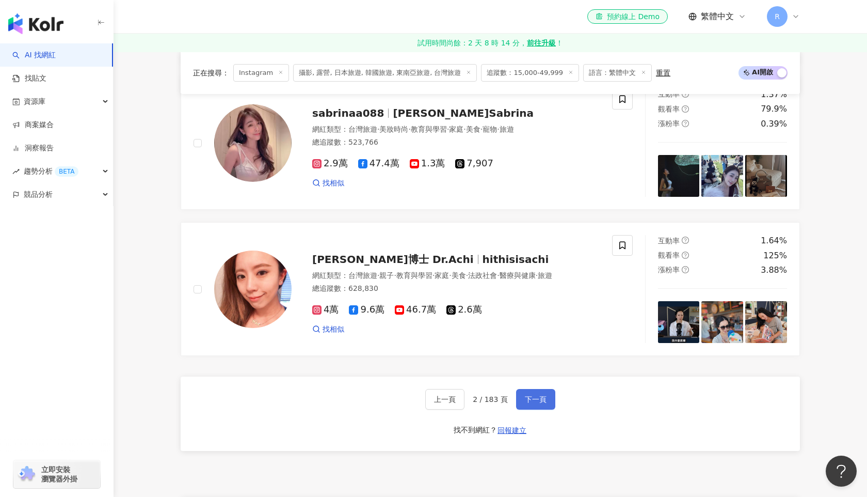
click at [534, 395] on span "下一頁" at bounding box center [536, 399] width 22 height 8
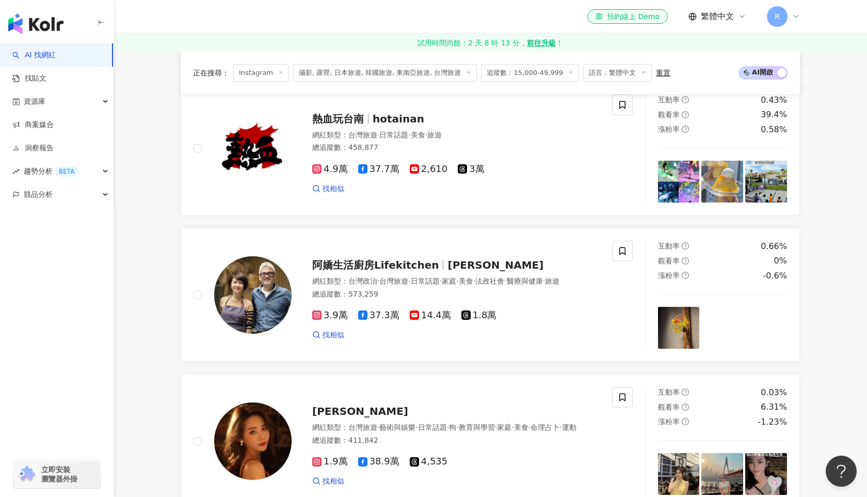
scroll to position [1525, 0]
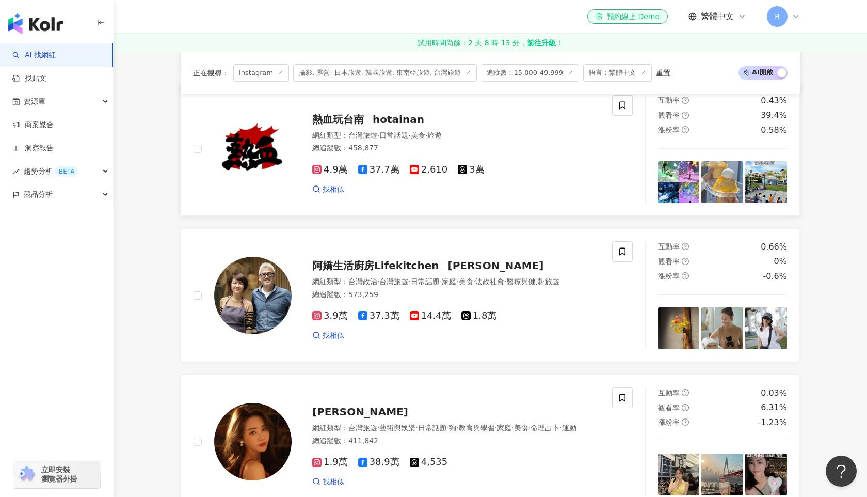
click at [672, 173] on img at bounding box center [679, 182] width 42 height 42
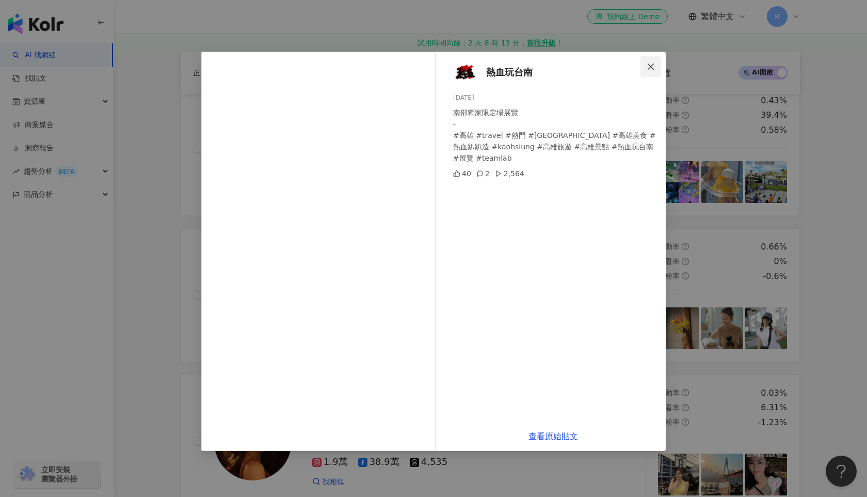
click at [653, 67] on icon "close" at bounding box center [651, 66] width 8 height 8
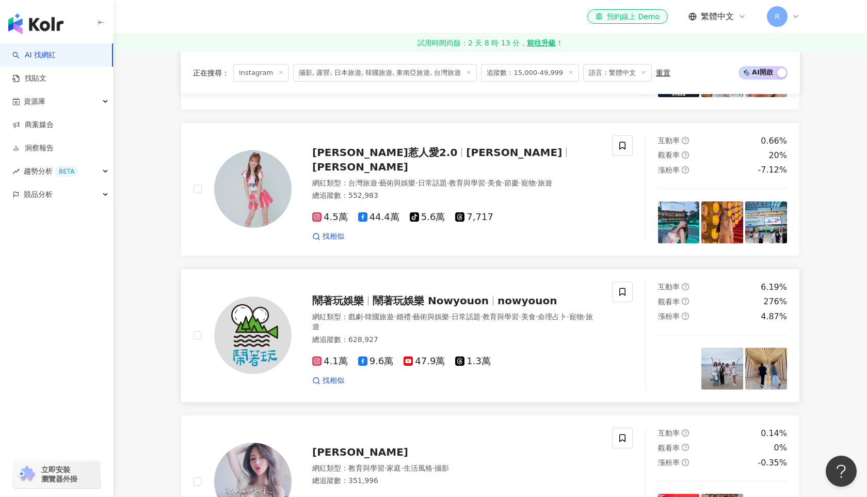
scroll to position [463, 0]
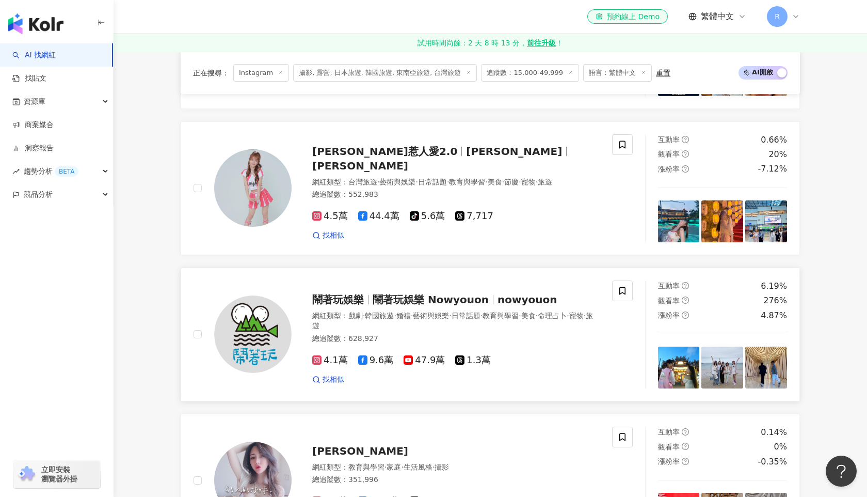
click at [677, 373] on img at bounding box center [679, 367] width 42 height 42
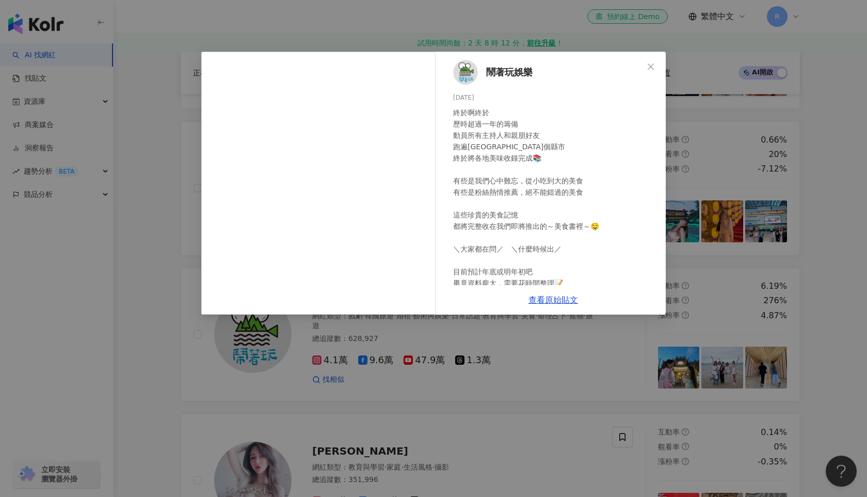
click at [156, 94] on div "鬧著玩娛樂 [DATE] 終於啊終於 歷時超過一年的籌備 動員所有主持人和親朋好友 跑遍臺灣17個縣市 終於將各地美味收錄完成📚 有些是我們心中難忘，從小吃到…" at bounding box center [433, 248] width 867 height 497
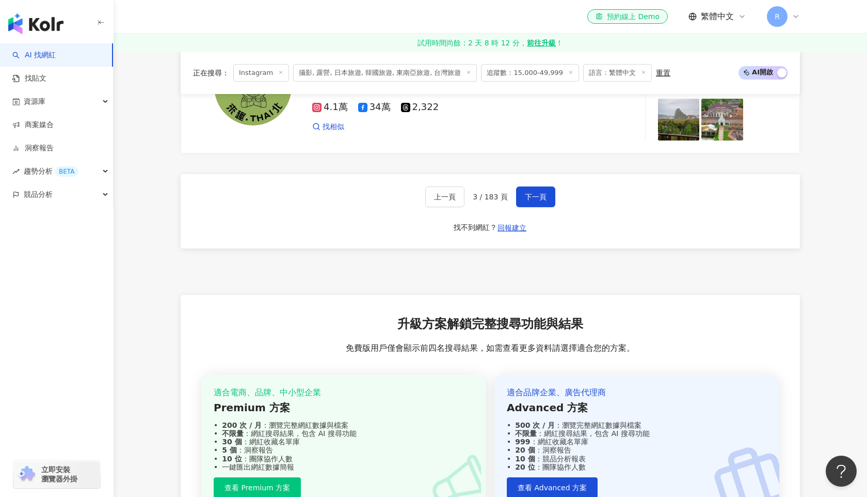
scroll to position [2027, 0]
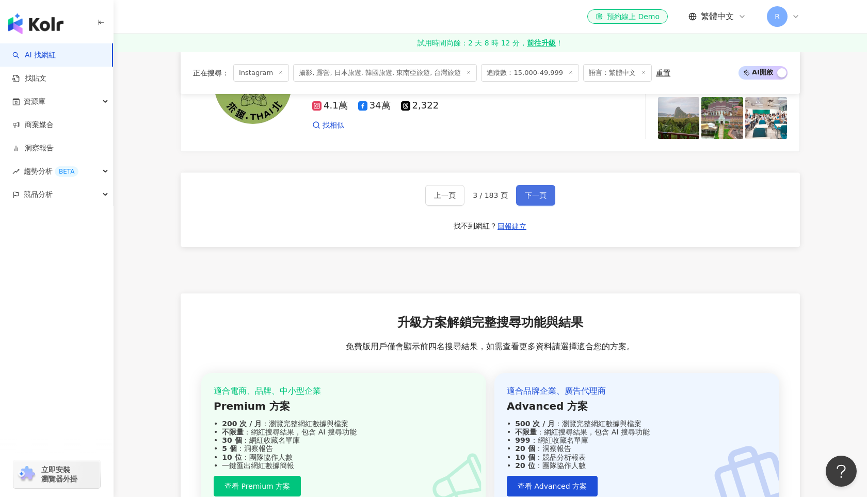
click at [532, 197] on span "下一頁" at bounding box center [536, 195] width 22 height 8
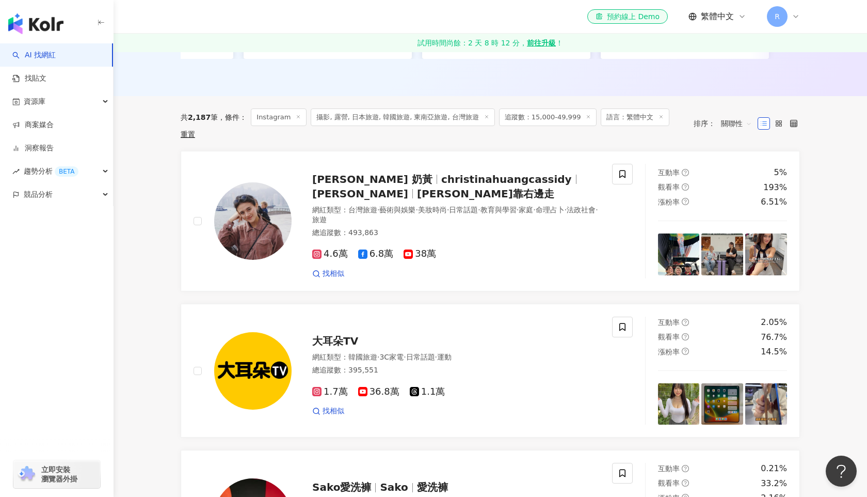
scroll to position [302, 0]
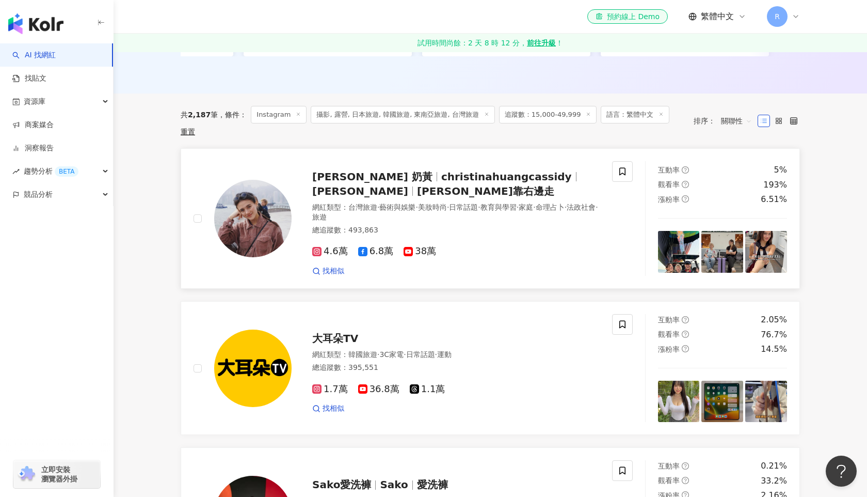
click at [726, 234] on img at bounding box center [723, 252] width 42 height 42
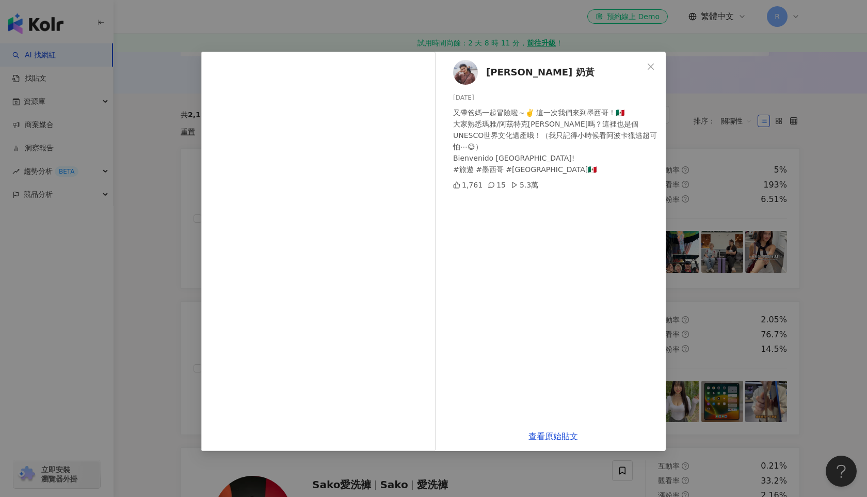
click at [118, 56] on div "[PERSON_NAME] 奶黃 [DATE] 又帶爸媽一起冒險啦～✌️ 這一次我們來到墨西哥！🇲🇽 大家熟悉瑪雅/阿茲特克[PERSON_NAME]嗎？這裡…" at bounding box center [433, 248] width 867 height 497
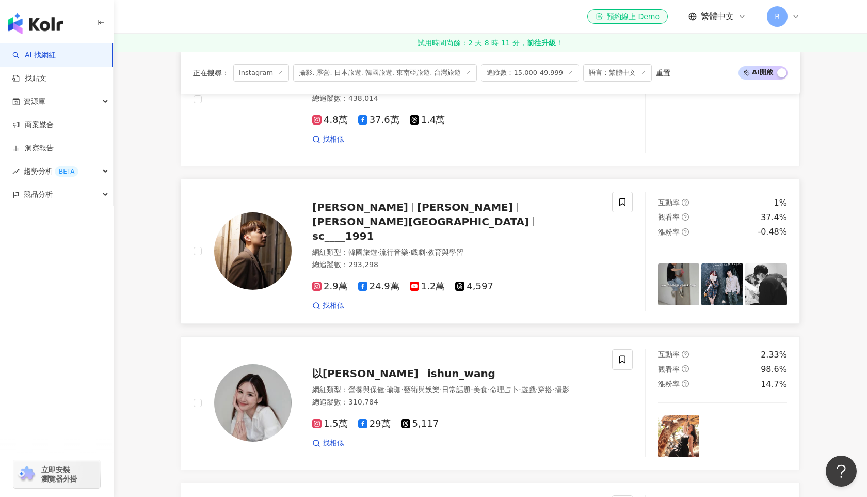
scroll to position [855, 0]
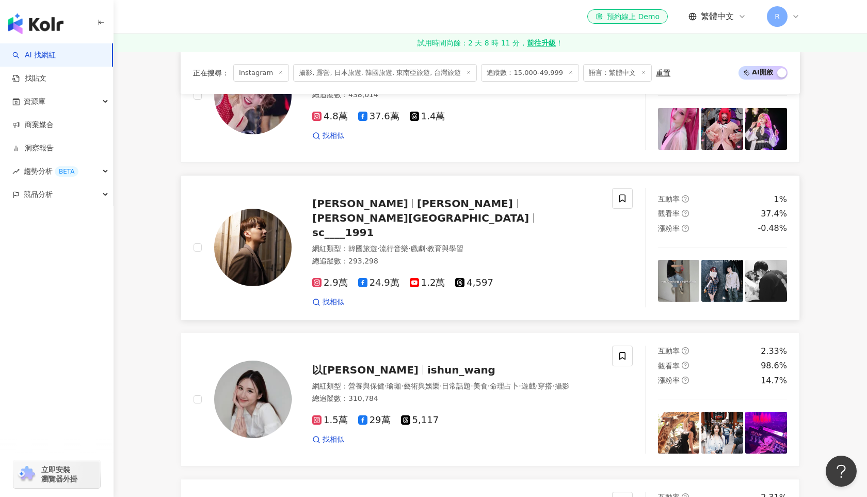
click at [662, 286] on img at bounding box center [679, 281] width 42 height 42
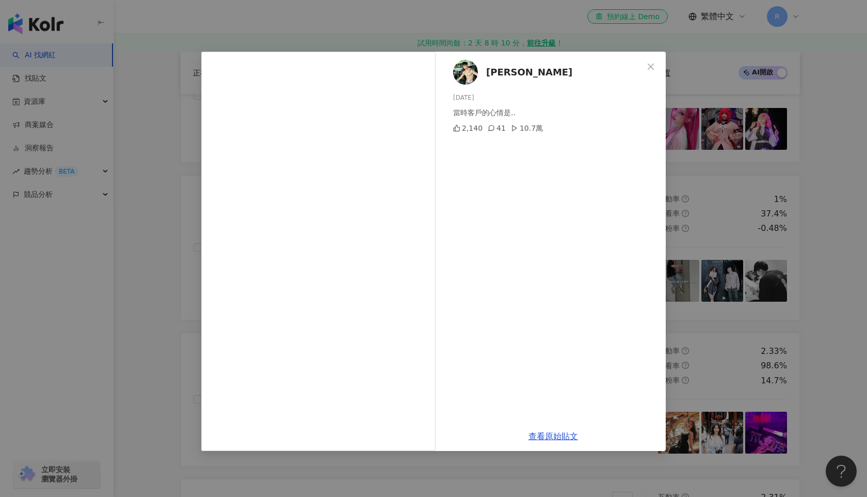
click at [151, 92] on div "[PERSON_NAME][DATE] 當時客戶的心情是.. 2,140 41 10.7萬 查看原始貼文" at bounding box center [433, 248] width 867 height 497
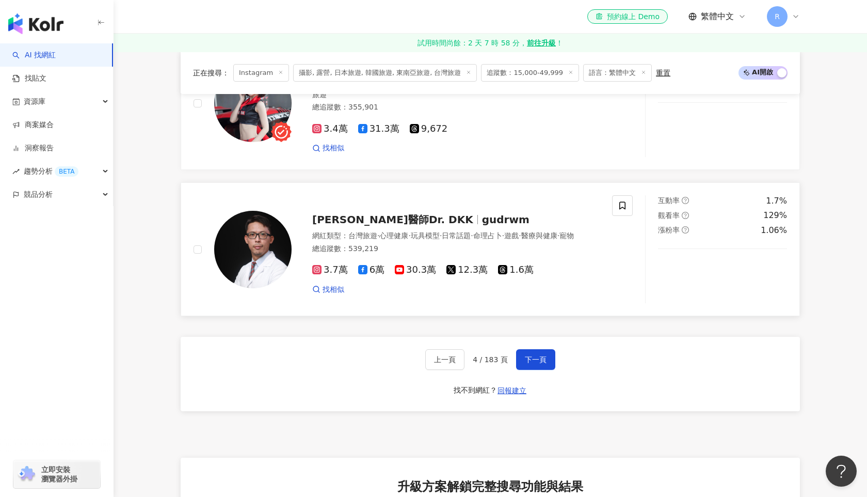
scroll to position [1880, 0]
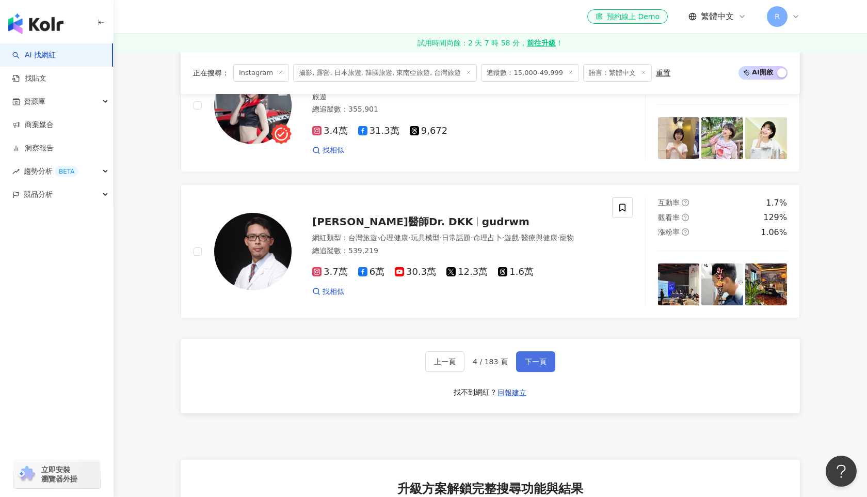
click at [544, 356] on button "下一頁" at bounding box center [535, 361] width 39 height 21
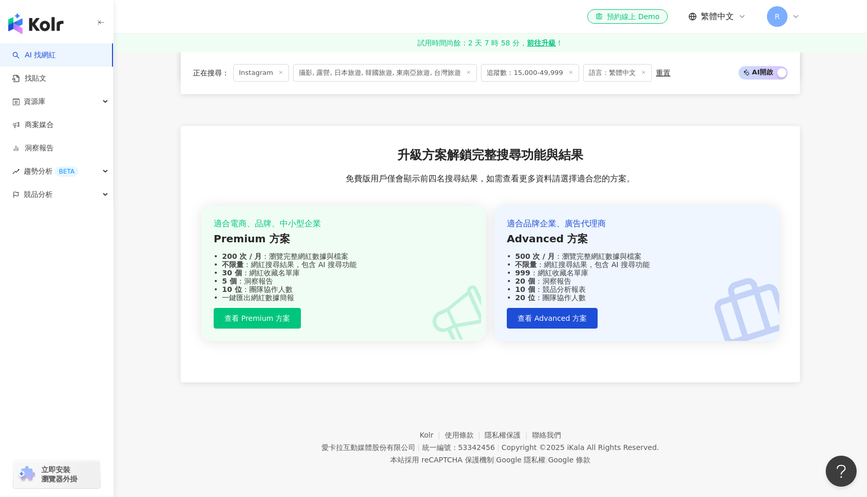
scroll to position [745, 0]
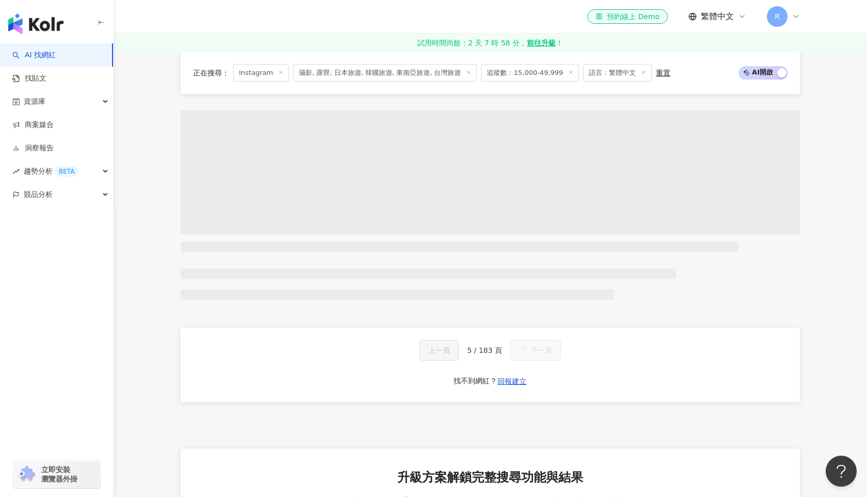
click at [522, 76] on span "追蹤數：15,000-49,999" at bounding box center [530, 73] width 98 height 18
click at [516, 73] on span "追蹤數：15,000-49,999" at bounding box center [530, 73] width 98 height 18
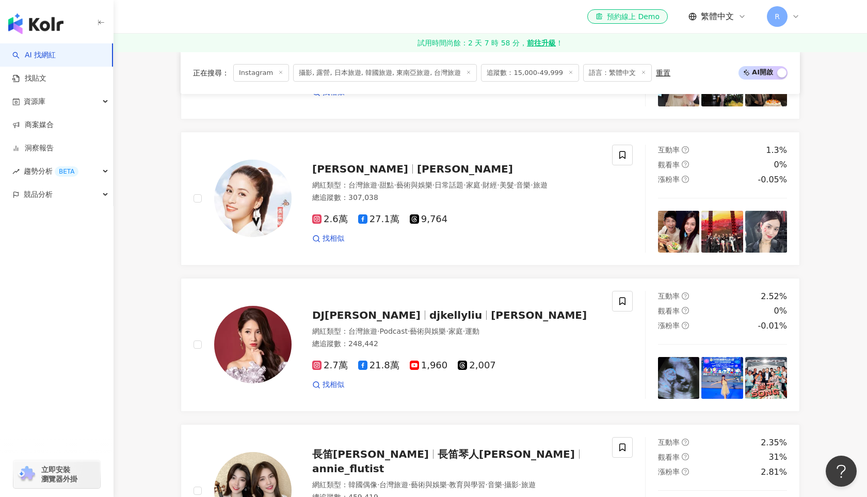
scroll to position [1873, 0]
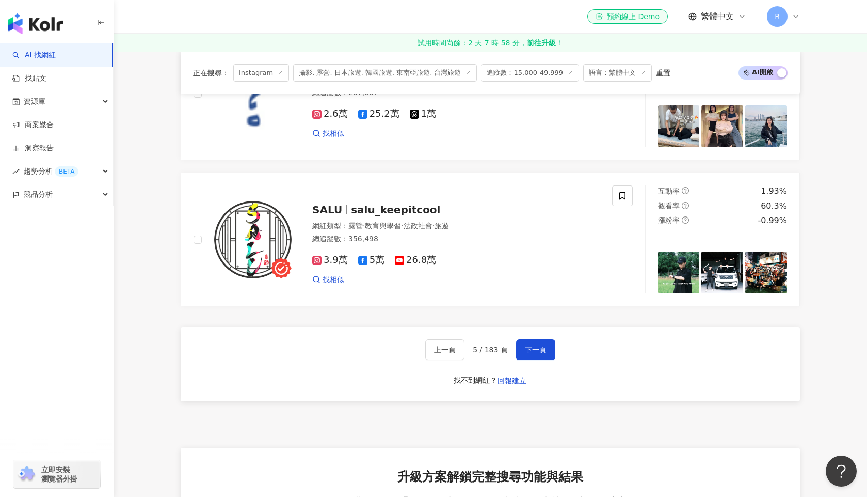
click at [540, 73] on span "追蹤數：15,000-49,999" at bounding box center [530, 73] width 98 height 18
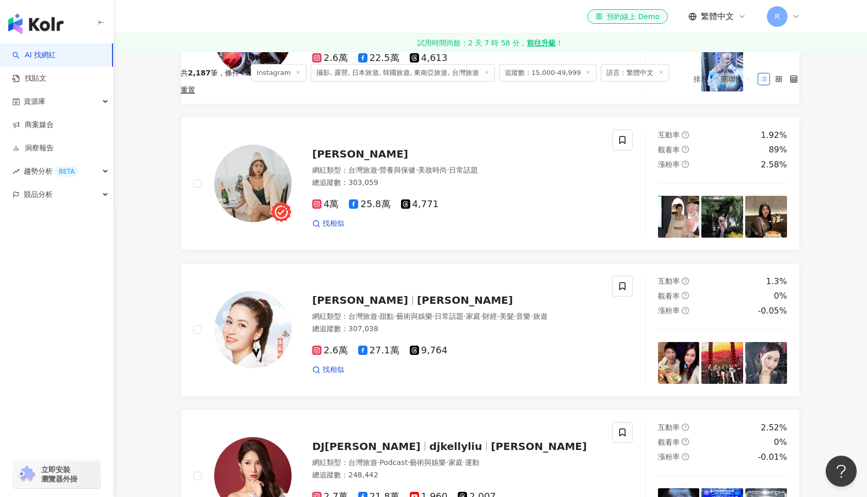
scroll to position [0, 0]
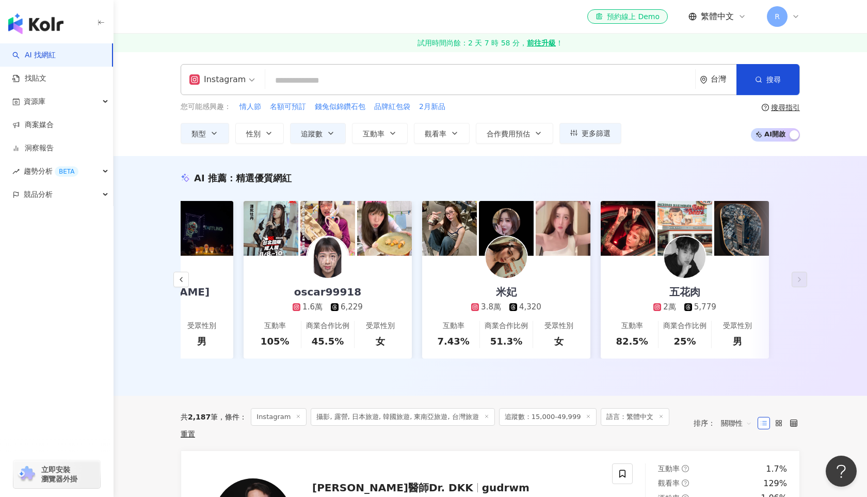
click at [533, 421] on span "追蹤數：15,000-49,999" at bounding box center [548, 417] width 98 height 18
click at [546, 413] on span "追蹤數：15,000-49,999" at bounding box center [548, 417] width 98 height 18
click at [335, 132] on button "追蹤數" at bounding box center [318, 133] width 56 height 21
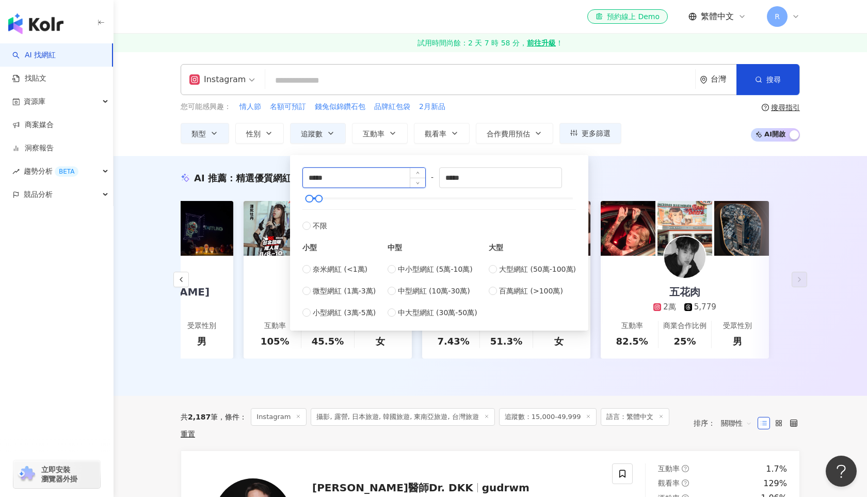
click at [317, 179] on input "*****" at bounding box center [364, 178] width 122 height 20
type input "*****"
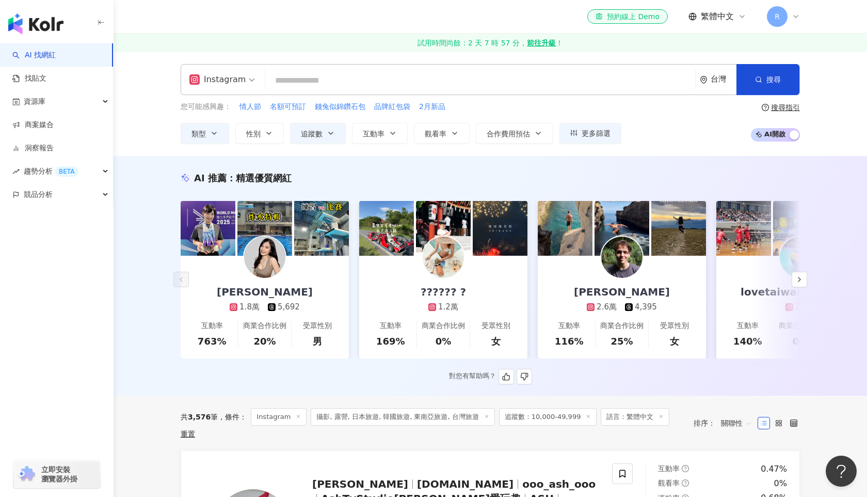
click at [395, 225] on img at bounding box center [386, 228] width 55 height 55
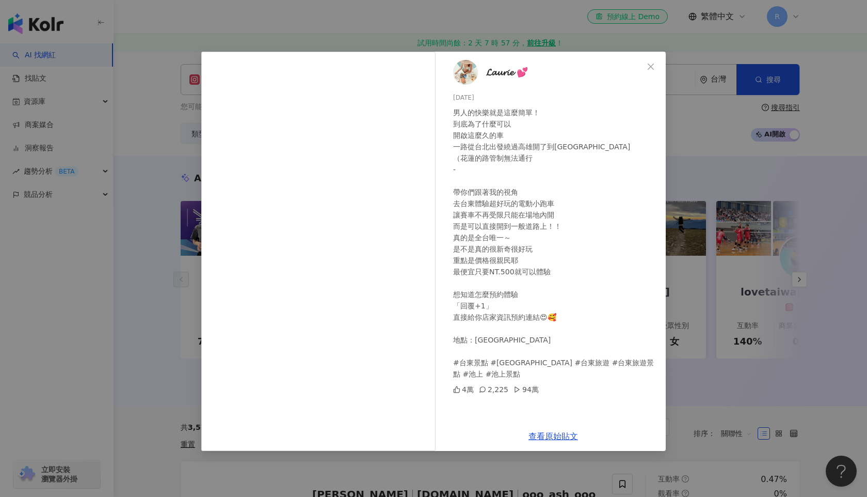
click at [753, 118] on div "𝓛𝓪𝓾𝓻𝓲𝓮 💕 [DATE] 男人的快樂就是這麼簡單！ 到底為了什麼可以 開啟這麼久的車 一路從台北出發繞過高雄開了到[GEOGRAPHIC_DATA] （…" at bounding box center [433, 248] width 867 height 497
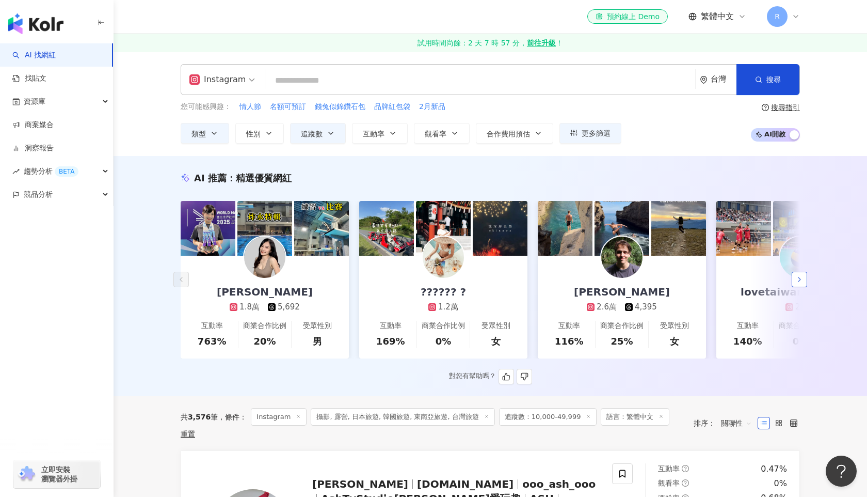
click at [803, 281] on icon "button" at bounding box center [800, 279] width 8 height 8
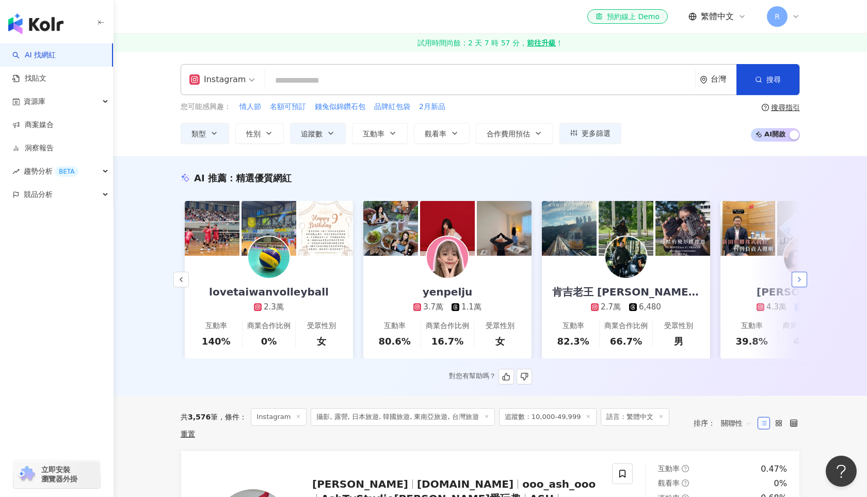
scroll to position [0, 536]
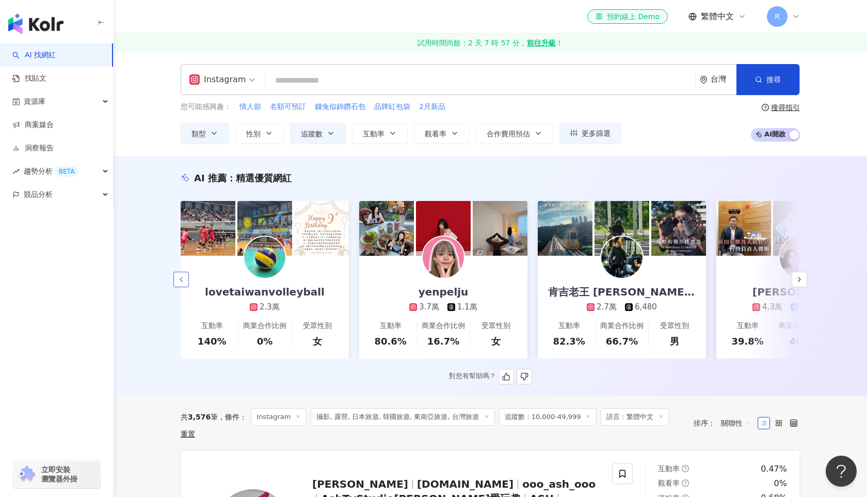
click at [180, 287] on button "button" at bounding box center [180, 279] width 15 height 15
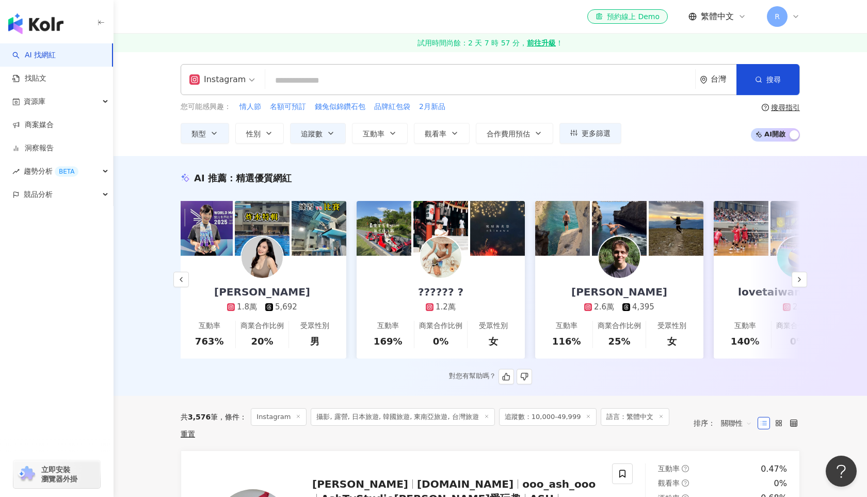
scroll to position [0, 0]
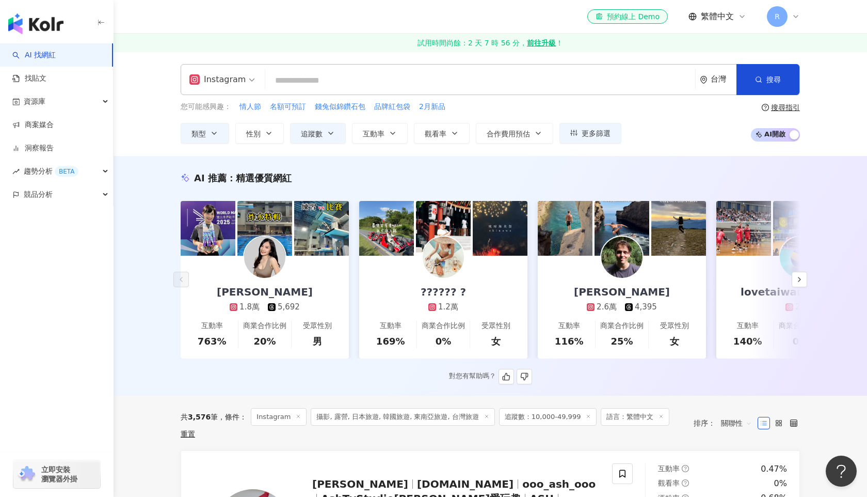
click at [622, 212] on img at bounding box center [622, 228] width 55 height 55
